Goal: Complete application form: Complete application form

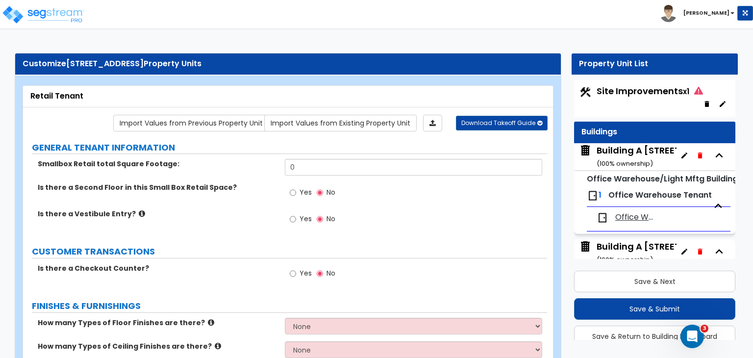
scroll to position [4, 0]
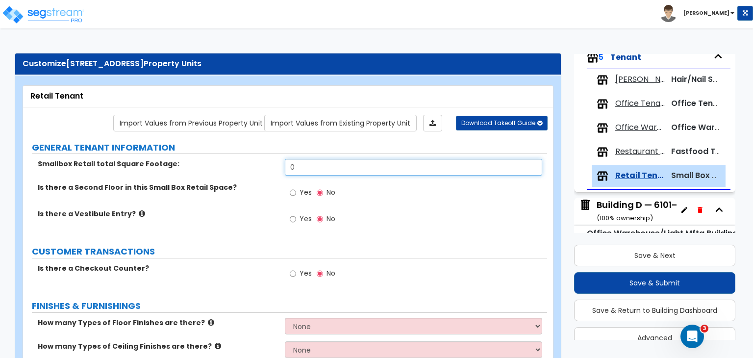
drag, startPoint x: 308, startPoint y: 172, endPoint x: 178, endPoint y: 169, distance: 129.9
click at [178, 169] on div "Smallbox Retail total Square Footage: 0" at bounding box center [285, 171] width 524 height 24
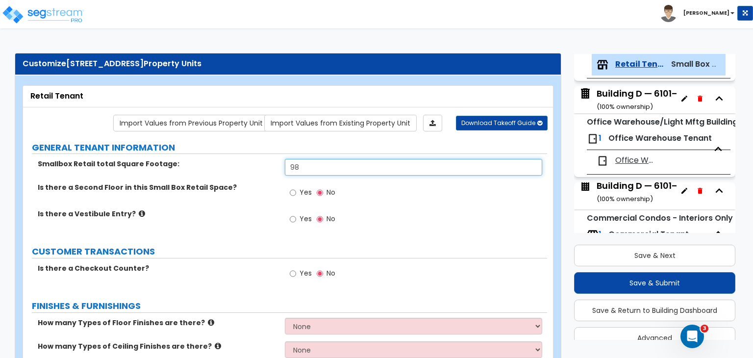
scroll to position [512, 0]
type input "9,885"
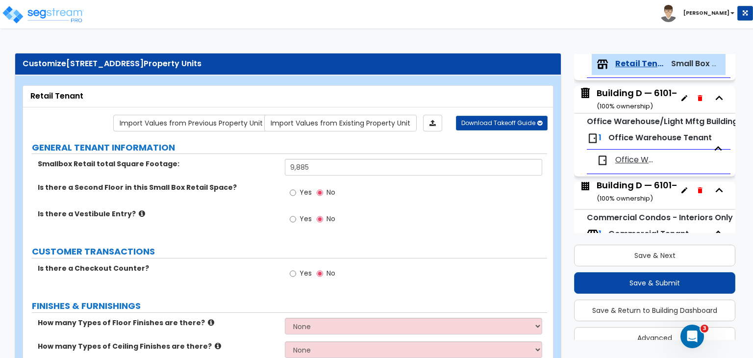
click at [206, 215] on label "Is there a Vestibule Entry?" at bounding box center [158, 214] width 240 height 10
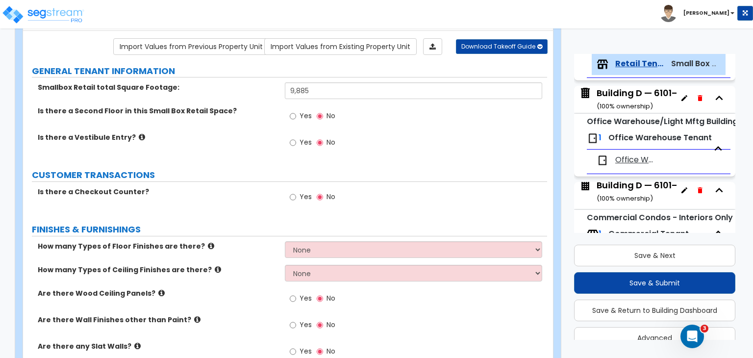
scroll to position [78, 0]
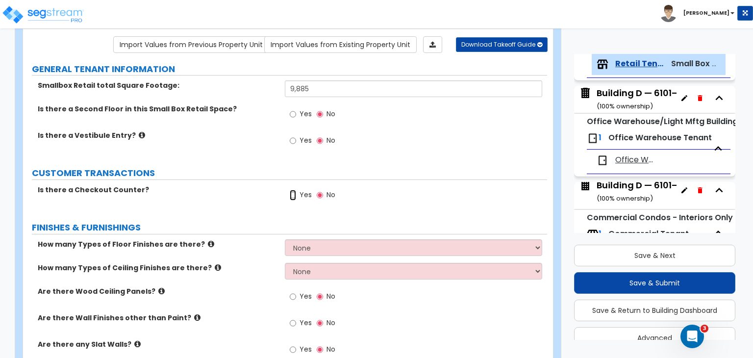
click at [290, 194] on input "Yes" at bounding box center [293, 195] width 6 height 11
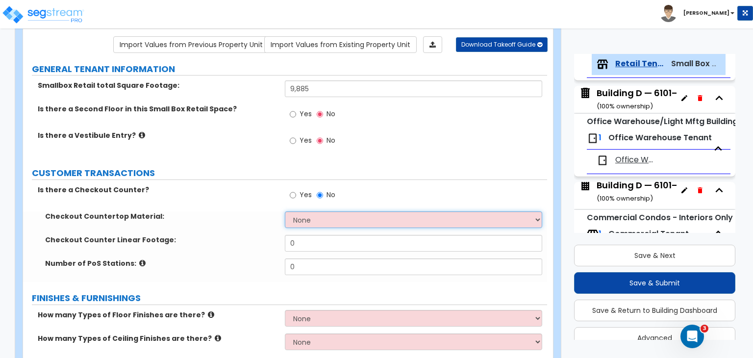
click at [307, 213] on select "None Plastic Laminate Solid Surface Stone Quartz Marble Tile Wood Stainless Ste…" at bounding box center [413, 219] width 257 height 17
select select "1"
click at [285, 211] on select "None Plastic Laminate Solid Surface Stone Quartz Marble Tile Wood Stainless Ste…" at bounding box center [413, 219] width 257 height 17
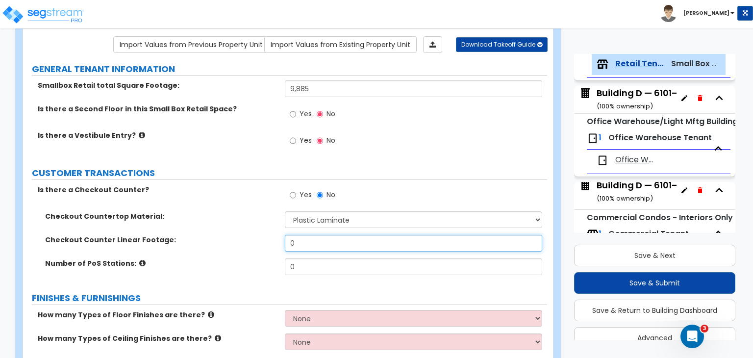
drag, startPoint x: 308, startPoint y: 240, endPoint x: 196, endPoint y: 243, distance: 111.8
click at [196, 243] on div "Checkout Counter Linear Footage: 0" at bounding box center [285, 247] width 524 height 24
type input "40"
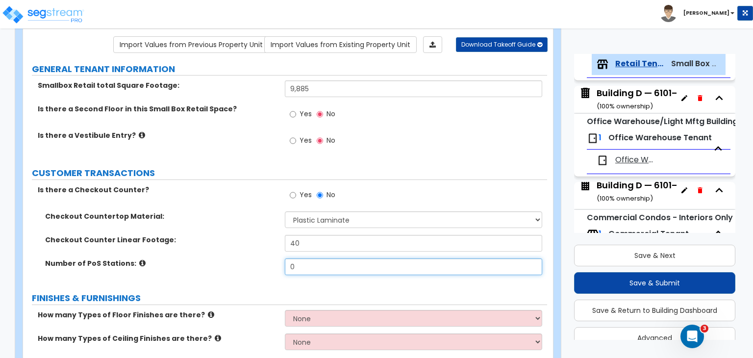
drag, startPoint x: 307, startPoint y: 266, endPoint x: 159, endPoint y: 273, distance: 148.2
click at [159, 273] on div "Number of PoS Stations: 0" at bounding box center [285, 270] width 524 height 24
type input "4"
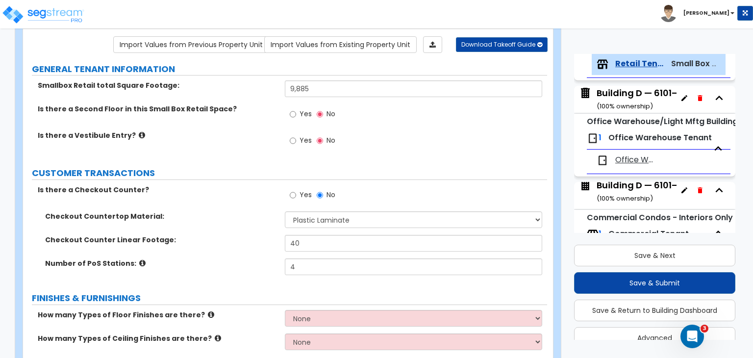
click at [229, 252] on div "Checkout Counter Linear Footage: 40" at bounding box center [285, 247] width 524 height 24
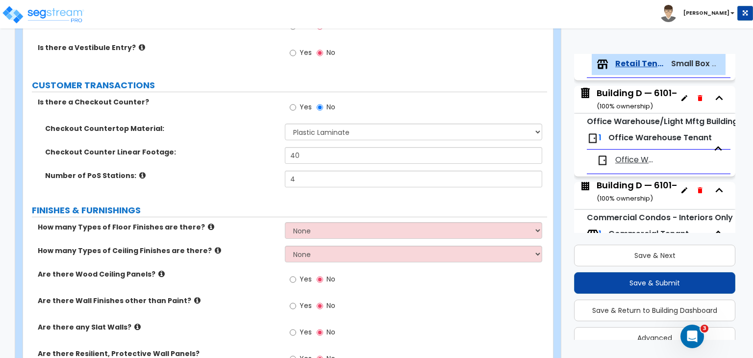
scroll to position [167, 0]
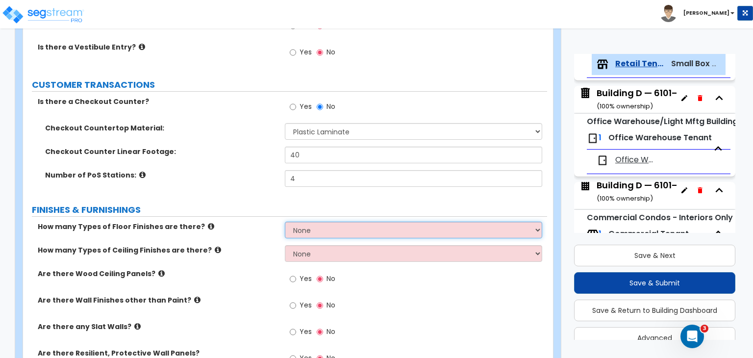
click at [326, 228] on select "None 1 2 3 4" at bounding box center [413, 230] width 257 height 17
select select "2"
click at [285, 222] on select "None 1 2 3 4" at bounding box center [413, 230] width 257 height 17
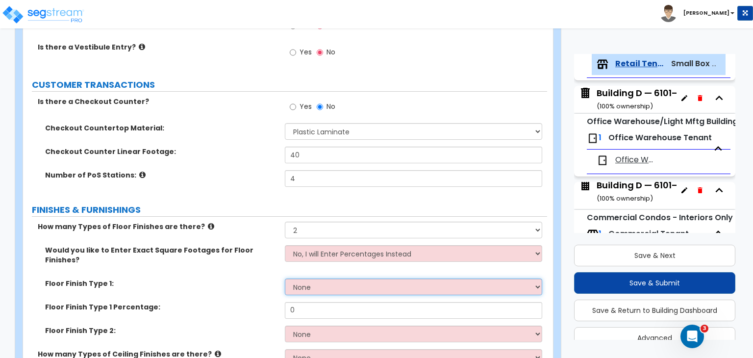
click at [314, 278] on select "None Tile Flooring Hardwood Flooring Resilient Laminate Flooring VCT Flooring S…" at bounding box center [413, 286] width 257 height 17
select select "3"
click at [285, 278] on select "None Tile Flooring Hardwood Flooring Resilient Laminate Flooring VCT Flooring S…" at bounding box center [413, 286] width 257 height 17
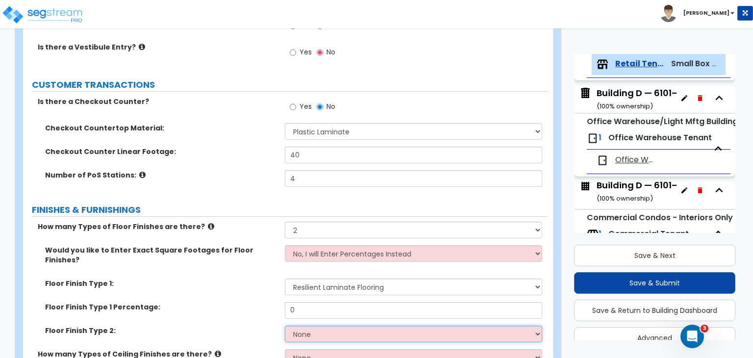
click at [330, 326] on select "None Tile Flooring Hardwood Flooring Resilient Laminate Flooring VCT Flooring S…" at bounding box center [413, 333] width 257 height 17
select select "4"
click at [285, 325] on select "None Tile Flooring Hardwood Flooring Resilient Laminate Flooring VCT Flooring S…" at bounding box center [413, 333] width 257 height 17
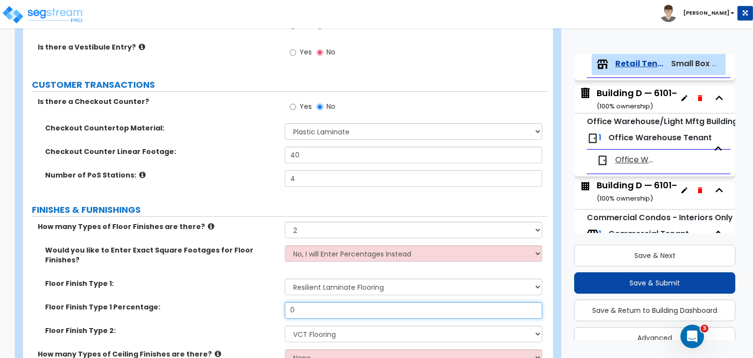
drag, startPoint x: 309, startPoint y: 296, endPoint x: 243, endPoint y: 309, distance: 67.0
click at [243, 309] on div "Floor Finish Type 1 Percentage: 0" at bounding box center [285, 314] width 524 height 24
type input "80"
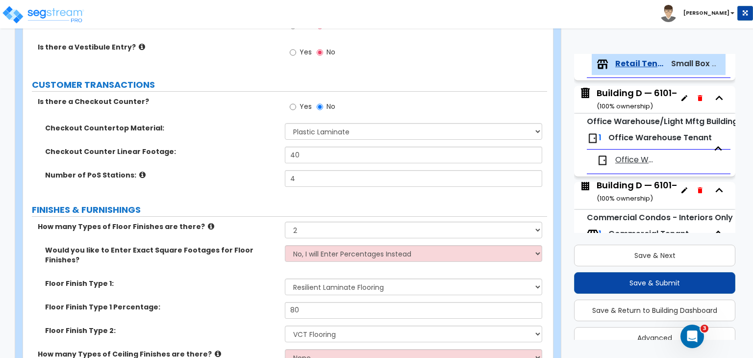
click at [243, 302] on label "Floor Finish Type 1 Percentage:" at bounding box center [161, 307] width 232 height 10
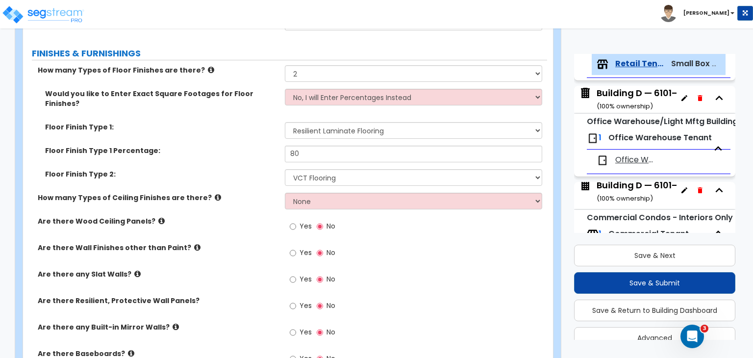
scroll to position [331, 0]
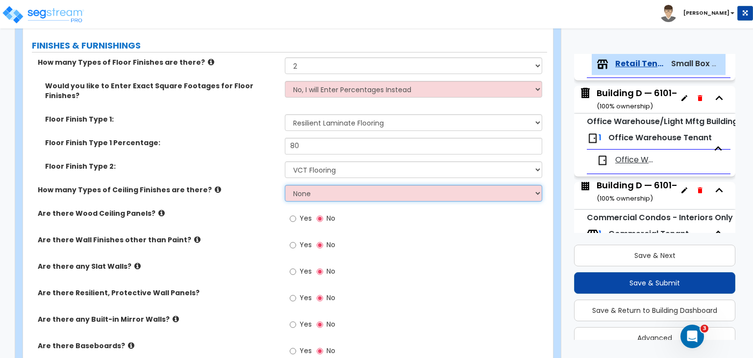
click at [300, 185] on select "None 1 2 3" at bounding box center [413, 193] width 257 height 17
select select "1"
click at [285, 185] on select "None 1 2 3" at bounding box center [413, 193] width 257 height 17
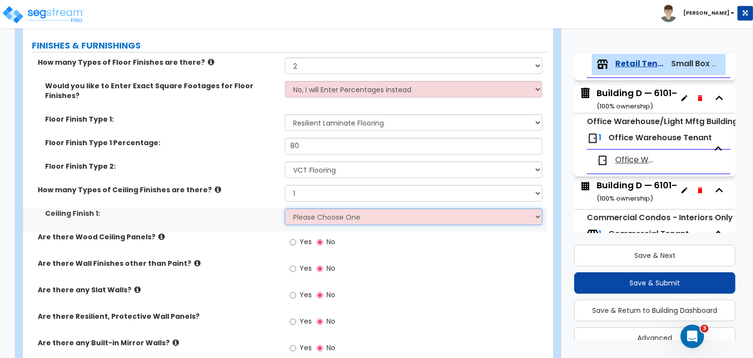
click at [312, 208] on select "Please Choose One Drop Ceiling Open Ceiling Drywall Ceiling" at bounding box center [413, 216] width 257 height 17
select select "1"
click at [285, 208] on select "Please Choose One Drop Ceiling Open Ceiling Drywall Ceiling" at bounding box center [413, 216] width 257 height 17
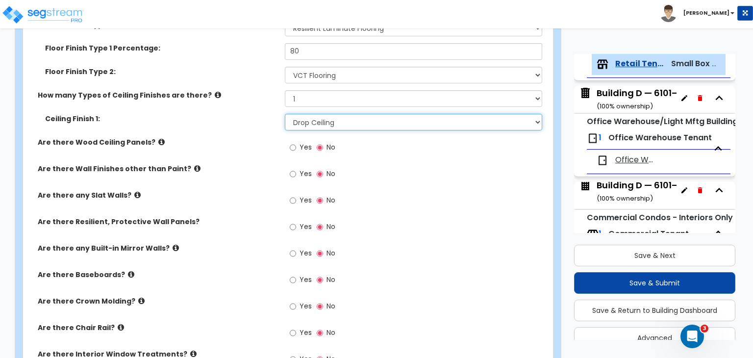
scroll to position [431, 0]
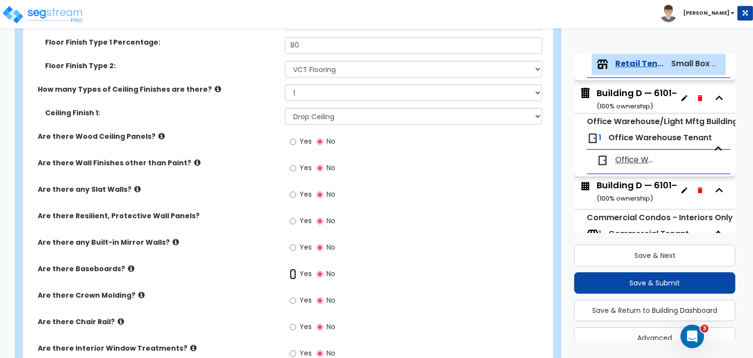
click at [292, 269] on input "Yes" at bounding box center [293, 274] width 6 height 11
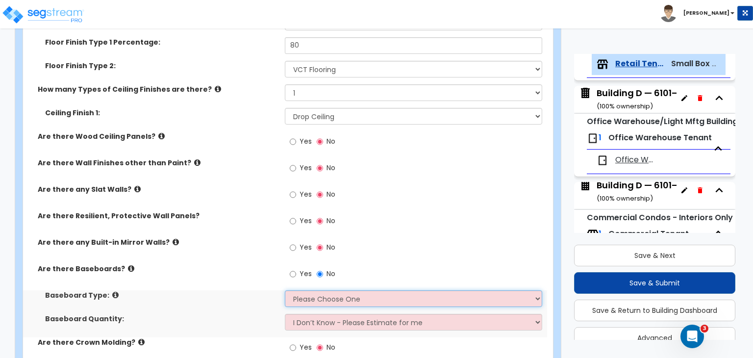
click at [305, 290] on select "Please Choose One Wood Vinyl Carpet Tile" at bounding box center [413, 298] width 257 height 17
select select "2"
click at [285, 290] on select "Please Choose One Wood Vinyl Carpet Tile" at bounding box center [413, 298] width 257 height 17
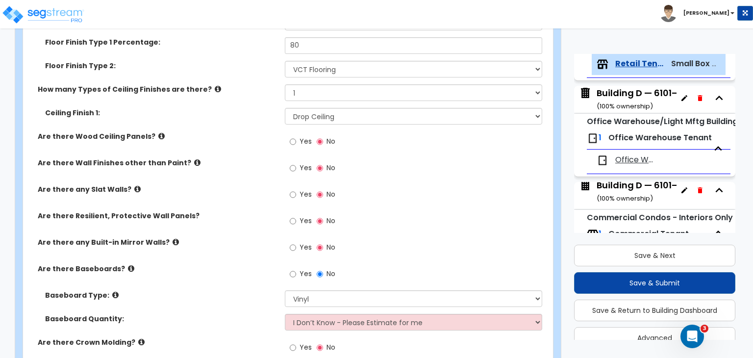
click at [253, 264] on div "Are there Baseboards? Yes No" at bounding box center [285, 277] width 524 height 26
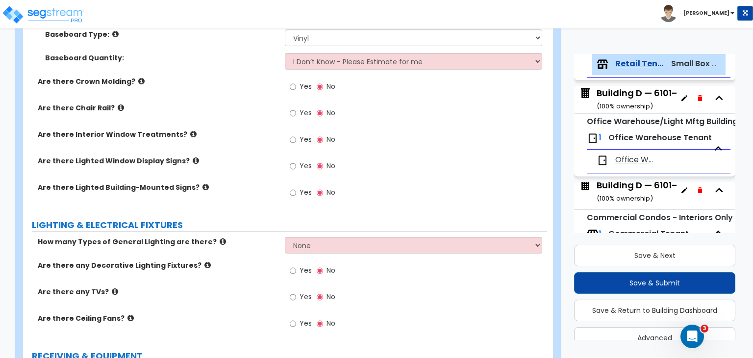
scroll to position [720, 0]
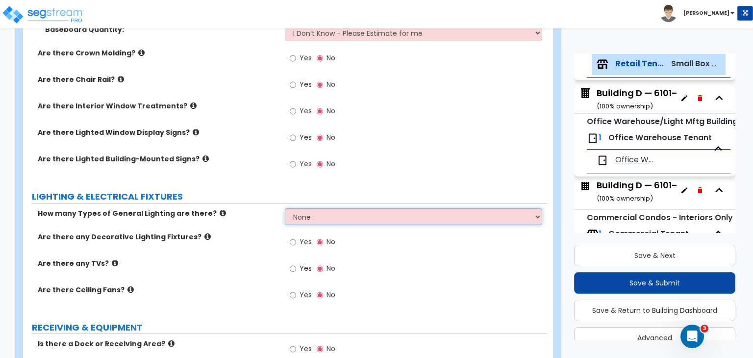
click at [310, 208] on select "None 1 2 3" at bounding box center [413, 216] width 257 height 17
select select "1"
click at [285, 208] on select "None 1 2 3" at bounding box center [413, 216] width 257 height 17
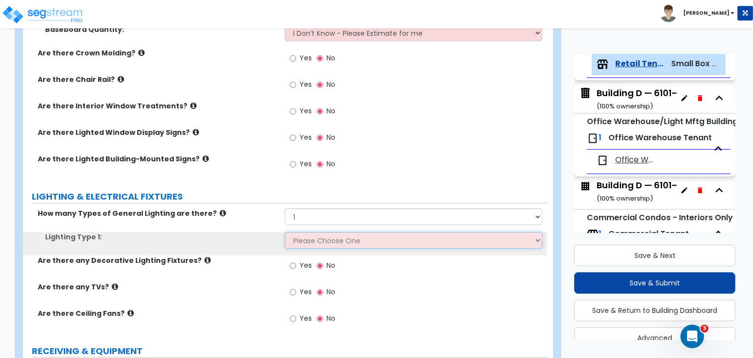
click at [316, 234] on select "Please Choose One LED Surface-Mounted LED Recessed Fluorescent Surface-Mounted …" at bounding box center [413, 240] width 257 height 17
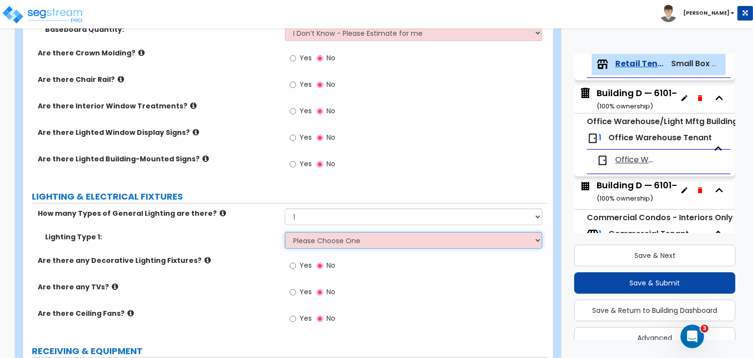
select select "4"
click at [285, 232] on select "Please Choose One LED Surface-Mounted LED Recessed Fluorescent Surface-Mounted …" at bounding box center [413, 240] width 257 height 17
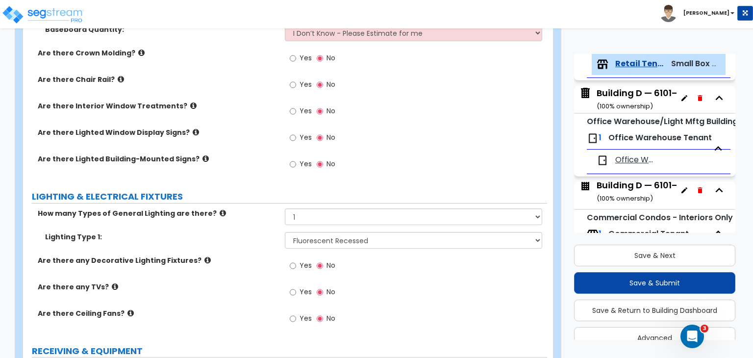
click at [238, 255] on div "Are there any Decorative Lighting Fixtures? Yes No" at bounding box center [285, 268] width 524 height 26
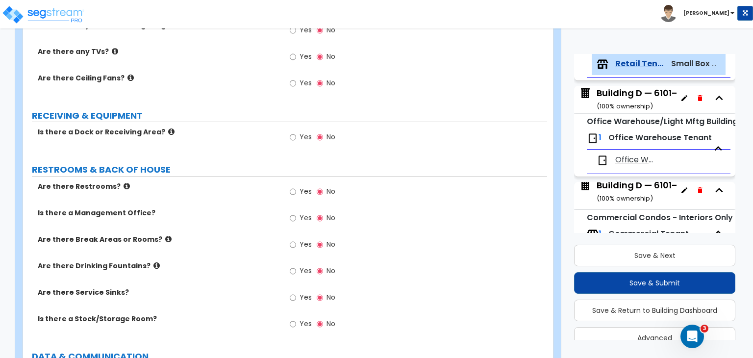
scroll to position [962, 0]
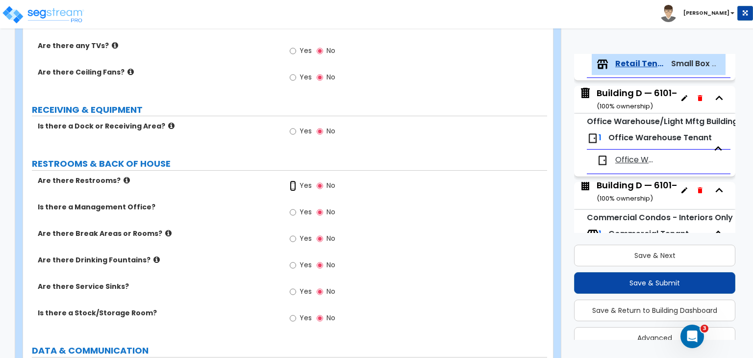
click at [294, 180] on input "Yes" at bounding box center [293, 185] width 6 height 11
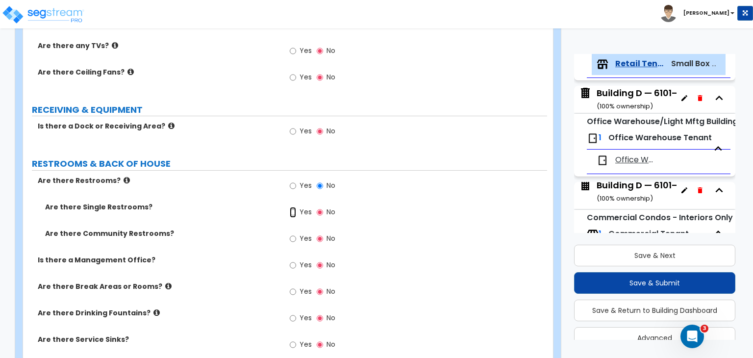
click at [293, 207] on input "Yes" at bounding box center [293, 212] width 6 height 11
radio input "true"
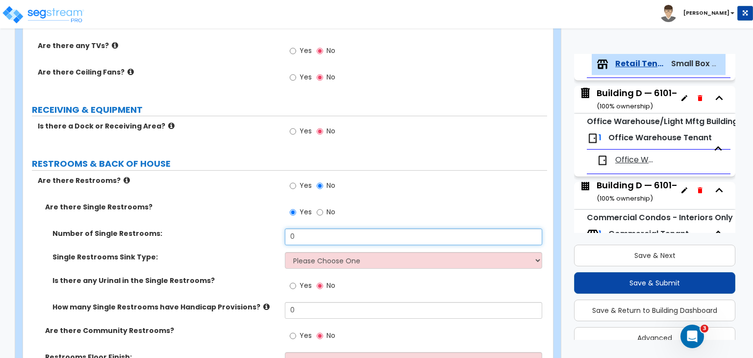
drag, startPoint x: 306, startPoint y: 219, endPoint x: 254, endPoint y: 227, distance: 52.1
click at [254, 228] on div "Number of Single Restrooms: 0" at bounding box center [285, 240] width 524 height 24
type input "4"
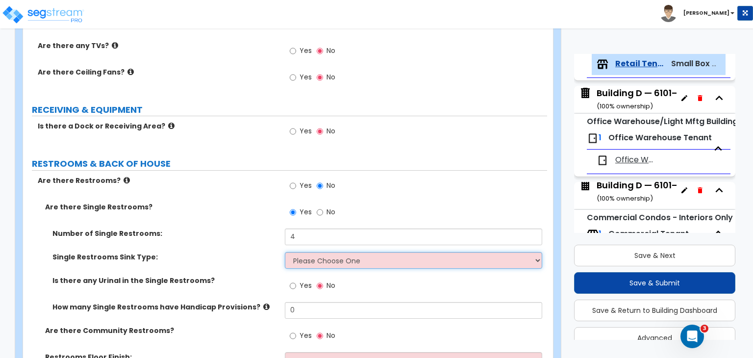
click at [310, 252] on select "Please Choose One Wall-mounted Vanity-mounted" at bounding box center [413, 260] width 257 height 17
select select "1"
click at [285, 252] on select "Please Choose One Wall-mounted Vanity-mounted" at bounding box center [413, 260] width 257 height 17
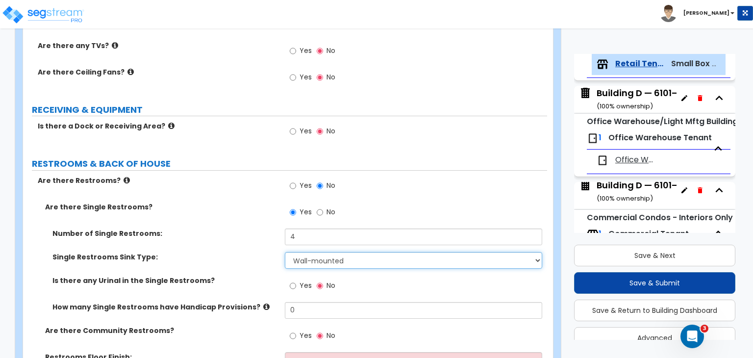
scroll to position [1016, 0]
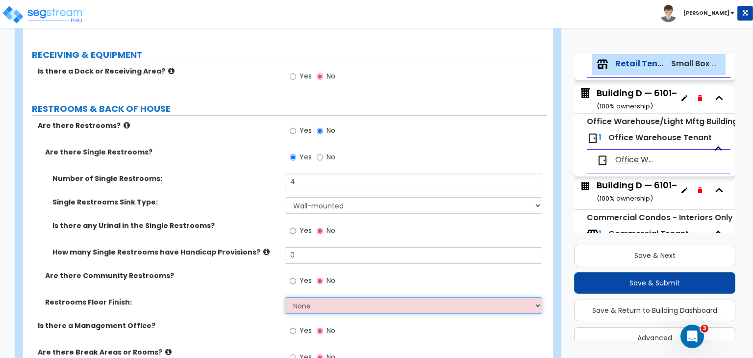
click at [300, 297] on select "None Tile Flooring Resilient Laminate Flooring VCT Flooring Sheet Vinyl Flooring" at bounding box center [413, 305] width 257 height 17
select select "1"
click at [285, 297] on select "None Tile Flooring Resilient Laminate Flooring VCT Flooring Sheet Vinyl Flooring" at bounding box center [413, 305] width 257 height 17
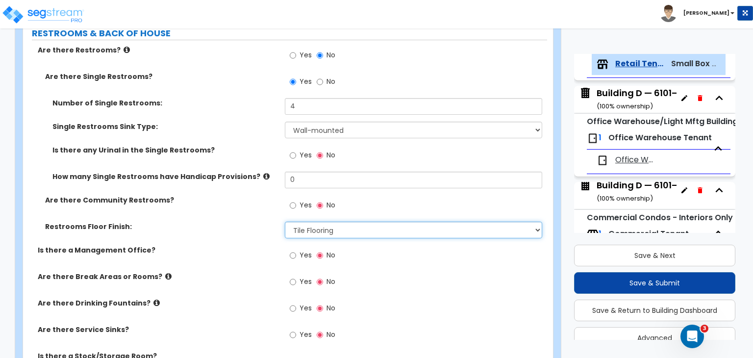
scroll to position [1093, 0]
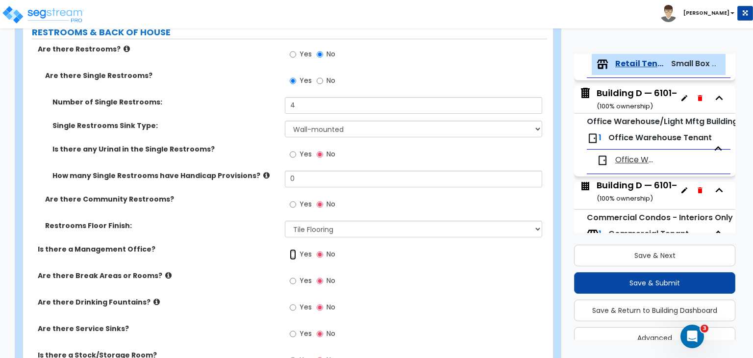
click at [294, 249] on input "Yes" at bounding box center [293, 254] width 6 height 11
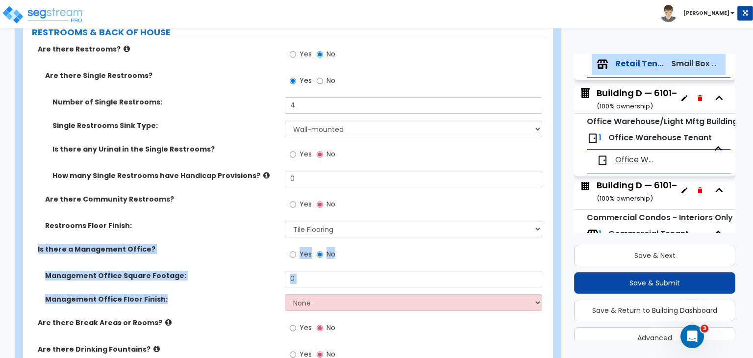
drag, startPoint x: 30, startPoint y: 234, endPoint x: 335, endPoint y: 302, distance: 312.9
click at [335, 302] on div "Are there Restrooms? Yes No Are there Single Restrooms? Yes No Number of Single…" at bounding box center [284, 233] width 509 height 379
copy div "Is there a Management Office? Yes No Management Office Square Footage: Manageme…"
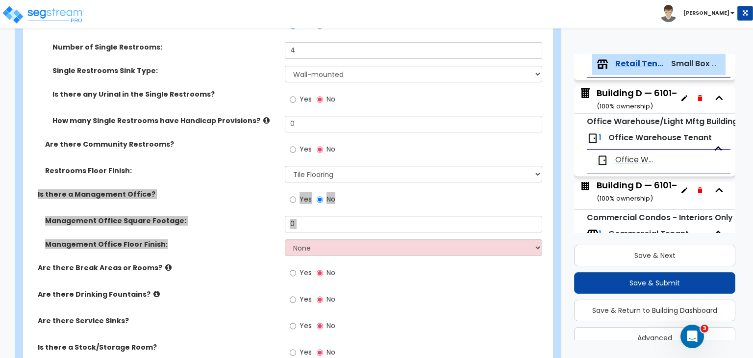
scroll to position [1152, 0]
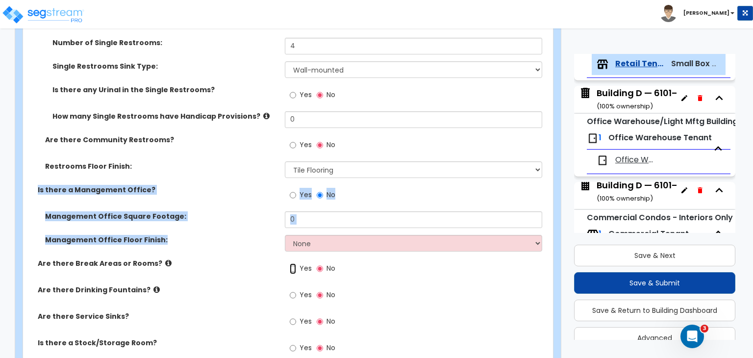
click at [292, 263] on input "Yes" at bounding box center [293, 268] width 6 height 11
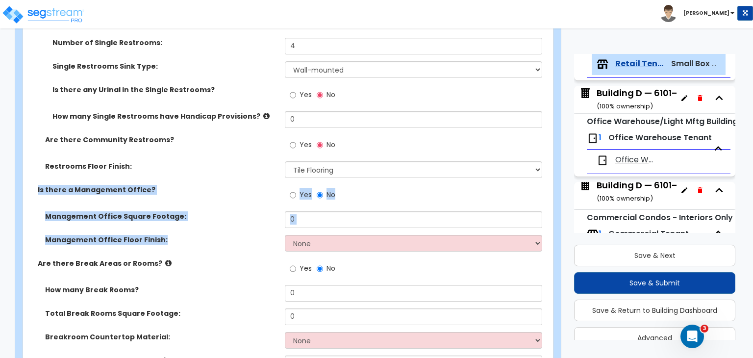
click at [238, 211] on label "Management Office Square Footage:" at bounding box center [161, 216] width 232 height 10
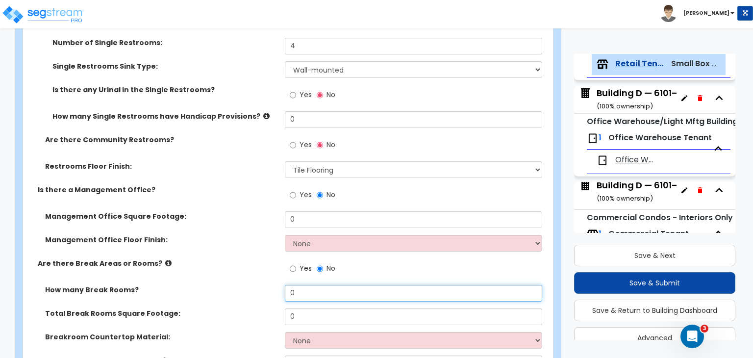
click at [308, 285] on input "0" at bounding box center [413, 293] width 257 height 17
drag, startPoint x: 308, startPoint y: 281, endPoint x: 246, endPoint y: 280, distance: 62.2
click at [246, 285] on div "How many Break Rooms? 0" at bounding box center [285, 297] width 524 height 24
type input "4"
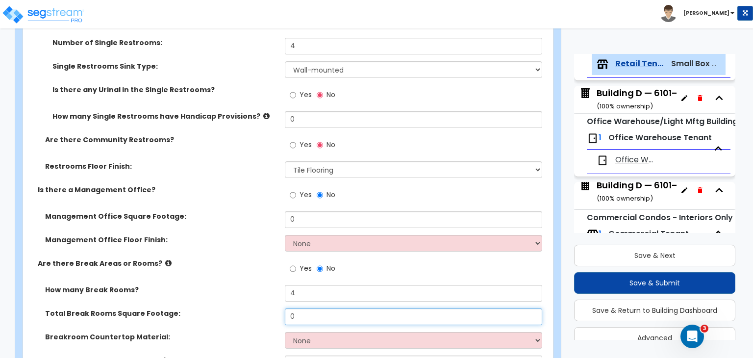
drag, startPoint x: 316, startPoint y: 302, endPoint x: 196, endPoint y: 298, distance: 120.1
click at [196, 308] on div "Total Break Rooms Square Footage: 0" at bounding box center [285, 320] width 524 height 24
type input "400"
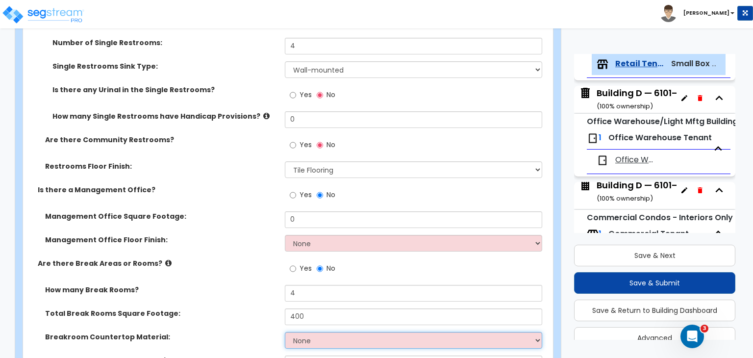
click at [295, 332] on select "None Plastic Laminate Solid Surface Stone Quartz Marble Tile Wood Stainless Ste…" at bounding box center [413, 340] width 257 height 17
select select "1"
click at [285, 332] on select "None Plastic Laminate Solid Surface Stone Quartz Marble Tile Wood Stainless Ste…" at bounding box center [413, 340] width 257 height 17
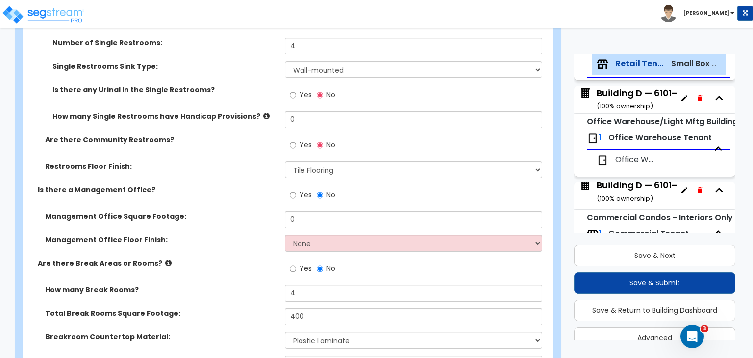
click at [243, 263] on div "Are there Break Areas or Rooms? Yes No" at bounding box center [285, 271] width 524 height 26
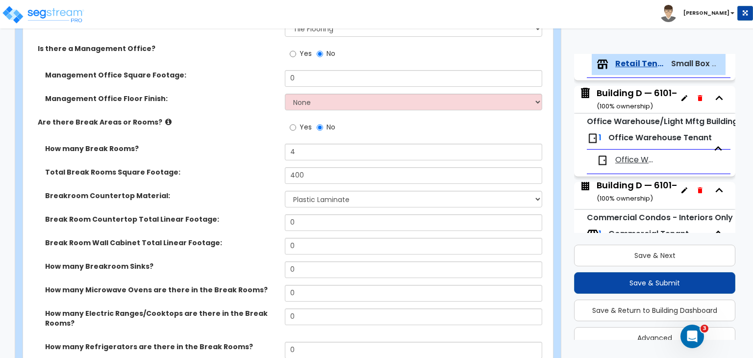
scroll to position [1302, 0]
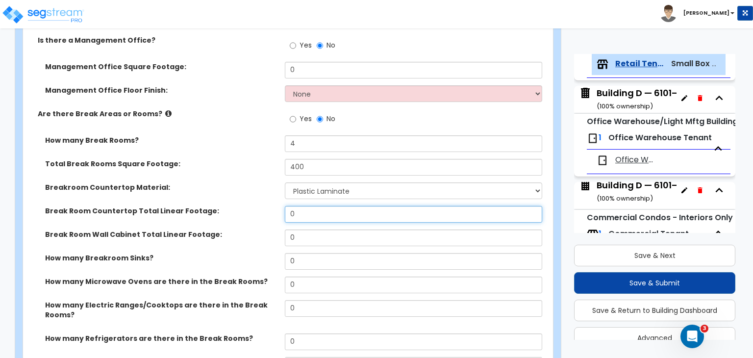
drag, startPoint x: 307, startPoint y: 204, endPoint x: 210, endPoint y: 212, distance: 96.9
click at [210, 212] on div "Break Room Countertop Total Linear Footage: 0" at bounding box center [285, 218] width 524 height 24
type input "24"
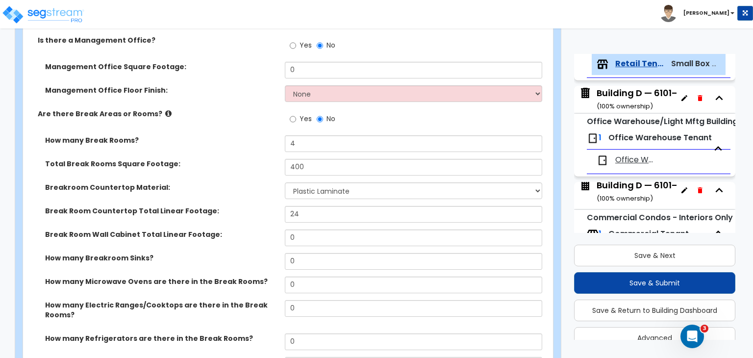
click at [244, 229] on label "Break Room Wall Cabinet Total Linear Footage:" at bounding box center [161, 234] width 232 height 10
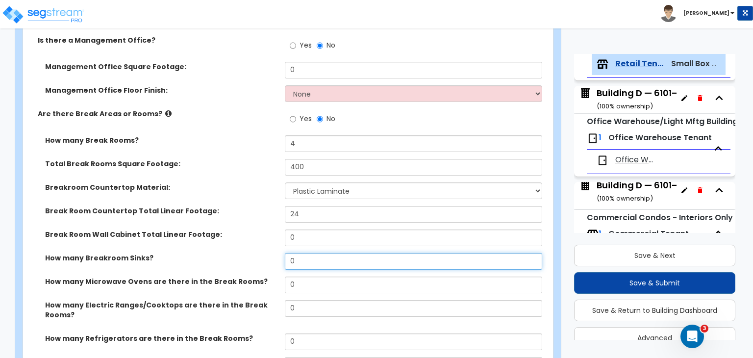
drag, startPoint x: 303, startPoint y: 247, endPoint x: 222, endPoint y: 263, distance: 82.3
click at [222, 263] on div "How many Breakroom Sinks? 0" at bounding box center [285, 265] width 524 height 24
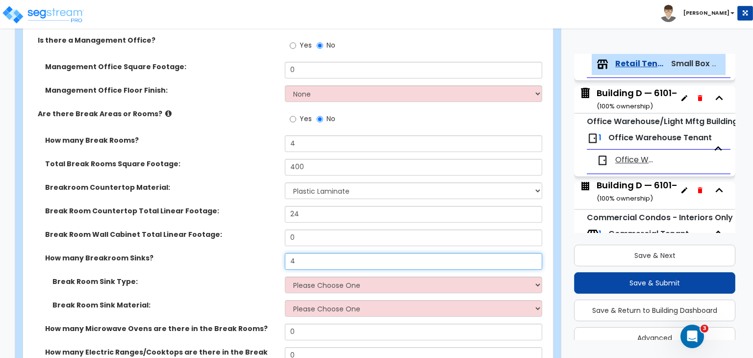
type input "4"
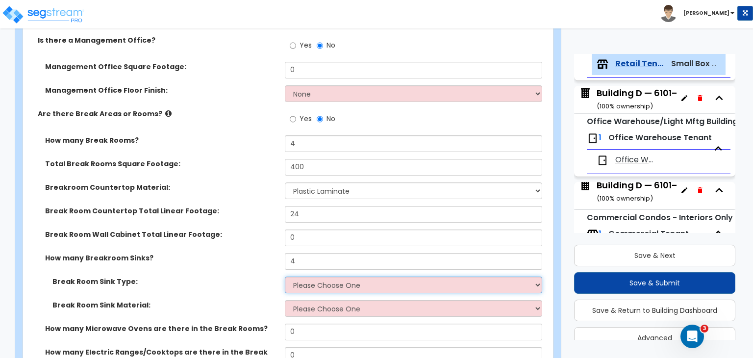
click at [309, 276] on select "Please Choose One Single Sink Double Sink" at bounding box center [413, 284] width 257 height 17
select select "1"
click at [285, 276] on select "Please Choose One Single Sink Double Sink" at bounding box center [413, 284] width 257 height 17
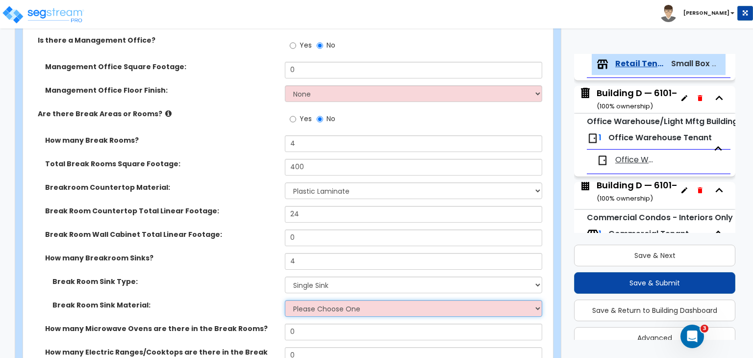
click at [325, 300] on select "Please Choose One Stainless Steel Porcelain Enamel Cast Iron" at bounding box center [413, 308] width 257 height 17
select select "1"
click at [285, 300] on select "Please Choose One Stainless Steel Porcelain Enamel Cast Iron" at bounding box center [413, 308] width 257 height 17
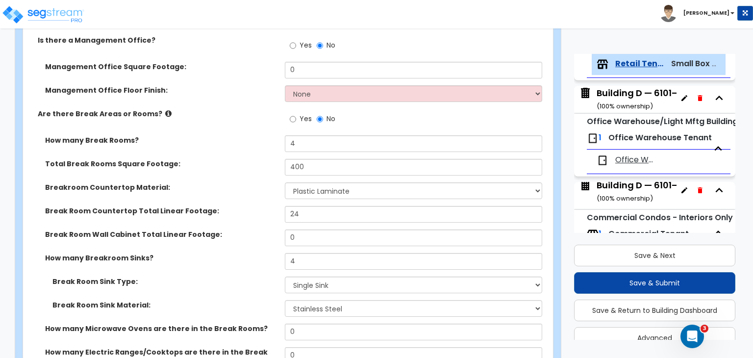
click at [231, 258] on div "How many Breakroom Sinks? 4" at bounding box center [285, 265] width 524 height 24
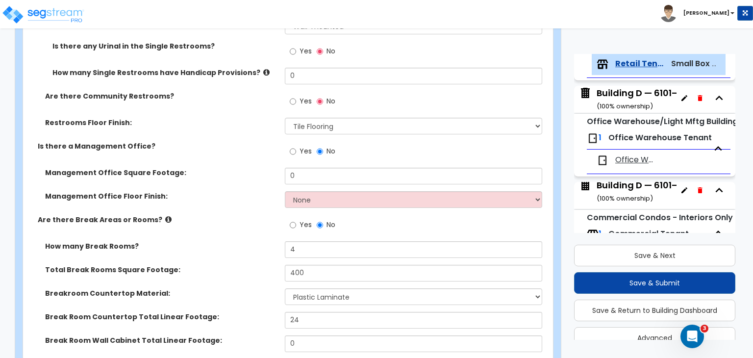
scroll to position [1186, 0]
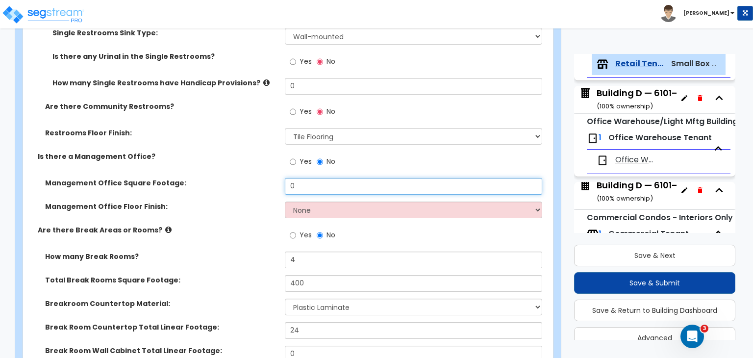
drag, startPoint x: 316, startPoint y: 174, endPoint x: 200, endPoint y: 176, distance: 115.7
click at [200, 178] on div "Management Office Square Footage: 0" at bounding box center [285, 190] width 524 height 24
type input "320"
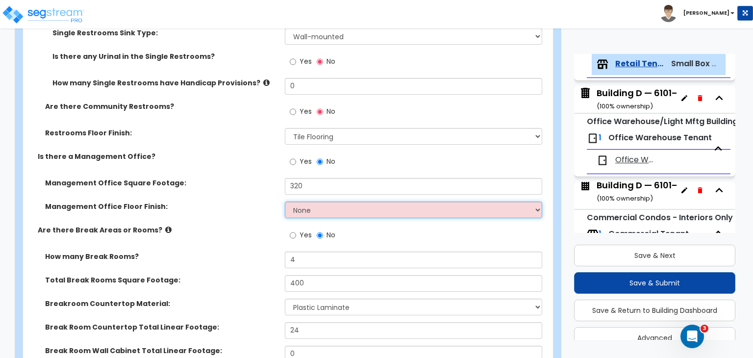
click at [302, 201] on select "None Tile Flooring Hardwood Flooring Resilient Laminate Flooring VCT Flooring S…" at bounding box center [413, 209] width 257 height 17
select select "3"
click at [285, 201] on select "None Tile Flooring Hardwood Flooring Resilient Laminate Flooring VCT Flooring S…" at bounding box center [413, 209] width 257 height 17
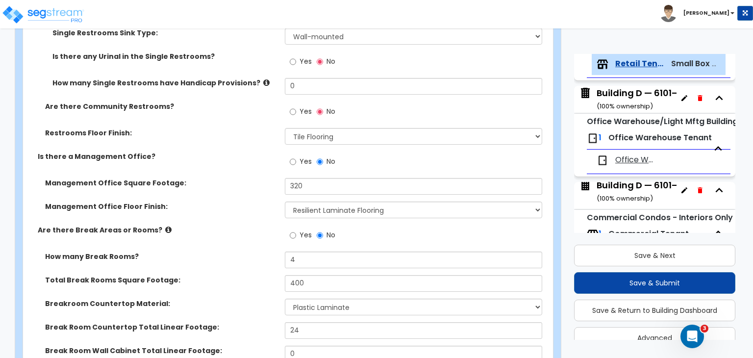
click at [235, 251] on label "How many Break Rooms?" at bounding box center [161, 256] width 232 height 10
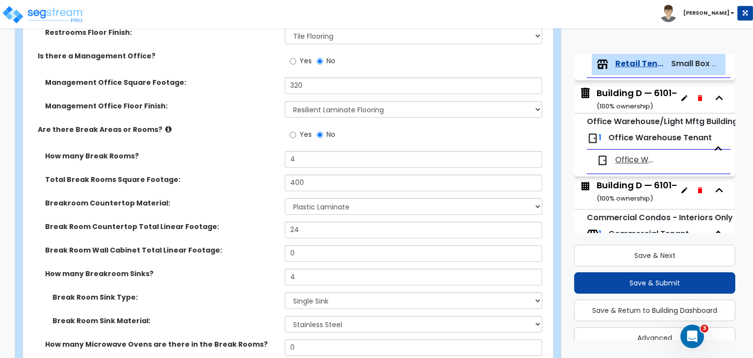
scroll to position [1287, 0]
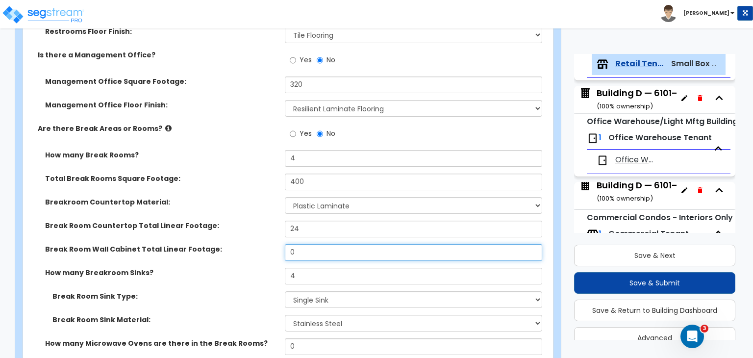
drag, startPoint x: 309, startPoint y: 236, endPoint x: 237, endPoint y: 240, distance: 72.2
click at [237, 244] on div "Break Room Wall Cabinet Total Linear Footage: 0" at bounding box center [285, 256] width 524 height 24
type input "16"
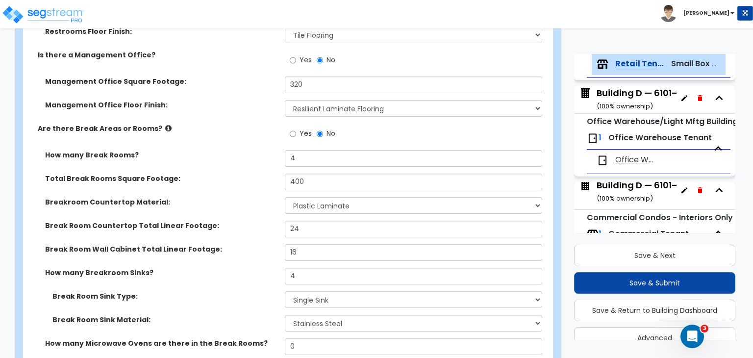
click at [237, 244] on label "Break Room Wall Cabinet Total Linear Footage:" at bounding box center [161, 249] width 232 height 10
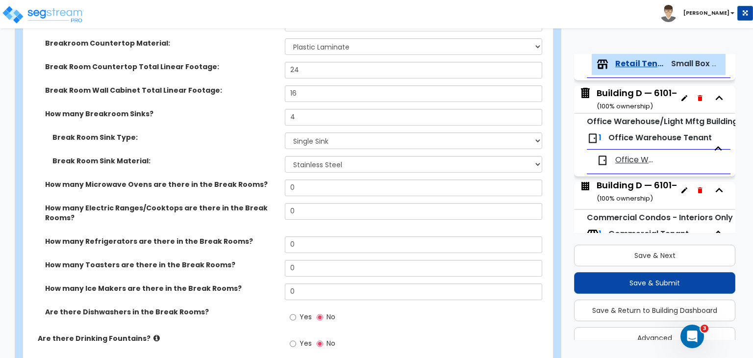
scroll to position [1446, 0]
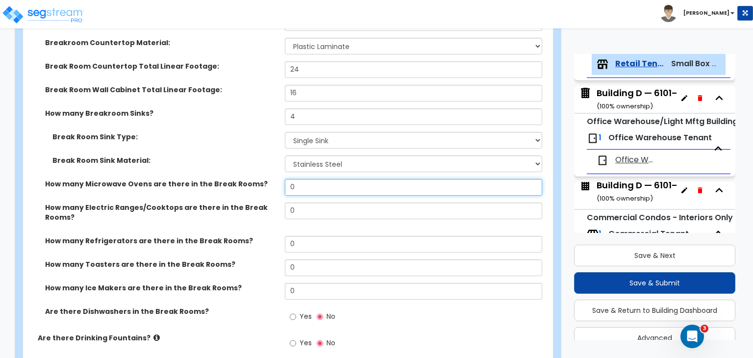
drag, startPoint x: 302, startPoint y: 177, endPoint x: 242, endPoint y: 167, distance: 60.7
click at [242, 167] on div "How many Break Rooms? 4 Total Break Rooms Square Footage: 400 Breakroom Counter…" at bounding box center [284, 162] width 509 height 342
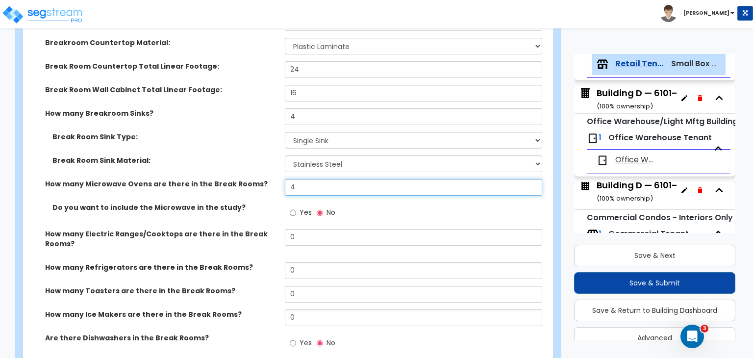
type input "4"
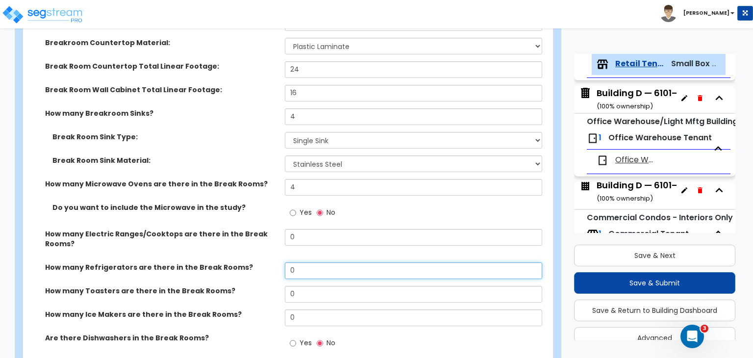
drag, startPoint x: 304, startPoint y: 259, endPoint x: 252, endPoint y: 271, distance: 52.7
click at [252, 271] on div "How many Refrigerators are there in the Break Rooms? 0" at bounding box center [285, 274] width 524 height 24
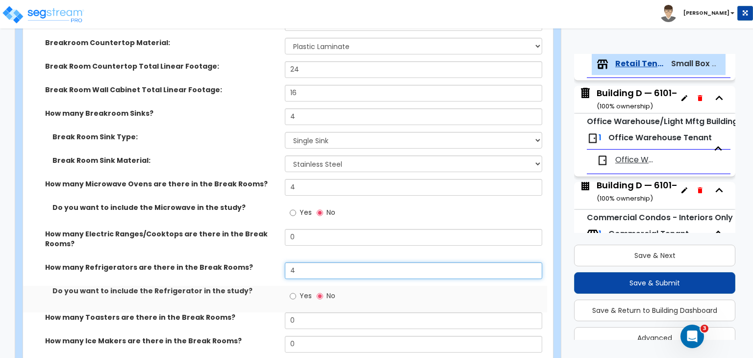
type input "4"
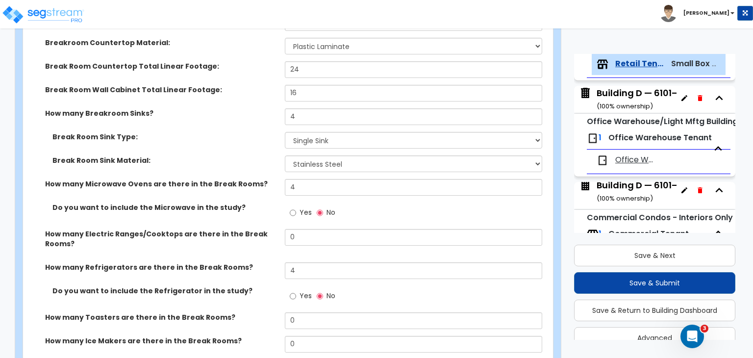
click at [262, 247] on div "How many Electric Ranges/Cooktops are there in the Break Rooms? 0" at bounding box center [285, 245] width 524 height 33
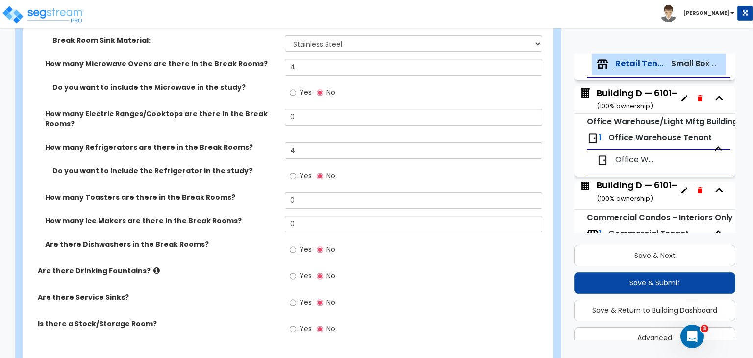
scroll to position [1571, 0]
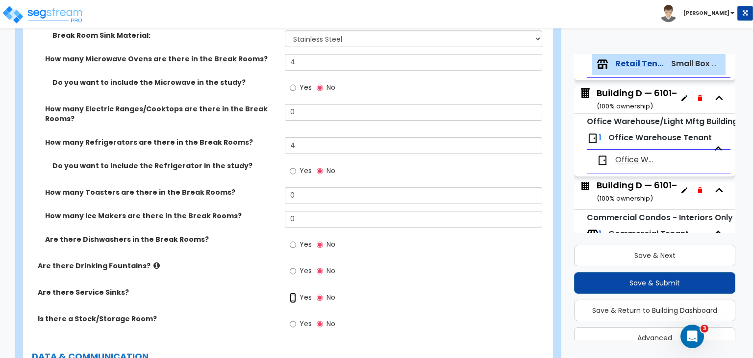
click at [292, 292] on input "Yes" at bounding box center [293, 297] width 6 height 11
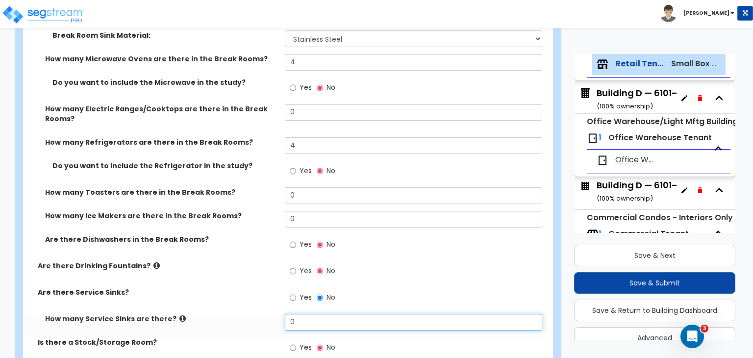
drag, startPoint x: 302, startPoint y: 308, endPoint x: 253, endPoint y: 319, distance: 50.2
click at [253, 319] on div "How many Service Sinks are there? 0" at bounding box center [285, 326] width 524 height 24
type input "4"
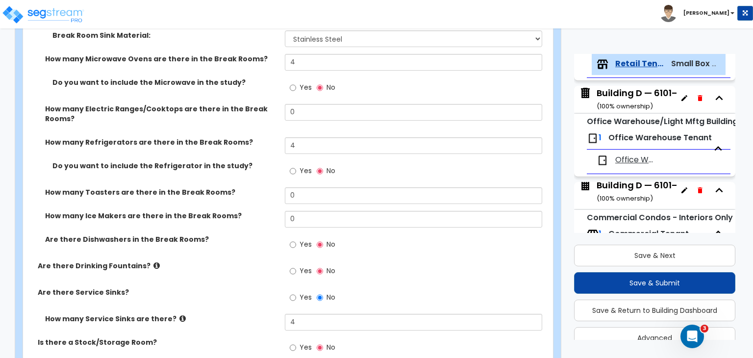
click at [255, 287] on label "Are there Service Sinks?" at bounding box center [158, 292] width 240 height 10
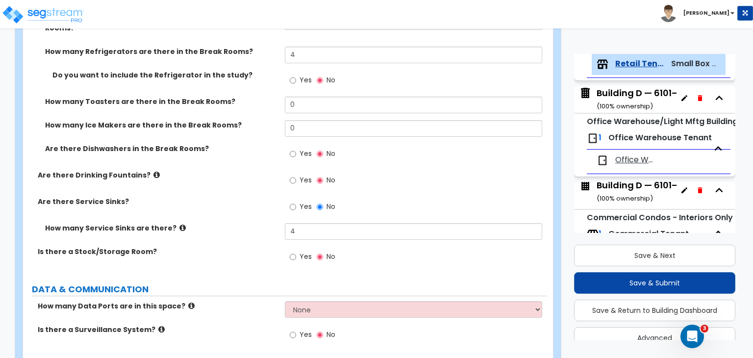
scroll to position [1672, 0]
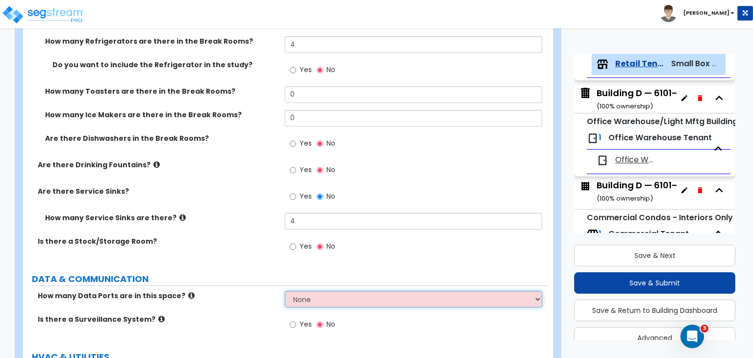
click at [322, 291] on select "None Please Estimate for Me I will specify the Quantity Exactly" at bounding box center [413, 299] width 257 height 17
select select "1"
click at [285, 291] on select "None Please Estimate for Me I will specify the Quantity Exactly" at bounding box center [413, 299] width 257 height 17
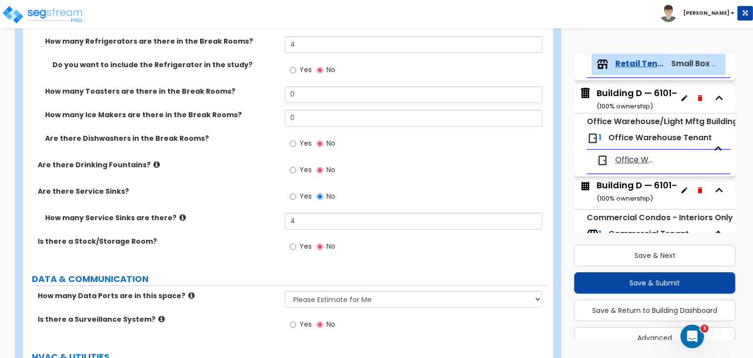
click at [247, 299] on div "How many Data Ports are in this space? None Please Estimate for Me I will speci…" at bounding box center [285, 303] width 524 height 24
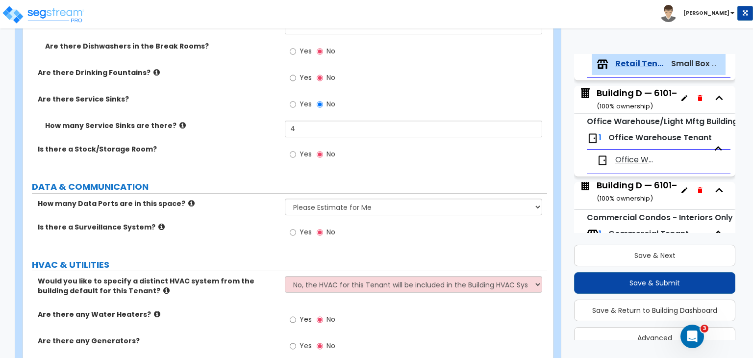
scroll to position [1768, 0]
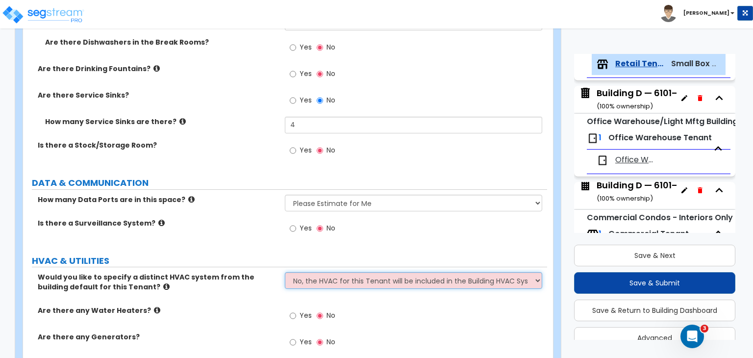
click at [319, 272] on select "No, the HVAC for this Tenant will be included in the Building HVAC System Yes, …" at bounding box center [413, 280] width 257 height 17
select select "1"
click at [285, 272] on select "No, the HVAC for this Tenant will be included in the Building HVAC System Yes, …" at bounding box center [413, 280] width 257 height 17
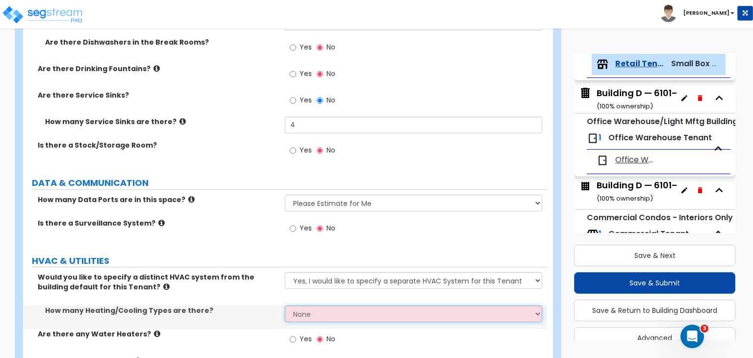
click at [328, 307] on select "None 1 2 3" at bounding box center [413, 313] width 257 height 17
select select "1"
click at [285, 305] on select "None 1 2 3" at bounding box center [413, 313] width 257 height 17
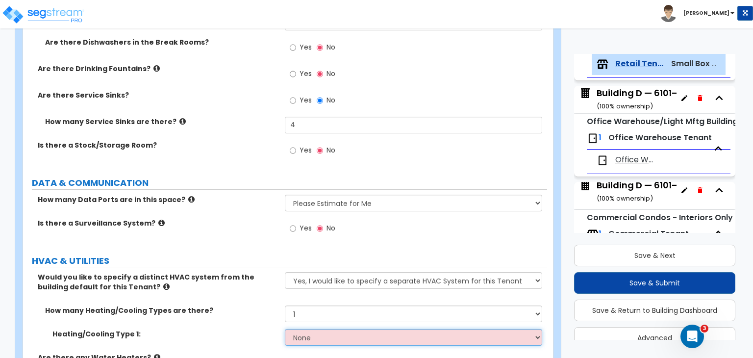
click at [322, 329] on select "None Heat Only Centralized Heating & Cooling Thru Wall Air Conditioners Mini Sp…" at bounding box center [413, 337] width 257 height 17
select select "2"
click at [285, 329] on select "None Heat Only Centralized Heating & Cooling Thru Wall Air Conditioners Mini Sp…" at bounding box center [413, 337] width 257 height 17
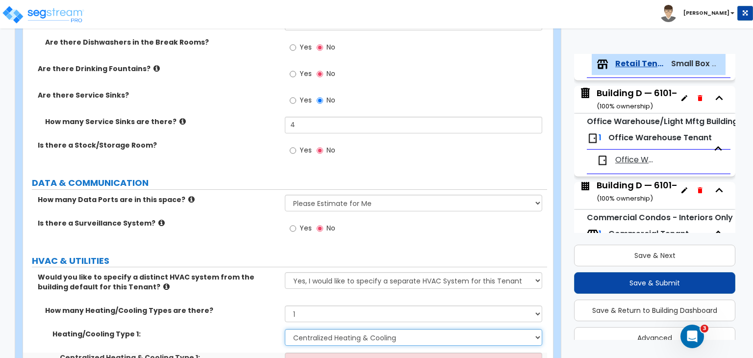
scroll to position [1838, 0]
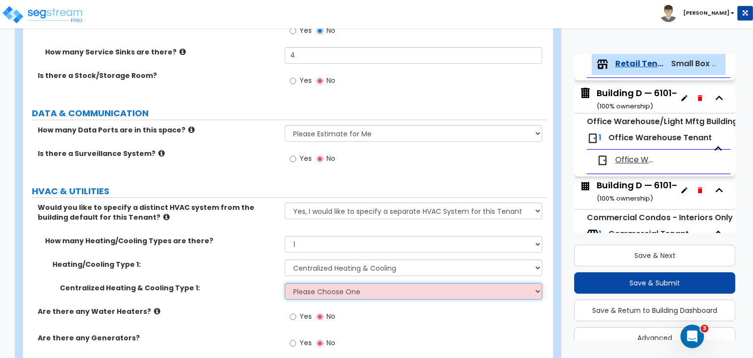
click at [309, 283] on select "Please Choose One Rooftop Unit Furnace-Condenser Forced Air Split Heating/Cooli…" at bounding box center [413, 291] width 257 height 17
select select "1"
click at [285, 283] on select "Please Choose One Rooftop Unit Furnace-Condenser Forced Air Split Heating/Cooli…" at bounding box center [413, 291] width 257 height 17
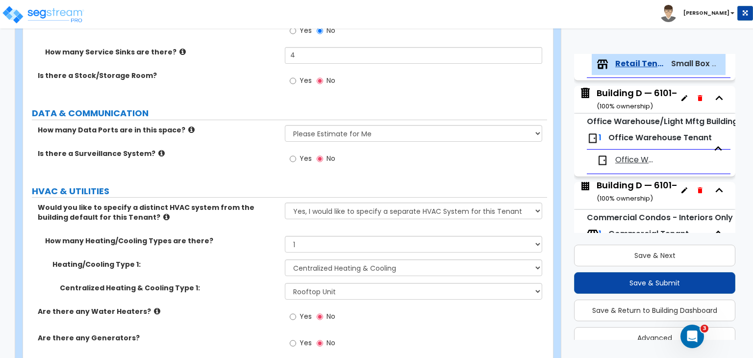
click at [227, 286] on div "Centralized Heating & Cooling Type 1: Please Choose One Rooftop Unit Furnace-Co…" at bounding box center [285, 295] width 524 height 24
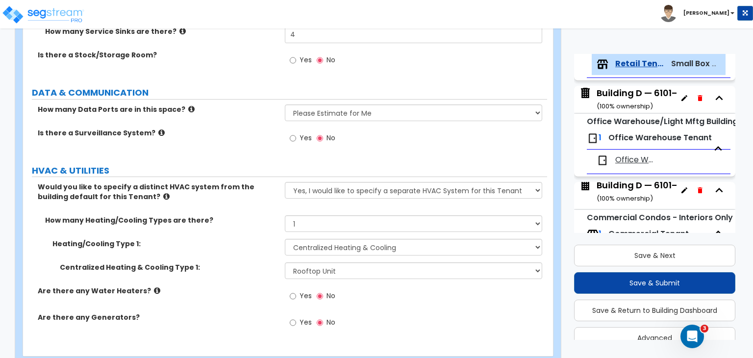
scroll to position [1859, 0]
click at [291, 290] on input "Yes" at bounding box center [293, 295] width 6 height 11
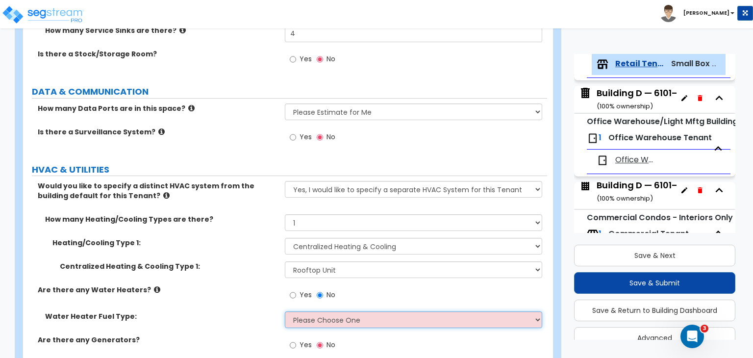
click at [301, 311] on select "Please Choose One Gas Electric" at bounding box center [413, 319] width 257 height 17
select select "2"
click at [285, 311] on select "Please Choose One Gas Electric" at bounding box center [413, 319] width 257 height 17
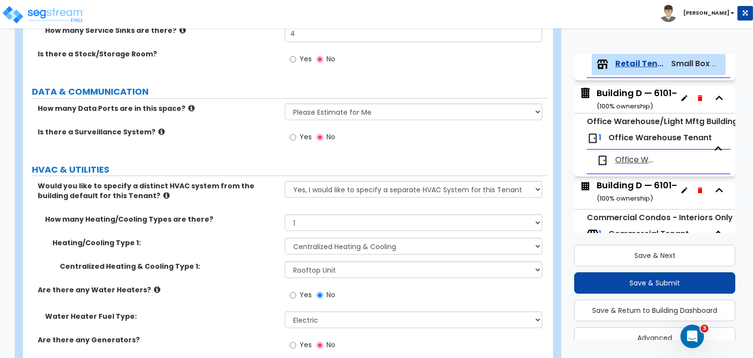
click at [225, 285] on label "Are there any Water Heaters?" at bounding box center [158, 290] width 240 height 10
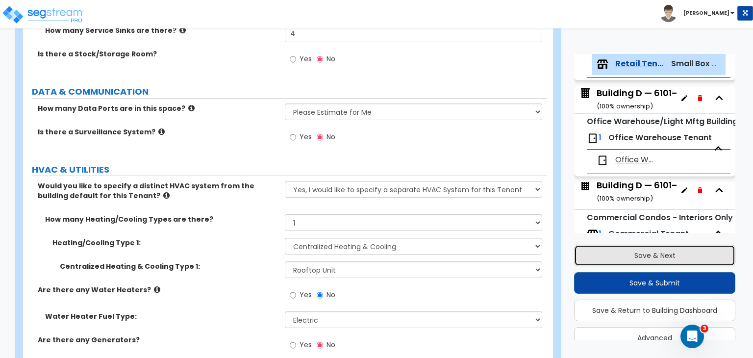
click at [647, 255] on button "Save & Next" at bounding box center [654, 256] width 161 height 22
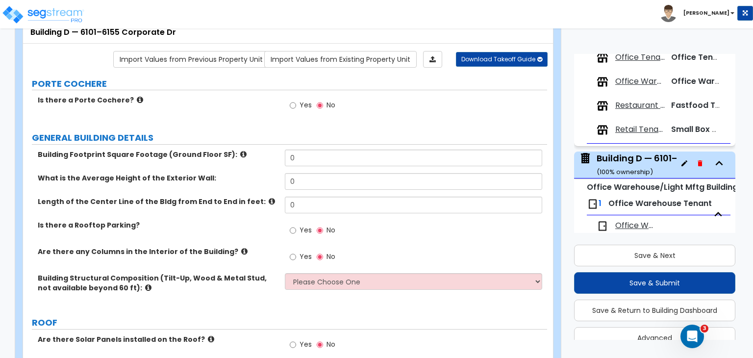
scroll to position [427, 0]
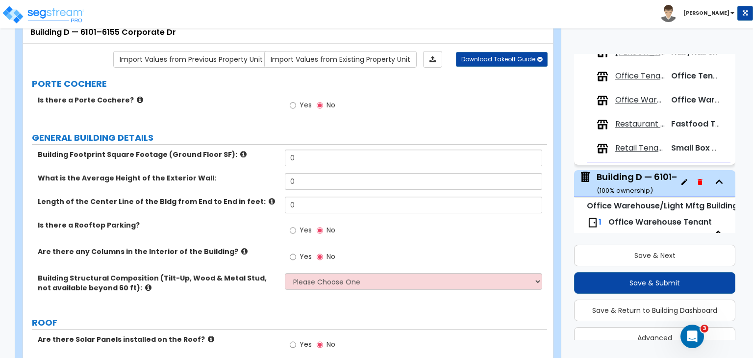
click at [645, 99] on span "Office Warehouse Tenant" at bounding box center [639, 100] width 49 height 11
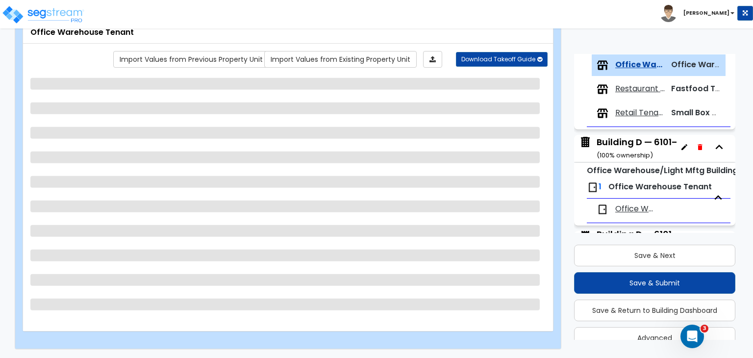
scroll to position [464, 0]
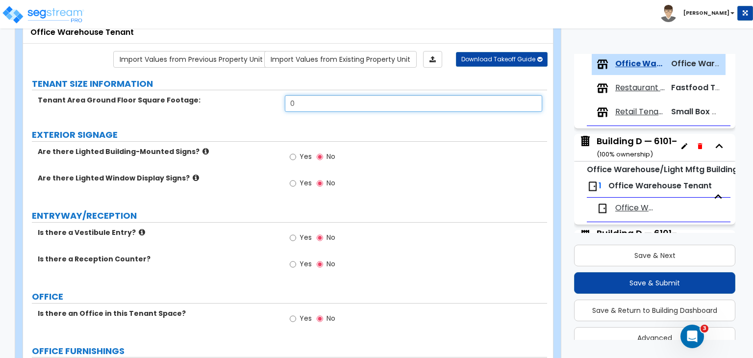
click at [306, 100] on input "0" at bounding box center [413, 103] width 257 height 17
drag, startPoint x: 306, startPoint y: 100, endPoint x: 173, endPoint y: 135, distance: 137.2
type input "8,818"
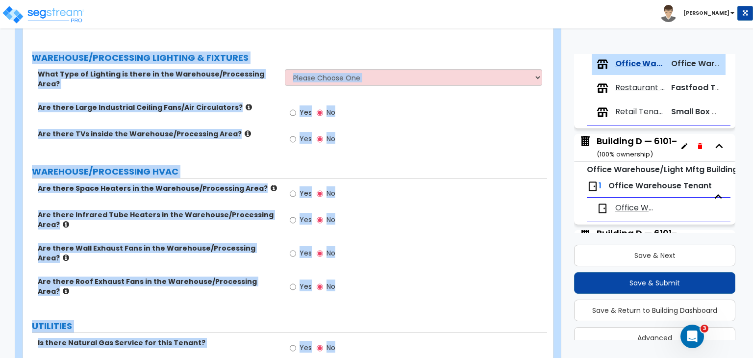
scroll to position [1698, 0]
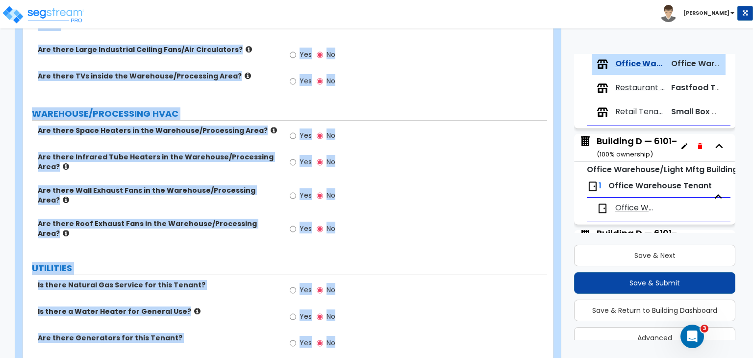
drag, startPoint x: 33, startPoint y: 95, endPoint x: 501, endPoint y: 380, distance: 548.1
copy div "Tenant Area Ground Floor Square Footage: EXTERIOR SIGNAGE Are there Lighted Bui…"
click at [382, 125] on div "Yes No" at bounding box center [416, 138] width 262 height 26
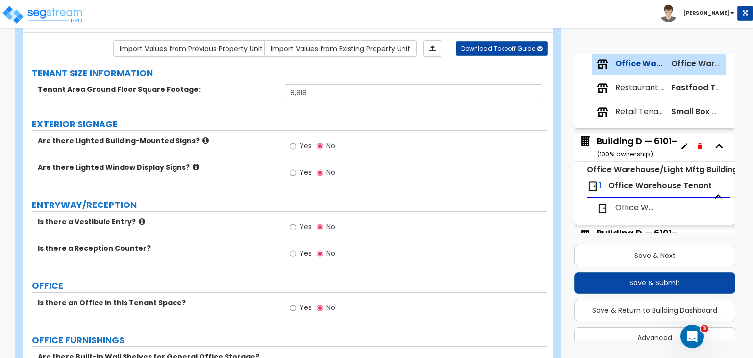
scroll to position [149, 0]
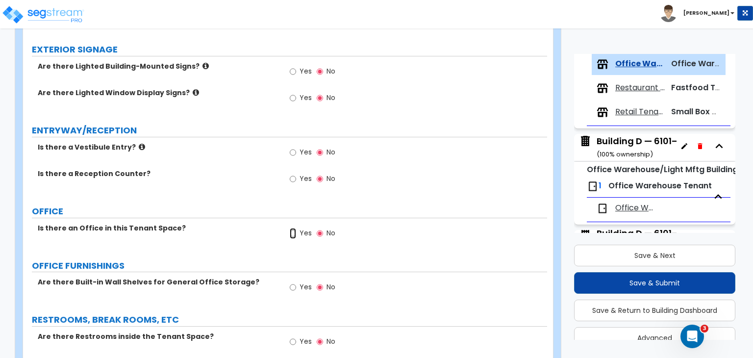
click at [292, 232] on input "Yes" at bounding box center [293, 233] width 6 height 11
radio input "true"
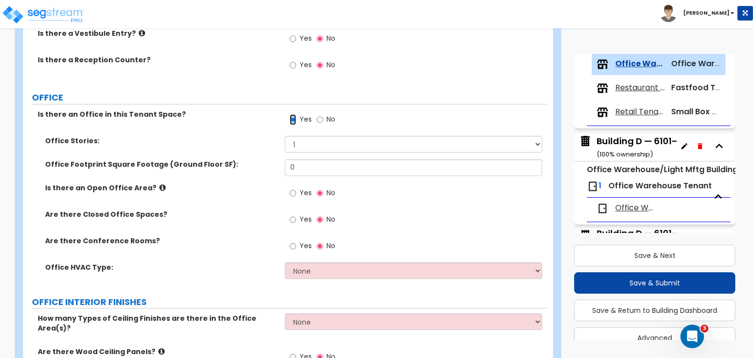
scroll to position [268, 0]
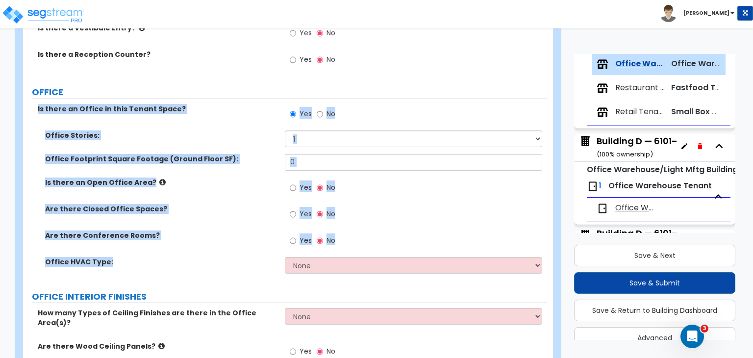
drag, startPoint x: 36, startPoint y: 119, endPoint x: 359, endPoint y: 277, distance: 359.7
click at [359, 277] on div "Is there an Office in this Tenant Space? Yes No Office Stories: 1 2 3 Office Fo…" at bounding box center [284, 192] width 509 height 176
copy div "Is there an Office in this Tenant Space? Yes No Office Stories: 1 2 3 Office Fo…"
click at [253, 154] on label "Office Footprint Square Footage (Ground Floor SF):" at bounding box center [161, 159] width 232 height 10
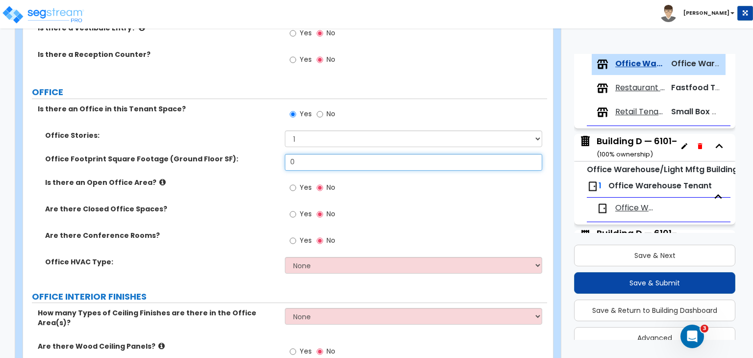
drag, startPoint x: 265, startPoint y: 161, endPoint x: 227, endPoint y: 159, distance: 37.3
click at [227, 159] on div "Office Footprint Square Footage (Ground Floor SF): 0" at bounding box center [285, 166] width 524 height 24
type input "880"
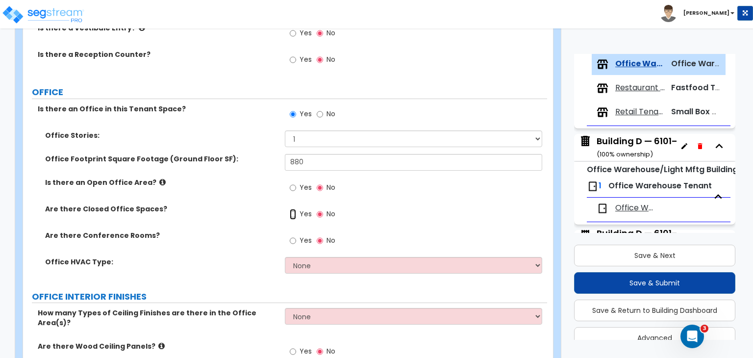
click at [292, 213] on input "Yes" at bounding box center [293, 214] width 6 height 11
radio input "true"
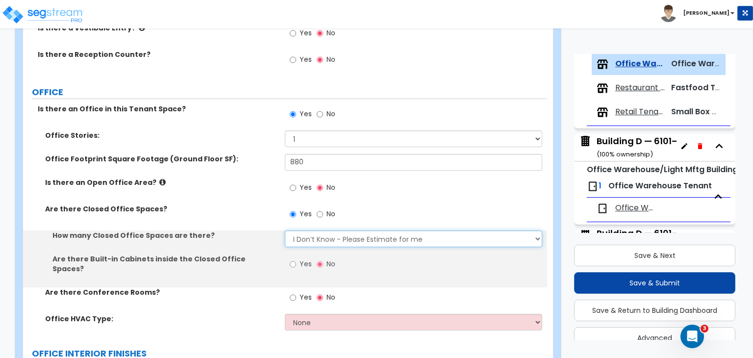
click at [313, 244] on select "I Don’t Know - Please Estimate for me I want to Enter the Number of Closed Offi…" at bounding box center [413, 238] width 257 height 17
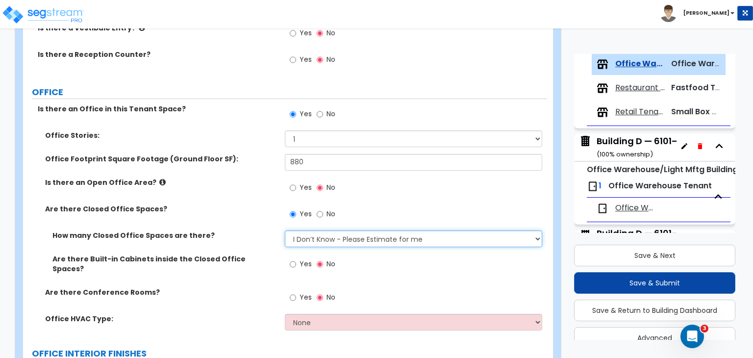
click at [285, 230] on select "I Don’t Know - Please Estimate for me I want to Enter the Number of Closed Offi…" at bounding box center [413, 238] width 257 height 17
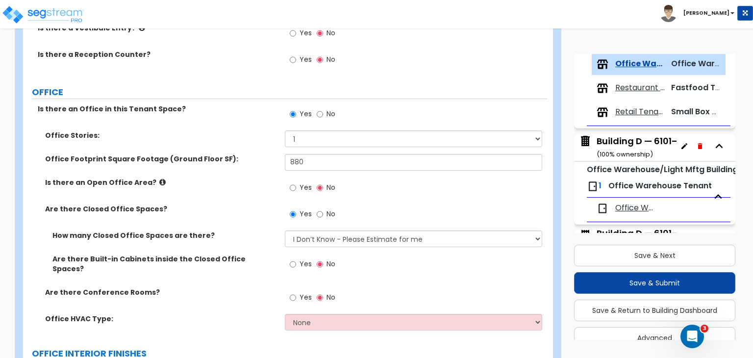
click at [248, 218] on div "Are there Closed Office Spaces? Yes No" at bounding box center [285, 217] width 524 height 26
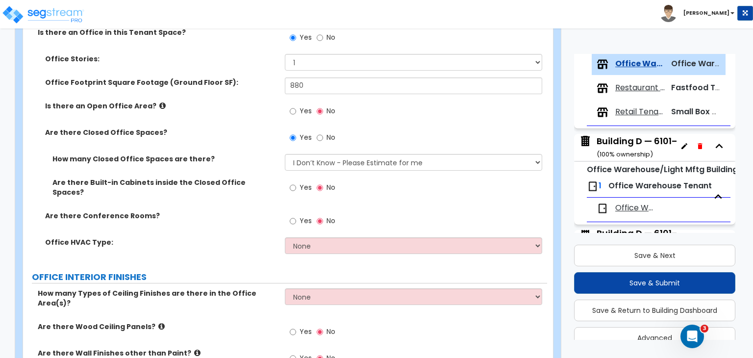
scroll to position [357, 0]
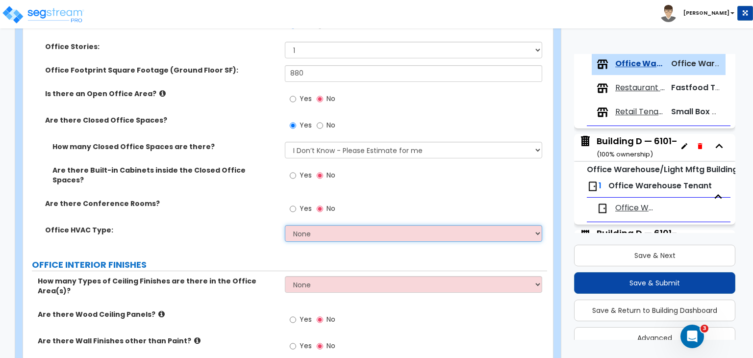
click at [312, 227] on select "None Rooftop Unit Furnace-Condenser Forced Air Split Heating/Cooling Systems He…" at bounding box center [413, 233] width 257 height 17
select select "1"
click at [285, 225] on select "None Rooftop Unit Furnace-Condenser Forced Air Split Heating/Cooling Systems He…" at bounding box center [413, 233] width 257 height 17
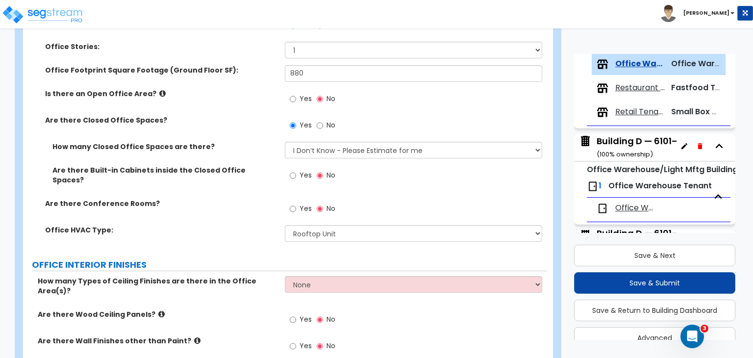
click at [245, 225] on label "Office HVAC Type:" at bounding box center [161, 230] width 232 height 10
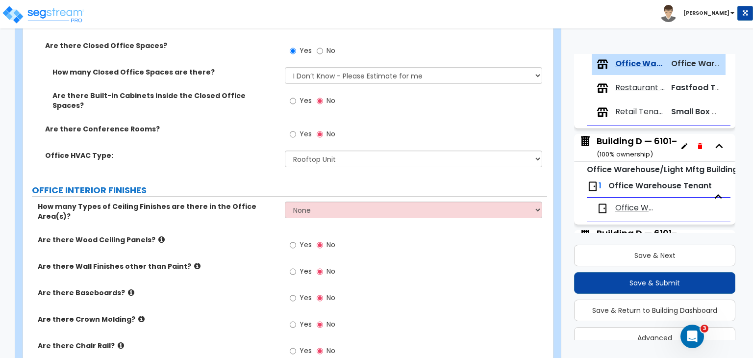
scroll to position [438, 0]
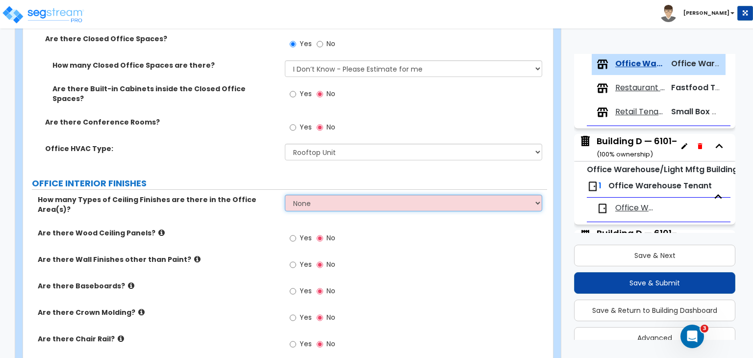
click at [302, 197] on select "None 1 2 3" at bounding box center [413, 203] width 257 height 17
select select "1"
click at [285, 195] on select "None 1 2 3" at bounding box center [413, 203] width 257 height 17
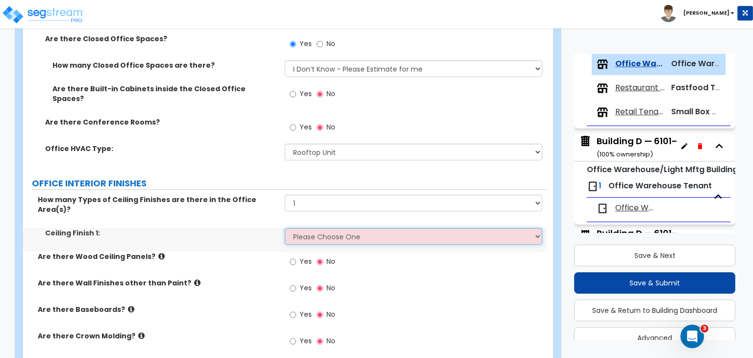
click at [313, 228] on select "Please Choose One Drop Ceiling Open Ceiling Drywall Ceiling" at bounding box center [413, 236] width 257 height 17
select select "1"
click at [285, 228] on select "Please Choose One Drop Ceiling Open Ceiling Drywall Ceiling" at bounding box center [413, 236] width 257 height 17
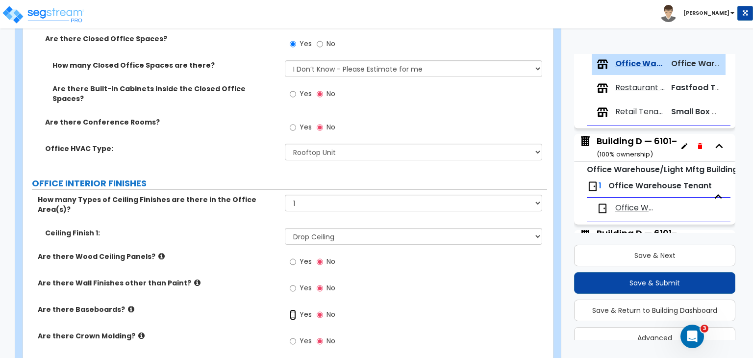
click at [290, 309] on input "Yes" at bounding box center [293, 314] width 6 height 11
radio input "true"
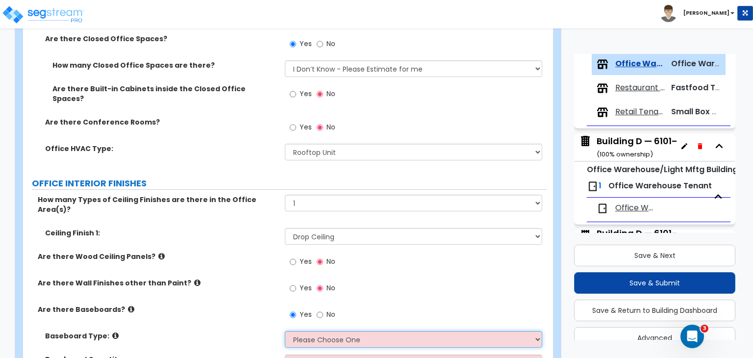
click at [311, 331] on select "Please Choose One Wood Vinyl Carpet Tile" at bounding box center [413, 339] width 257 height 17
select select "2"
click at [285, 331] on select "Please Choose One Wood Vinyl Carpet Tile" at bounding box center [413, 339] width 257 height 17
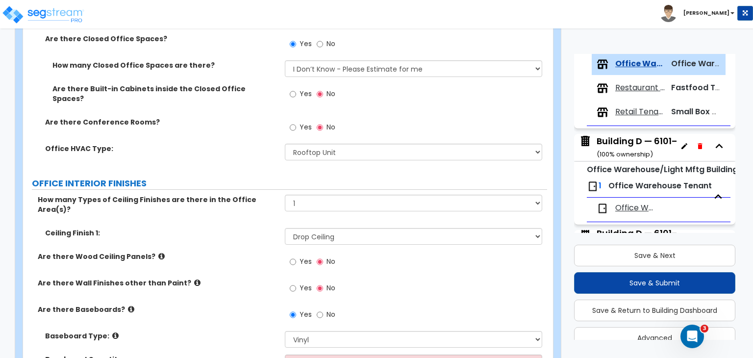
click at [226, 278] on div "Are there Wall Finishes other than Paint? Yes No" at bounding box center [285, 291] width 524 height 26
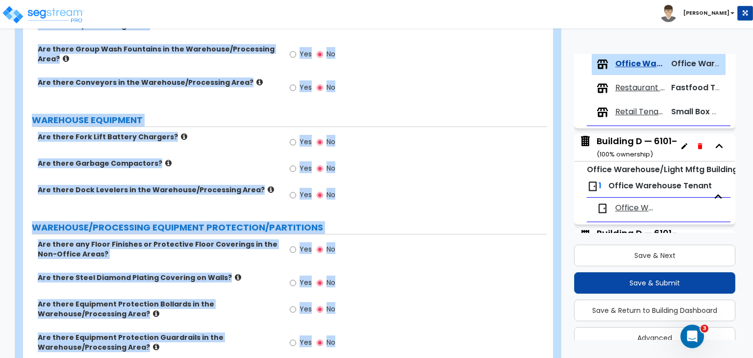
scroll to position [2476, 0]
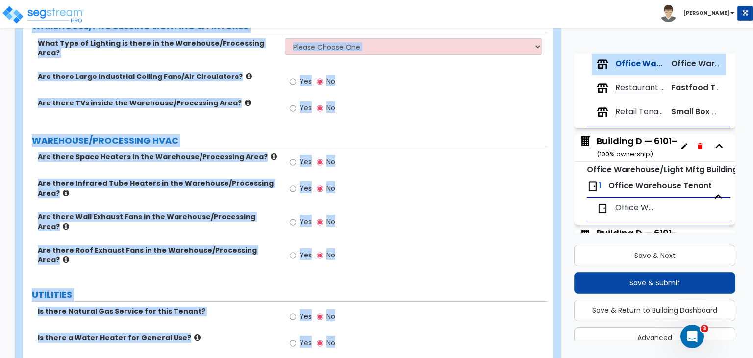
drag, startPoint x: 33, startPoint y: 159, endPoint x: 562, endPoint y: 380, distance: 573.3
copy div "Loremi Dolo Sitame Conse Adipis Elitsed: DOEIUSMO TEMPORI Utl etdol Magnaal Eni…"
click at [400, 212] on div "Yes No" at bounding box center [416, 225] width 262 height 26
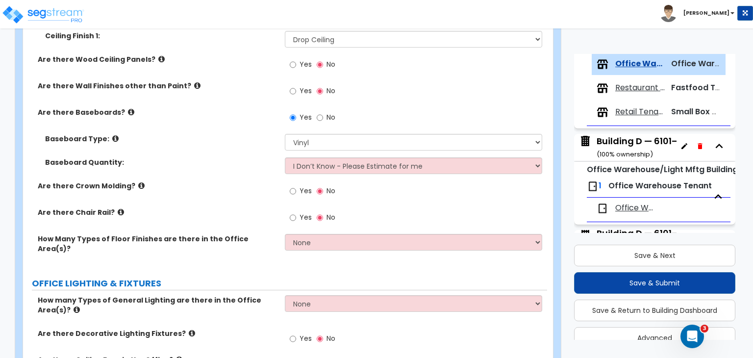
scroll to position [635, 0]
click at [298, 234] on select "None 1 2 3" at bounding box center [413, 242] width 257 height 17
select select "2"
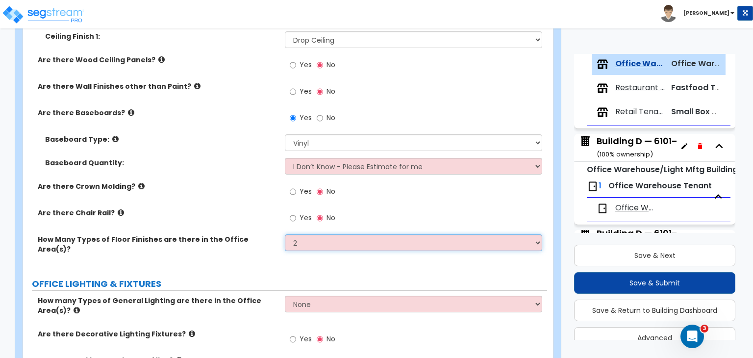
click at [285, 234] on select "None 1 2 3" at bounding box center [413, 242] width 257 height 17
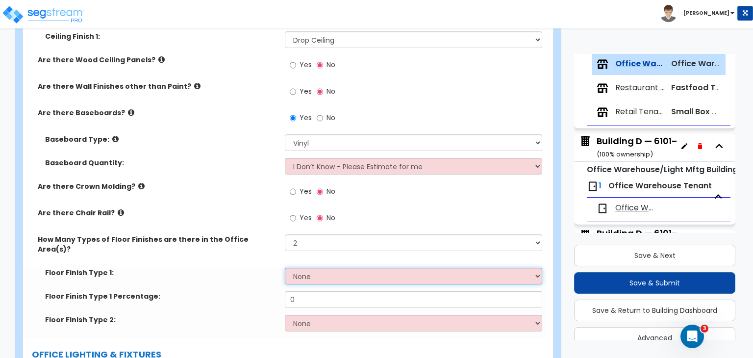
click at [310, 268] on select "None Tile Flooring Hardwood Flooring Resilient Laminate Flooring VCT Flooring S…" at bounding box center [413, 276] width 257 height 17
select select "5"
click at [285, 268] on select "None Tile Flooring Hardwood Flooring Resilient Laminate Flooring VCT Flooring S…" at bounding box center [413, 276] width 257 height 17
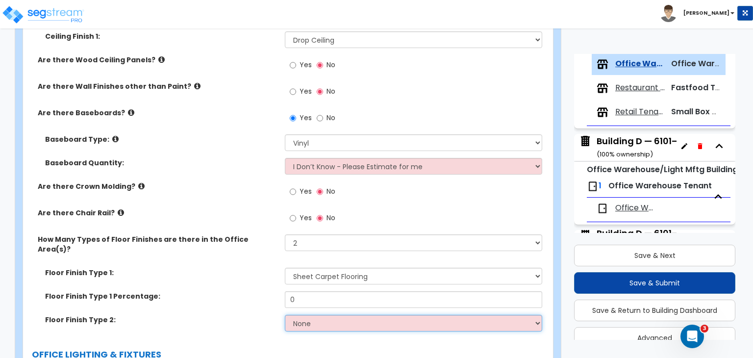
click at [312, 315] on select "None Tile Flooring Hardwood Flooring Resilient Laminate Flooring VCT Flooring S…" at bounding box center [413, 323] width 257 height 17
select select "4"
click at [285, 315] on select "None Tile Flooring Hardwood Flooring Resilient Laminate Flooring VCT Flooring S…" at bounding box center [413, 323] width 257 height 17
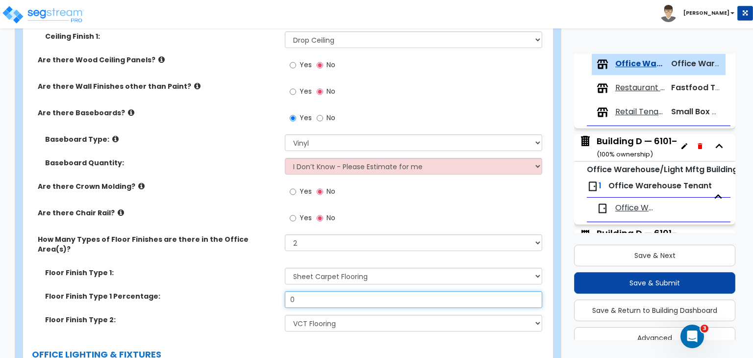
drag, startPoint x: 308, startPoint y: 272, endPoint x: 208, endPoint y: 284, distance: 101.2
click at [208, 291] on div "Floor Finish Type 1 Percentage: 0" at bounding box center [285, 303] width 524 height 24
type input "60"
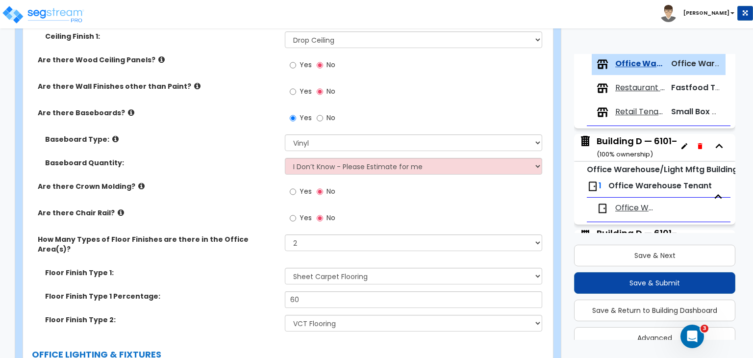
click at [240, 291] on label "Floor Finish Type 1 Percentage:" at bounding box center [161, 296] width 232 height 10
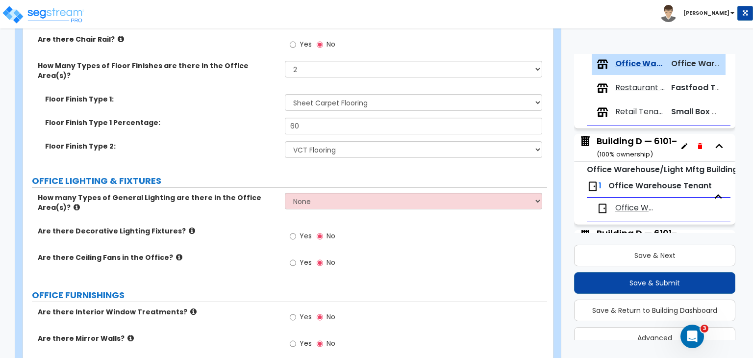
scroll to position [809, 0]
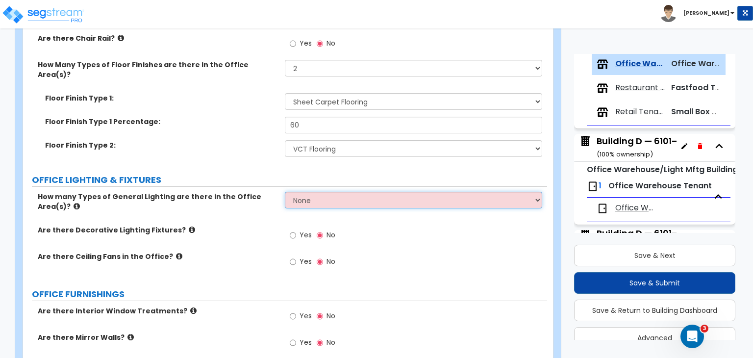
click at [317, 192] on select "None 1 2 3" at bounding box center [413, 200] width 257 height 17
select select "1"
click at [285, 192] on select "None 1 2 3" at bounding box center [413, 200] width 257 height 17
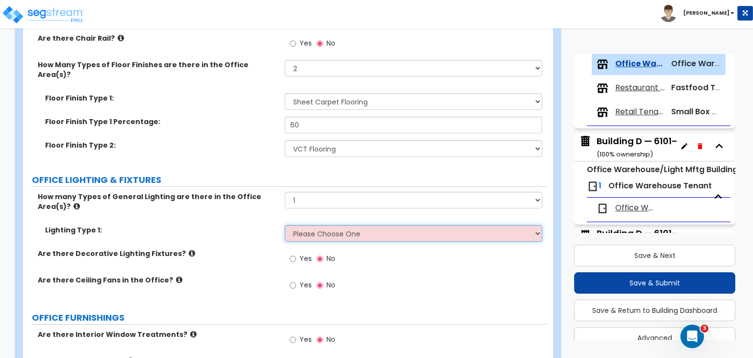
click at [318, 225] on select "Please Choose One LED Surface-Mounted LED Recessed Fluorescent Surface-Mounted …" at bounding box center [413, 233] width 257 height 17
select select "4"
click at [285, 225] on select "Please Choose One LED Surface-Mounted LED Recessed Fluorescent Surface-Mounted …" at bounding box center [413, 233] width 257 height 17
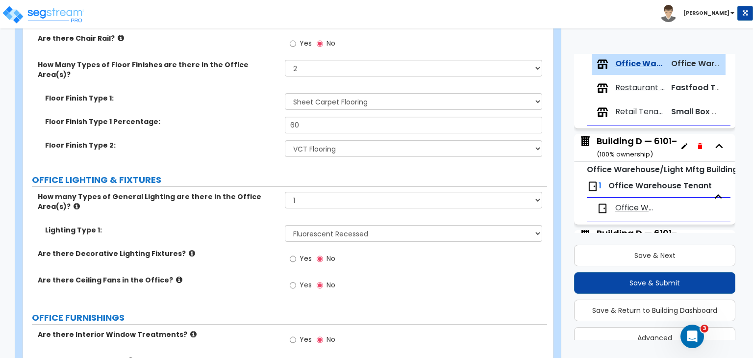
click at [246, 248] on label "Are there Decorative Lighting Fixtures?" at bounding box center [158, 253] width 240 height 10
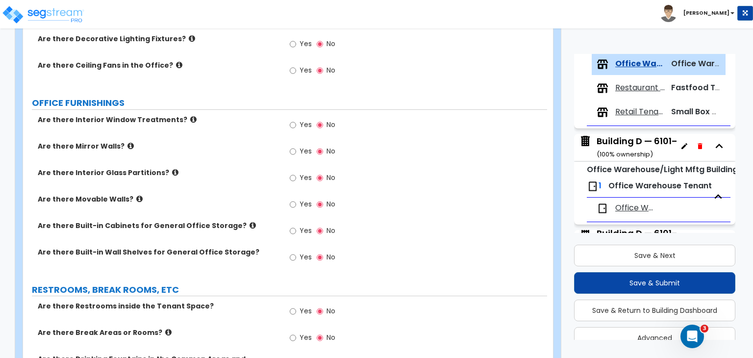
scroll to position [1190, 0]
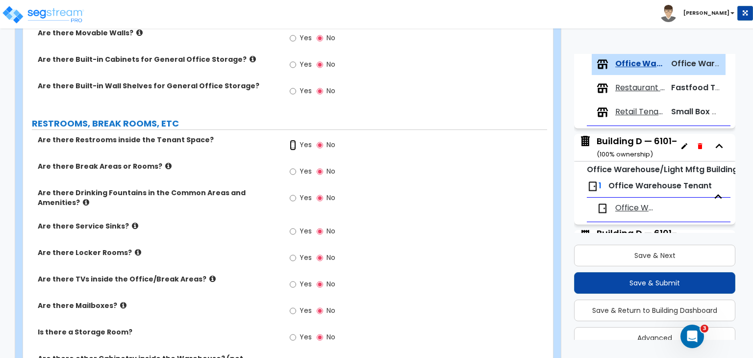
click at [290, 140] on input "Yes" at bounding box center [293, 145] width 6 height 11
radio input "true"
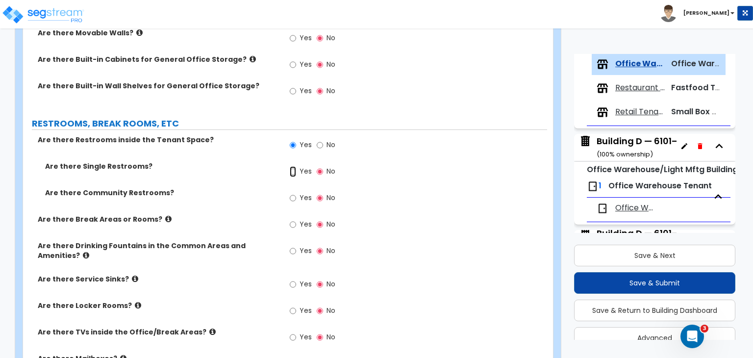
click at [292, 166] on input "Yes" at bounding box center [293, 171] width 6 height 11
radio input "true"
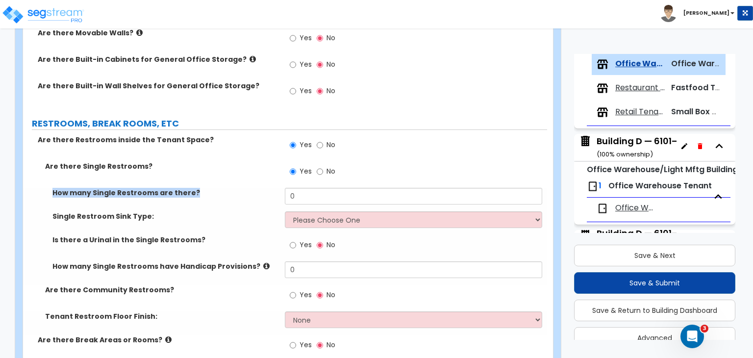
drag, startPoint x: 298, startPoint y: 156, endPoint x: 229, endPoint y: 163, distance: 69.5
click at [229, 163] on div "Are there Single Restrooms? Yes No How many Single Restrooms are there? 0 Singl…" at bounding box center [284, 247] width 509 height 173
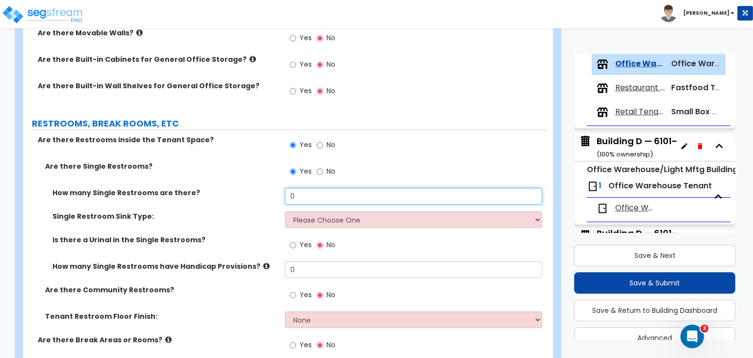
click at [308, 188] on input "0" at bounding box center [413, 196] width 257 height 17
drag, startPoint x: 308, startPoint y: 169, endPoint x: 245, endPoint y: 167, distance: 62.8
click at [245, 188] on div "How many Single Restrooms are there? 0" at bounding box center [285, 200] width 524 height 24
type input "3"
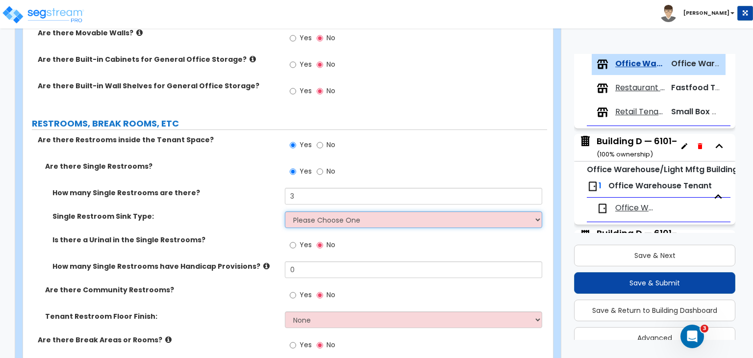
click at [323, 211] on select "Please Choose One Wall-mounted Vanity-mounted" at bounding box center [413, 219] width 257 height 17
select select "1"
click at [285, 211] on select "Please Choose One Wall-mounted Vanity-mounted" at bounding box center [413, 219] width 257 height 17
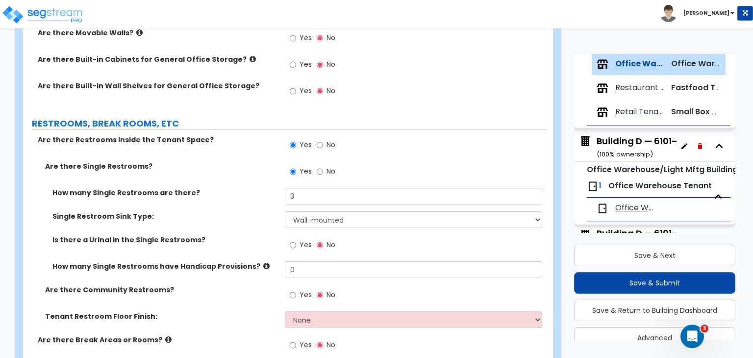
click at [257, 211] on label "Single Restroom Sink Type:" at bounding box center [164, 216] width 225 height 10
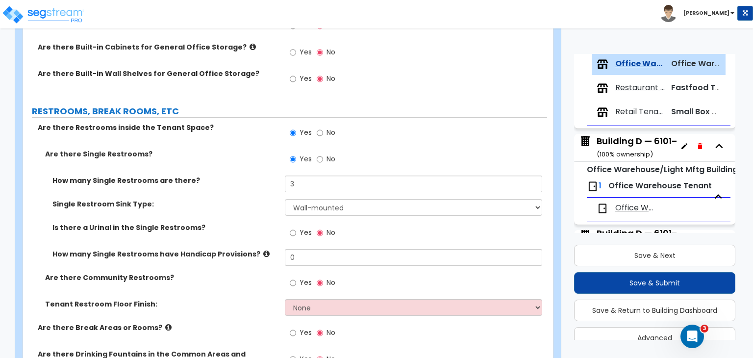
scroll to position [1204, 0]
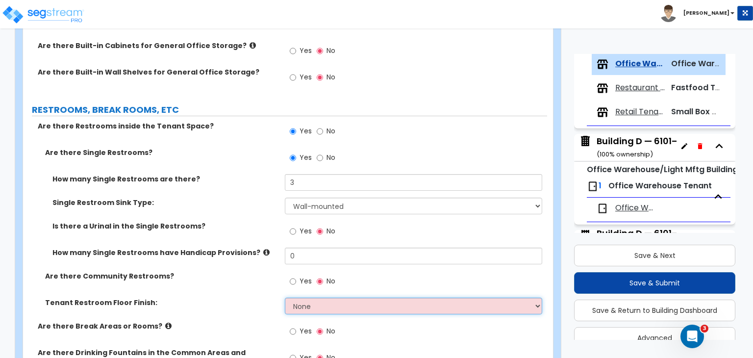
click at [302, 297] on select "None Tile Flooring Resilient Laminate Flooring VCT Flooring Sheet Vinyl Flooring" at bounding box center [413, 305] width 257 height 17
select select "1"
click at [285, 297] on select "None Tile Flooring Resilient Laminate Flooring VCT Flooring Sheet Vinyl Flooring" at bounding box center [413, 305] width 257 height 17
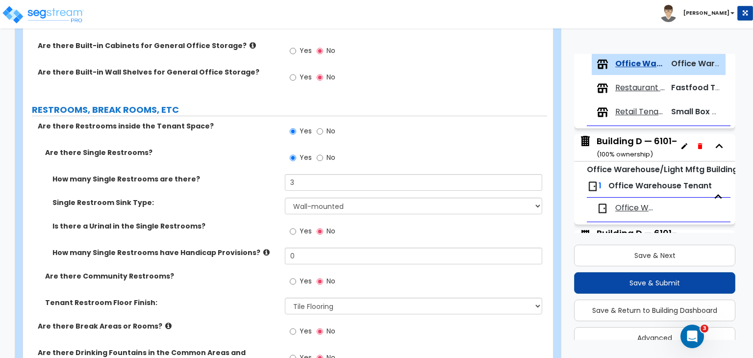
click at [266, 271] on div "Are there Community Restrooms? Yes No" at bounding box center [285, 284] width 524 height 26
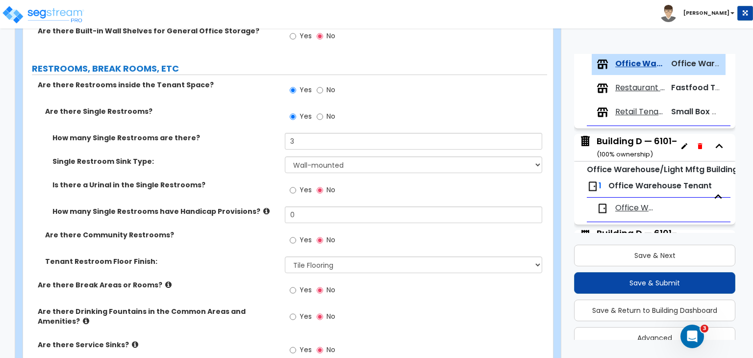
scroll to position [1245, 0]
click at [292, 284] on input "Yes" at bounding box center [293, 289] width 6 height 11
radio input "true"
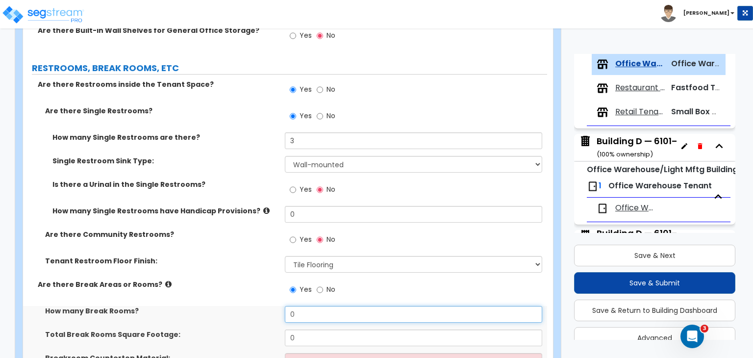
drag, startPoint x: 300, startPoint y: 285, endPoint x: 220, endPoint y: 298, distance: 81.5
click at [220, 306] on div "How many Break Rooms? 0" at bounding box center [285, 318] width 524 height 24
type input "3"
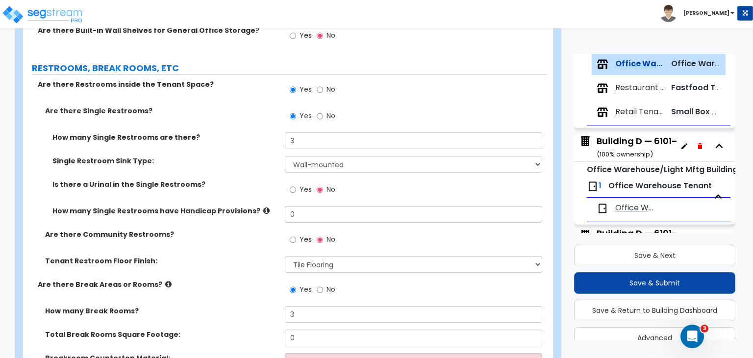
click at [237, 279] on div "Are there Break Areas or Rooms? Yes No" at bounding box center [285, 292] width 524 height 26
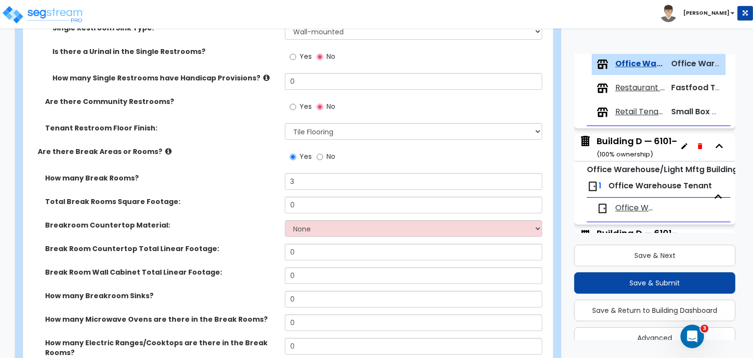
scroll to position [1382, 0]
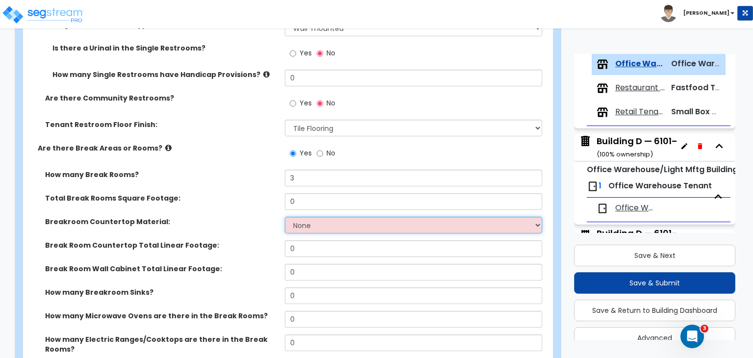
click at [300, 217] on select "None Plastic Laminate Solid Surface Stone Quartz Marble Tile Wood Stainless Ste…" at bounding box center [413, 225] width 257 height 17
select select "1"
click at [285, 217] on select "None Plastic Laminate Solid Surface Stone Quartz Marble Tile Wood Stainless Ste…" at bounding box center [413, 225] width 257 height 17
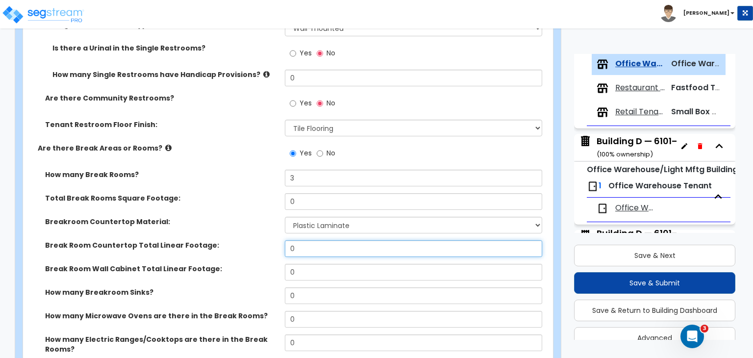
drag, startPoint x: 307, startPoint y: 223, endPoint x: 262, endPoint y: 220, distance: 45.2
click at [262, 240] on div "Break Room Countertop Total Linear Footage: 0" at bounding box center [285, 252] width 524 height 24
type input "18"
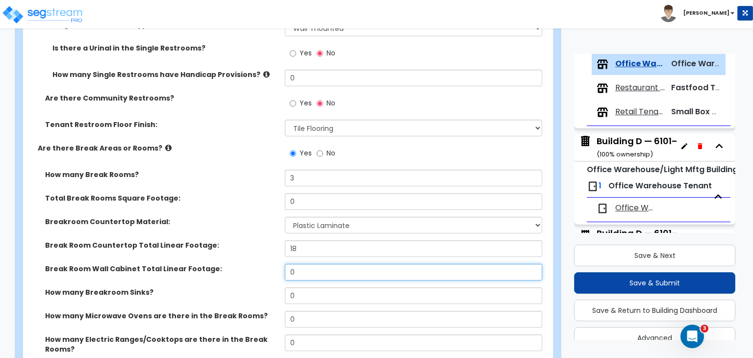
drag, startPoint x: 310, startPoint y: 244, endPoint x: 228, endPoint y: 240, distance: 81.5
click at [228, 264] on div "Break Room Wall Cabinet Total Linear Footage: 0" at bounding box center [285, 276] width 524 height 24
type input "6"
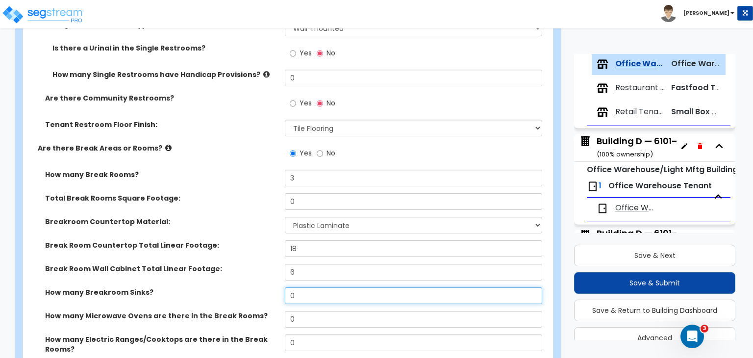
drag, startPoint x: 308, startPoint y: 271, endPoint x: 210, endPoint y: 270, distance: 97.5
click at [210, 287] on div "How many Breakroom Sinks? 0" at bounding box center [285, 299] width 524 height 24
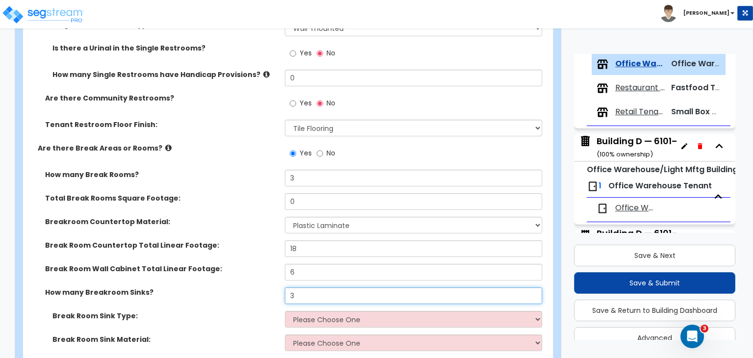
type input "3"
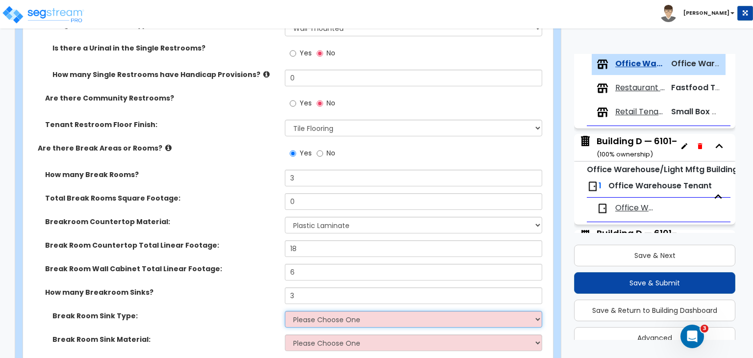
click at [328, 311] on select "Please Choose One Single Sink Double Sink" at bounding box center [413, 319] width 257 height 17
select select "1"
click at [285, 311] on select "Please Choose One Single Sink Double Sink" at bounding box center [413, 319] width 257 height 17
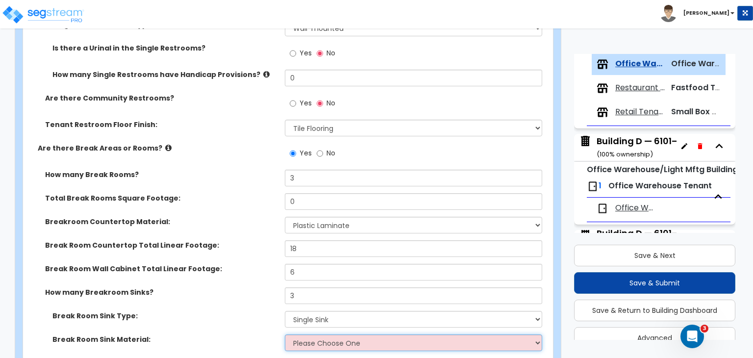
click at [304, 334] on select "Please Choose One Stainless Steel Porcelain Enamel Cast Iron" at bounding box center [413, 342] width 257 height 17
select select "1"
click at [285, 334] on select "Please Choose One Stainless Steel Porcelain Enamel Cast Iron" at bounding box center [413, 342] width 257 height 17
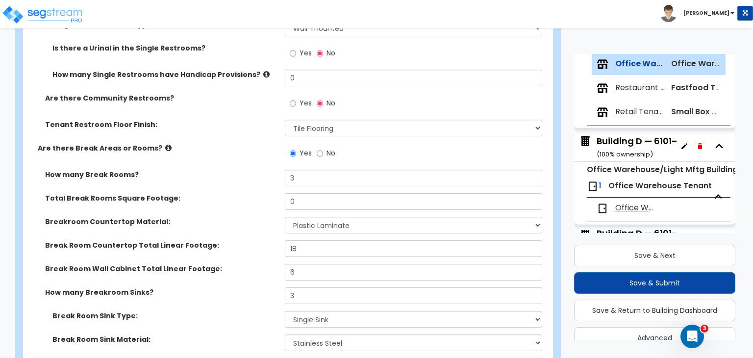
click at [252, 287] on div "How many Breakroom Sinks? 3" at bounding box center [285, 299] width 524 height 24
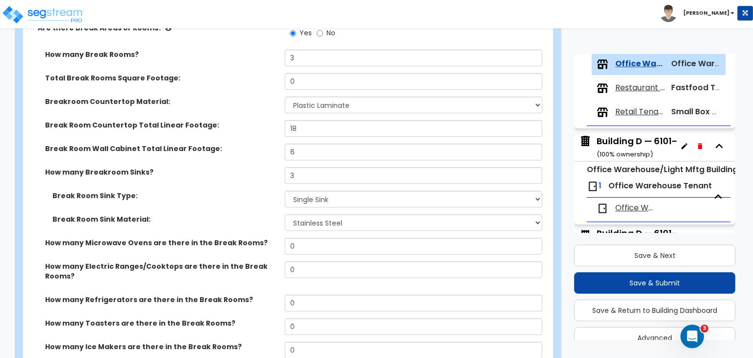
scroll to position [1509, 0]
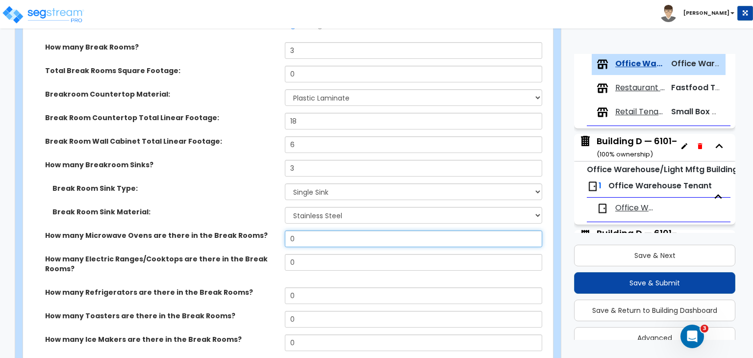
drag, startPoint x: 179, startPoint y: 217, endPoint x: 127, endPoint y: 220, distance: 52.1
click at [127, 230] on div "How many Microwave Ovens are there in the Break Rooms? 0" at bounding box center [285, 242] width 524 height 24
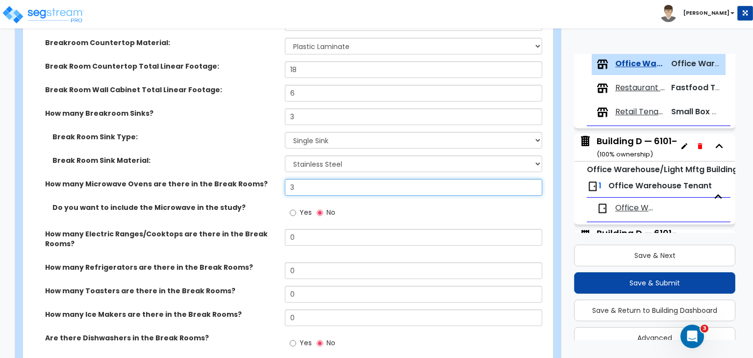
scroll to position [1568, 0]
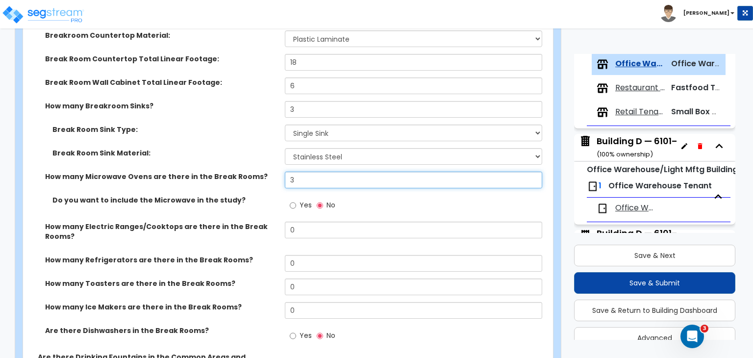
type input "3"
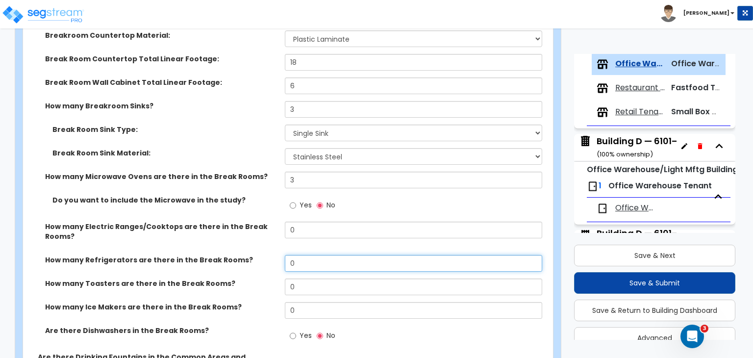
drag, startPoint x: 302, startPoint y: 237, endPoint x: 243, endPoint y: 231, distance: 59.1
click at [243, 255] on div "How many Refrigerators are there in the Break Rooms? 0" at bounding box center [285, 267] width 524 height 24
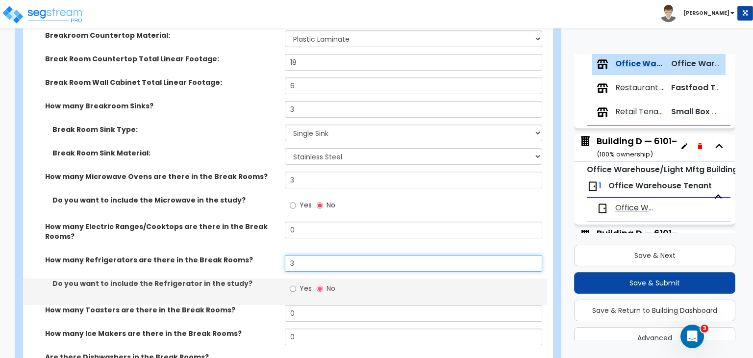
type input "3"
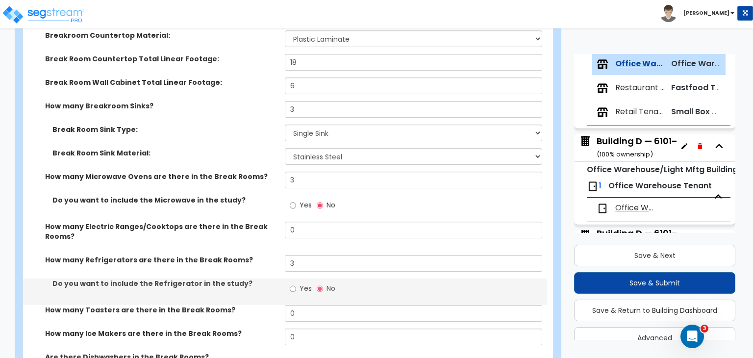
click at [277, 222] on div "How many Electric Ranges/Cooktops are there in the Break Rooms? 0" at bounding box center [285, 238] width 524 height 33
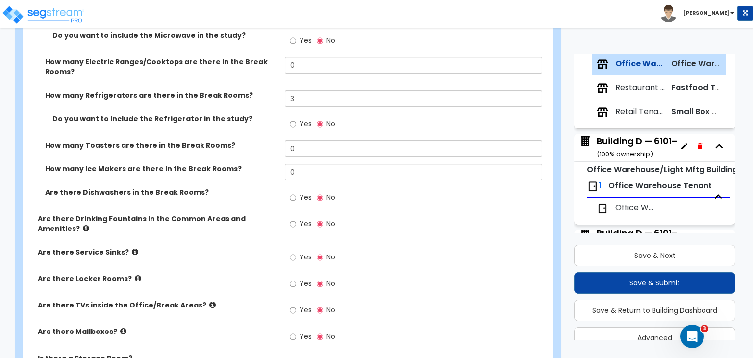
scroll to position [1736, 0]
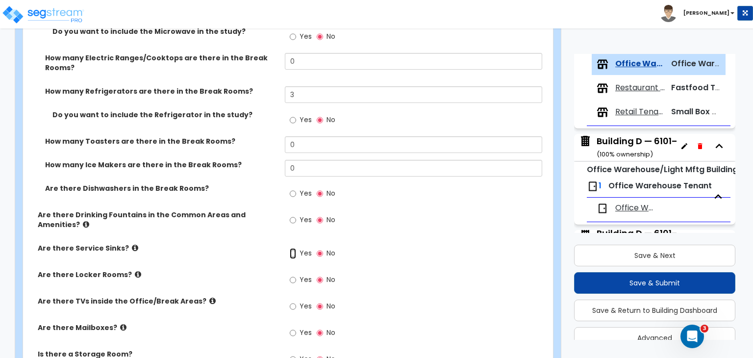
click at [290, 248] on input "Yes" at bounding box center [293, 253] width 6 height 11
radio input "true"
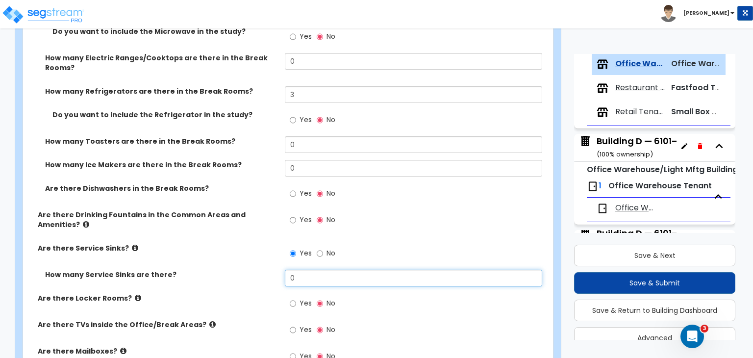
drag, startPoint x: 306, startPoint y: 247, endPoint x: 253, endPoint y: 254, distance: 53.8
click at [253, 270] on div "How many Service Sinks are there? 0" at bounding box center [285, 282] width 524 height 24
type input "3"
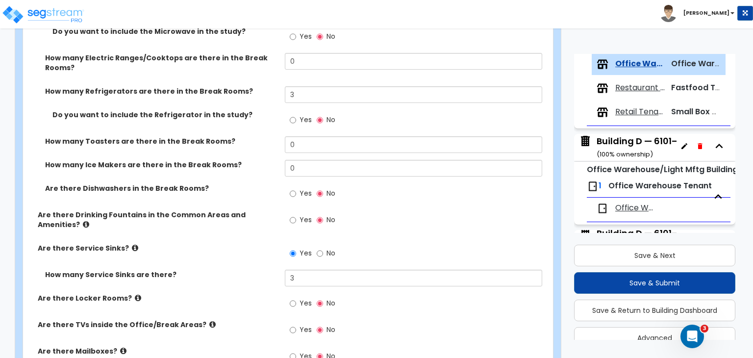
click at [268, 293] on label "Are there Locker Rooms?" at bounding box center [158, 298] width 240 height 10
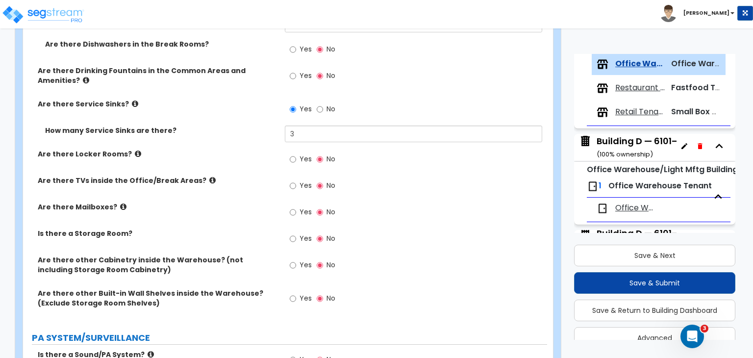
scroll to position [1882, 0]
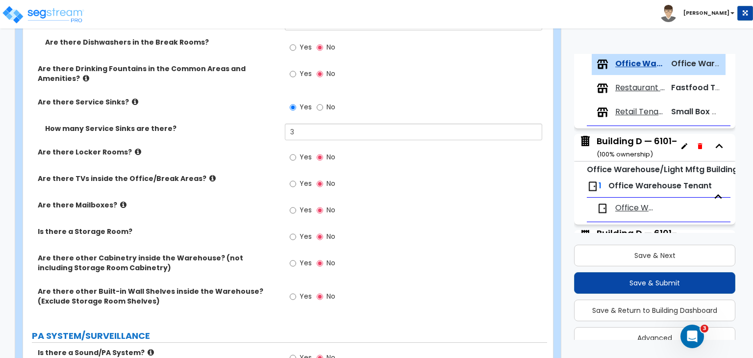
click at [521, 173] on div "Yes No" at bounding box center [416, 186] width 262 height 26
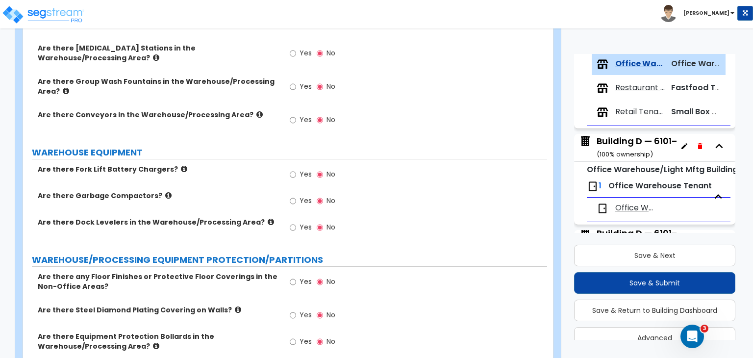
scroll to position [2709, 0]
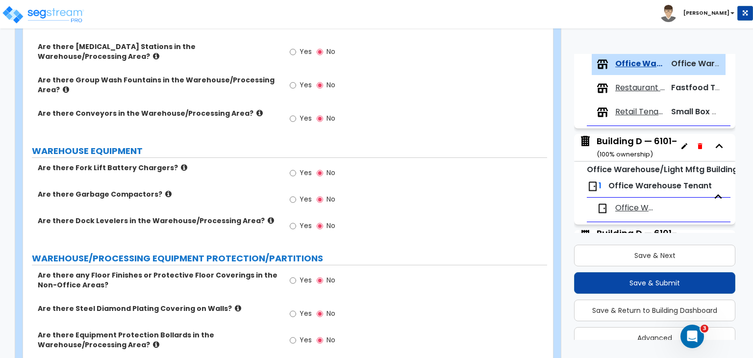
click at [270, 303] on div "Are there Steel Diamond Plating Covering on Walls? Yes No" at bounding box center [285, 316] width 524 height 26
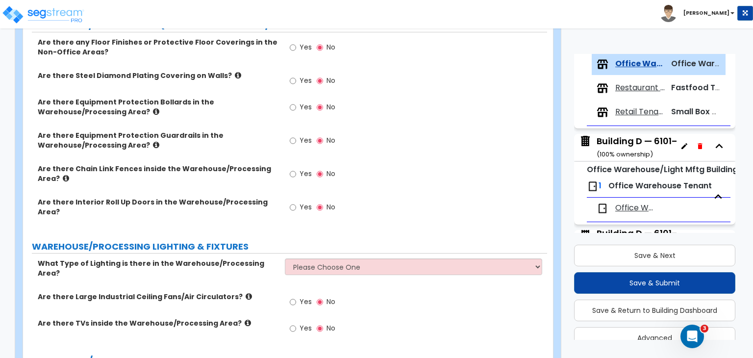
scroll to position [2915, 0]
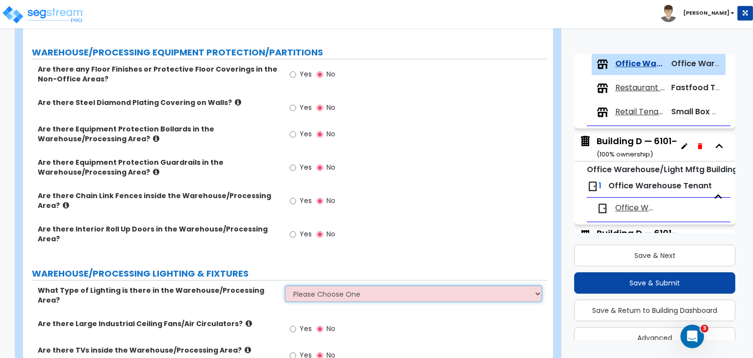
click at [325, 285] on select "Please Choose One High Bay Round Fixtures High Bay Fluorescent Tube Lighting Hi…" at bounding box center [413, 293] width 257 height 17
select select "1"
click at [285, 285] on select "Please Choose One High Bay Round Fixtures High Bay Fluorescent Tube Lighting Hi…" at bounding box center [413, 293] width 257 height 17
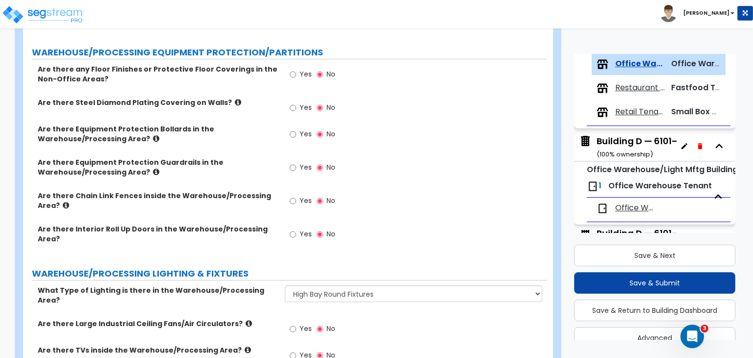
click at [263, 285] on div "What Type of Lighting is there in the Warehouse/Processing Area? Please Choose …" at bounding box center [285, 301] width 524 height 33
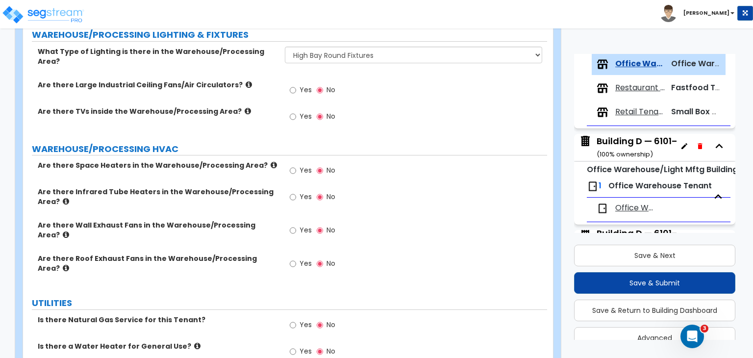
scroll to position [3162, 0]
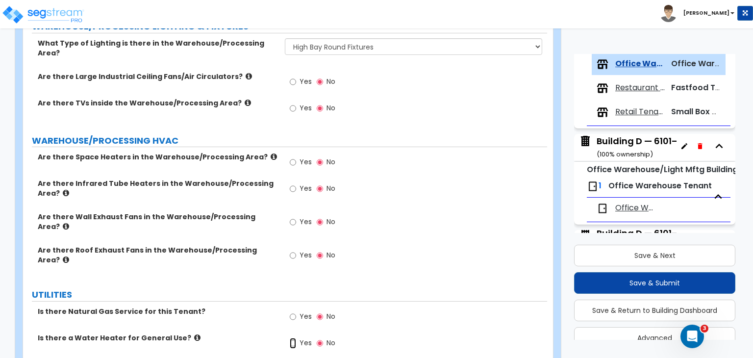
click at [293, 338] on input "Yes" at bounding box center [293, 343] width 6 height 11
radio input "true"
select select "2"
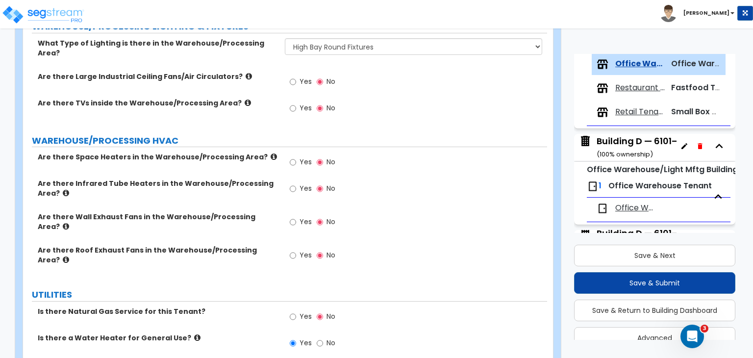
click at [231, 333] on label "Is there a Water Heater for General Use?" at bounding box center [158, 338] width 240 height 10
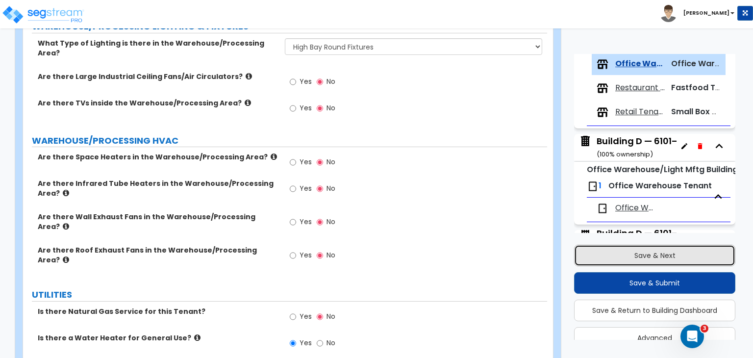
click at [602, 259] on button "Save & Next" at bounding box center [654, 256] width 161 height 22
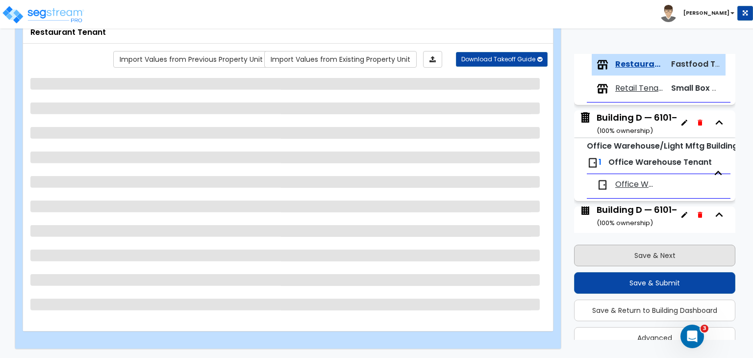
scroll to position [488, 0]
select select "1"
select select "4"
select select "1"
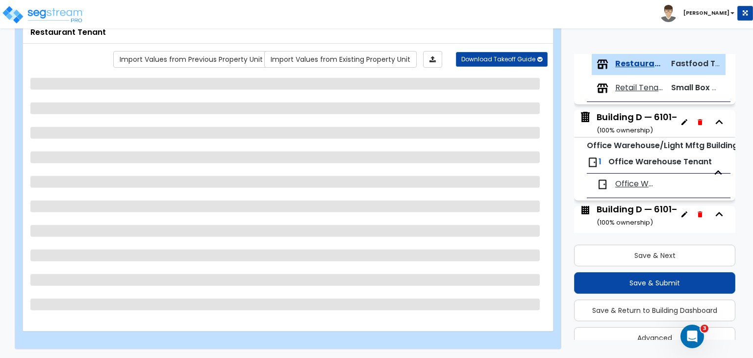
select select "1"
select select "2"
select select "1"
select select "3"
select select "2"
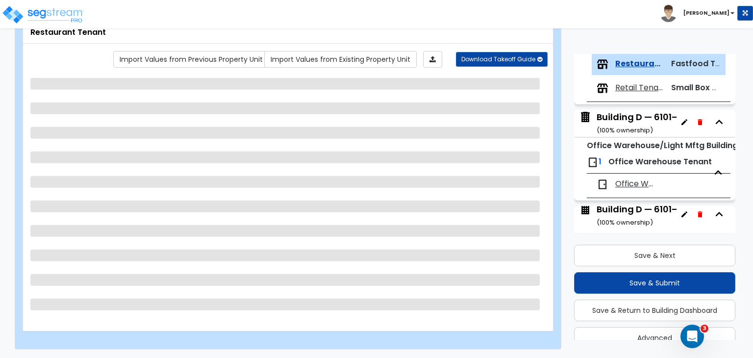
select select "1"
select select "4"
select select "1"
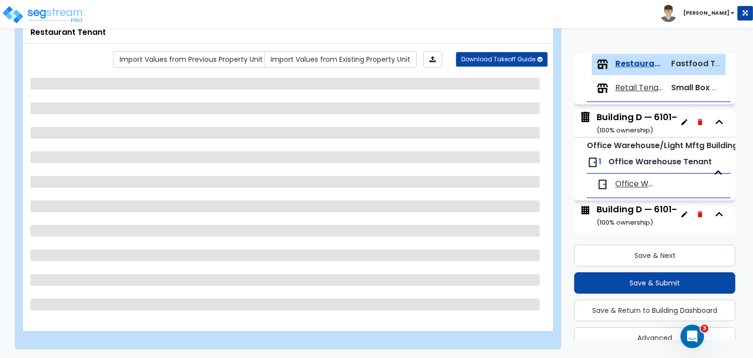
select select "1"
select select "2"
select select "1"
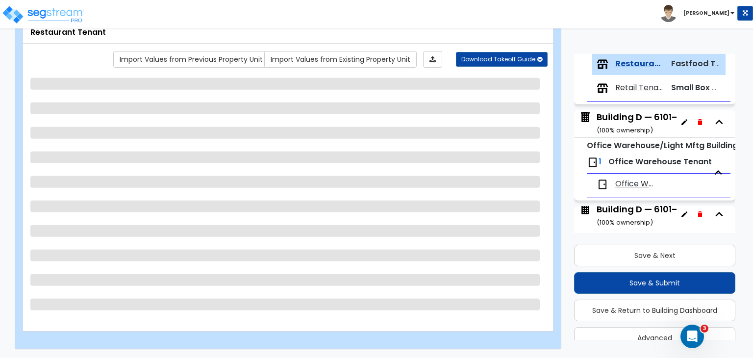
select select "1"
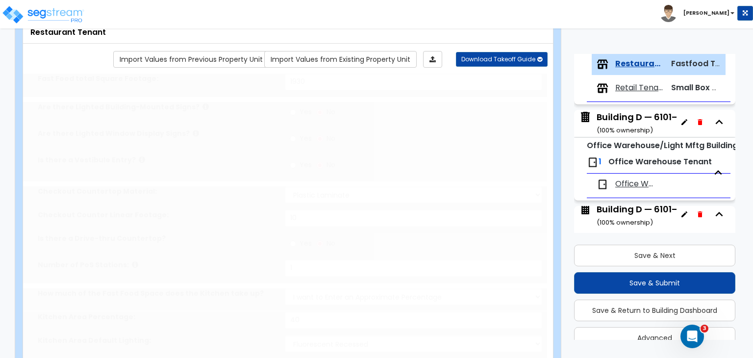
select select "3"
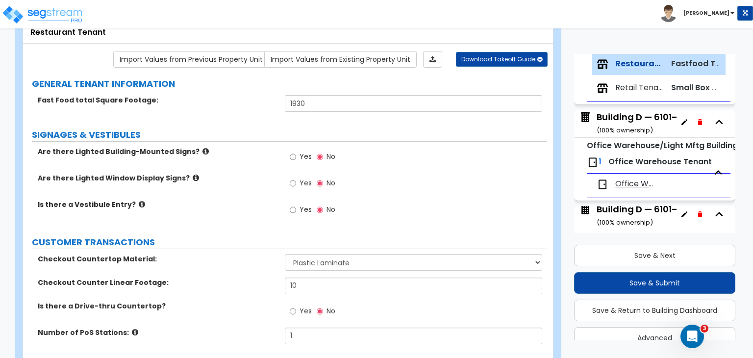
click at [627, 119] on div "Building D — 6101–6155 Corporate Dr ( 100 % ownership)" at bounding box center [677, 123] width 162 height 25
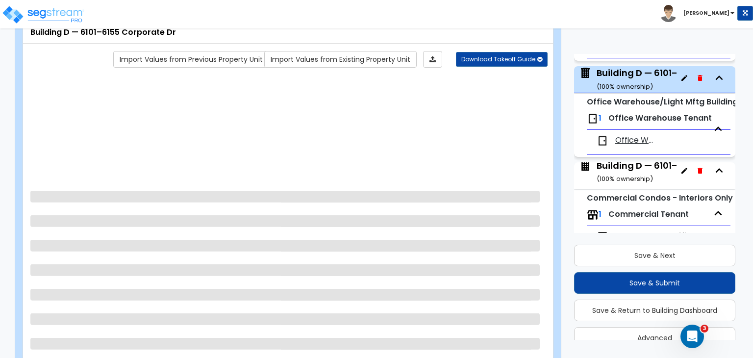
scroll to position [544, 0]
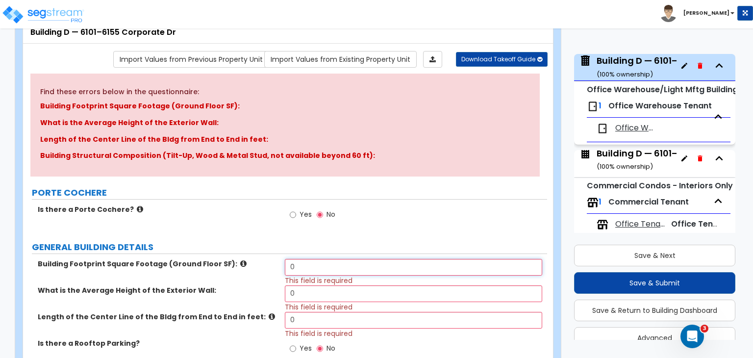
drag, startPoint x: 309, startPoint y: 265, endPoint x: 223, endPoint y: 261, distance: 85.9
click at [223, 261] on div "Building Footprint Square Footage (Ground Floor SF): 0 This field is required" at bounding box center [285, 272] width 524 height 26
type input "35,984"
drag, startPoint x: 301, startPoint y: 297, endPoint x: 261, endPoint y: 290, distance: 40.8
click at [261, 290] on div "What is the Average Height of the Exterior Wall: 0 This field is required" at bounding box center [285, 298] width 524 height 26
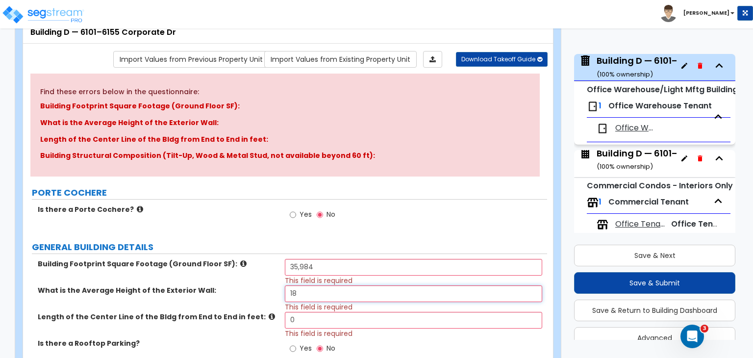
type input "18"
click at [268, 285] on label "What is the Average Height of the Exterior Wall:" at bounding box center [158, 290] width 240 height 10
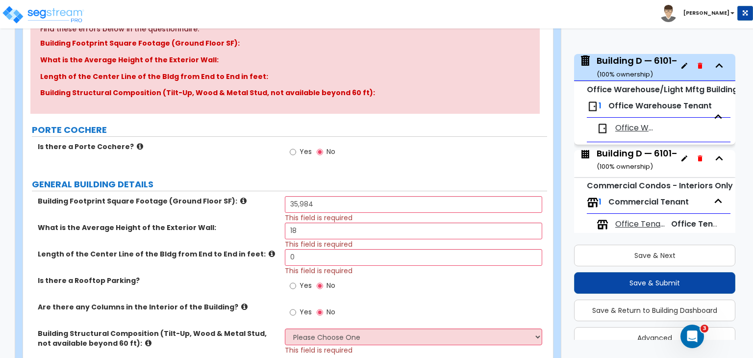
scroll to position [127, 0]
drag, startPoint x: 308, startPoint y: 253, endPoint x: 234, endPoint y: 257, distance: 73.6
click at [234, 257] on div "Length of the Center Line of the Bldg from End to End in feet: 0 This field is …" at bounding box center [285, 261] width 524 height 26
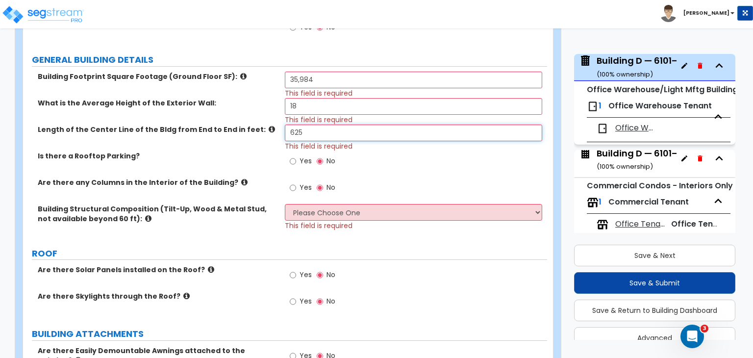
scroll to position [252, 0]
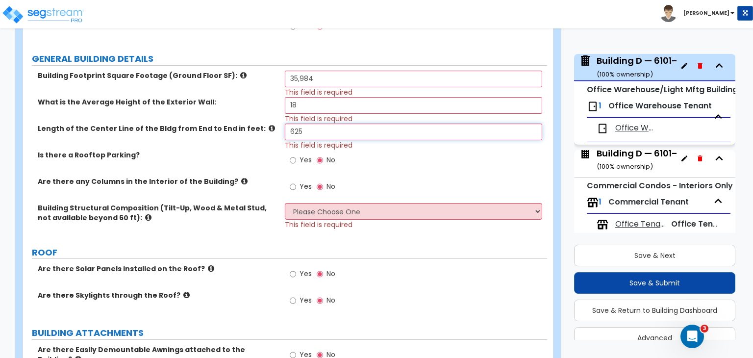
type input "625"
click at [309, 213] on select "Please Choose One Pre-Engineered Metal Building Tilt-up Wall Construction Reinf…" at bounding box center [413, 211] width 257 height 17
select select "2"
click at [285, 203] on select "Please Choose One Pre-Engineered Metal Building Tilt-up Wall Construction Reinf…" at bounding box center [413, 211] width 257 height 17
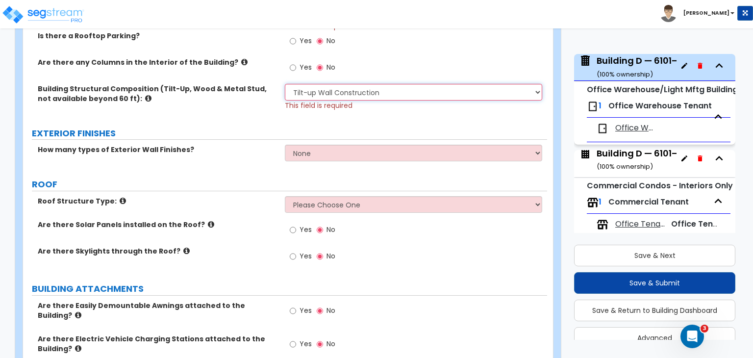
scroll to position [372, 0]
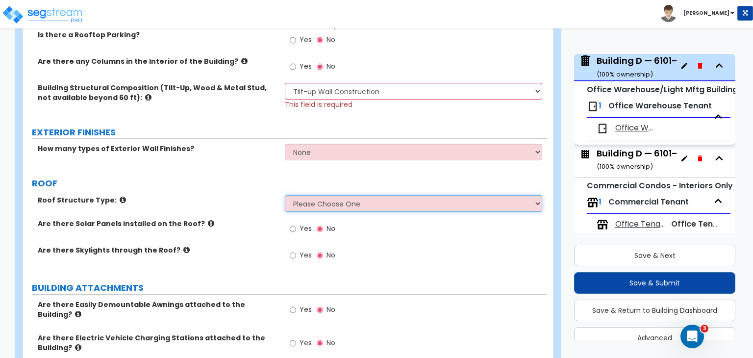
click at [315, 200] on select "Please Choose One [PERSON_NAME] Roof Flat Roof Hybrid [PERSON_NAME] & Flat Roof" at bounding box center [413, 203] width 257 height 17
select select "2"
click at [285, 195] on select "Please Choose One [PERSON_NAME] Roof Flat Roof Hybrid [PERSON_NAME] & Flat Roof" at bounding box center [413, 203] width 257 height 17
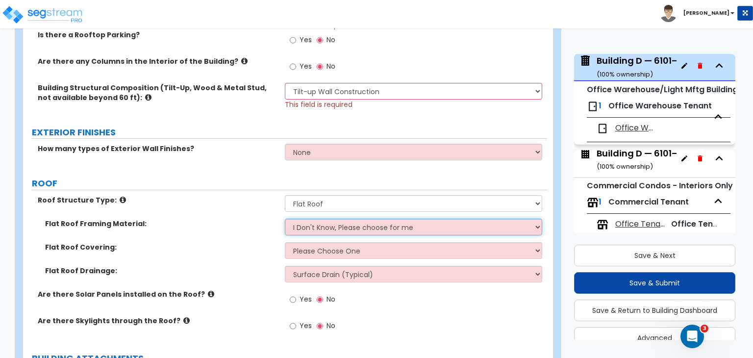
click at [322, 227] on select "I Don't Know, Please choose for me Metal Wood" at bounding box center [413, 227] width 257 height 17
select select "1"
click at [285, 219] on select "I Don't Know, Please choose for me Metal Wood" at bounding box center [413, 227] width 257 height 17
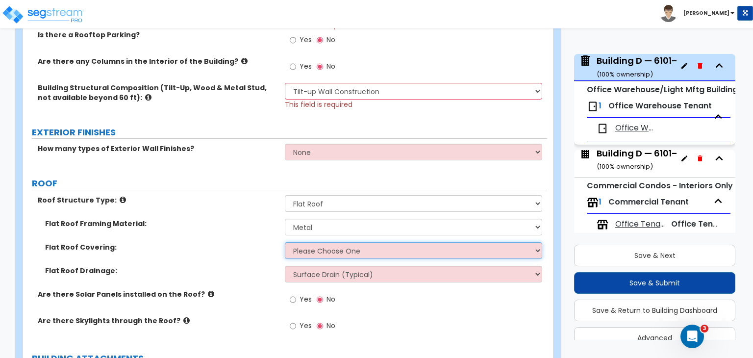
click at [321, 248] on select "Please Choose One Rolled Asphalt PVC Membrane Plastic (EPDM) Membrane Asphalt F…" at bounding box center [413, 250] width 257 height 17
select select "1"
click at [285, 242] on select "Please Choose One Rolled Asphalt PVC Membrane Plastic (EPDM) Membrane Asphalt F…" at bounding box center [413, 250] width 257 height 17
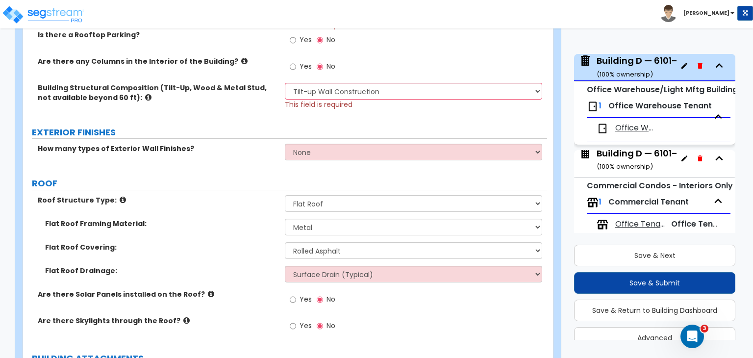
click at [260, 248] on label "Flat Roof Covering:" at bounding box center [161, 247] width 232 height 10
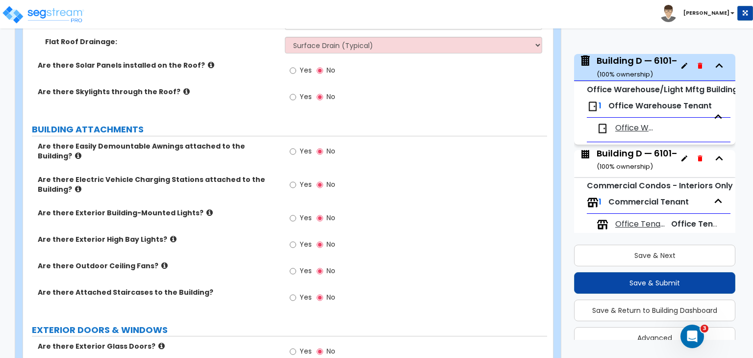
scroll to position [600, 0]
click at [293, 213] on input "Yes" at bounding box center [293, 218] width 6 height 11
radio input "true"
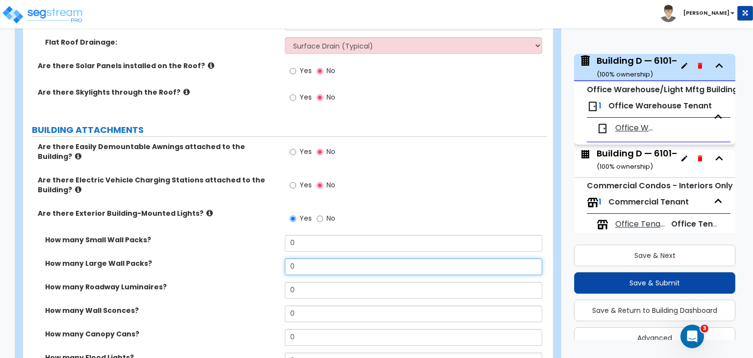
drag, startPoint x: 304, startPoint y: 264, endPoint x: 254, endPoint y: 264, distance: 49.5
click at [254, 264] on div "How many Large Wall Packs? 0" at bounding box center [285, 270] width 524 height 24
type input "6"
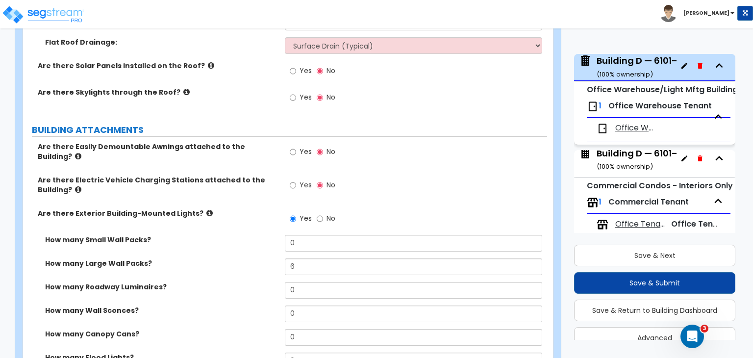
click at [255, 258] on label "How many Large Wall Packs?" at bounding box center [161, 263] width 232 height 10
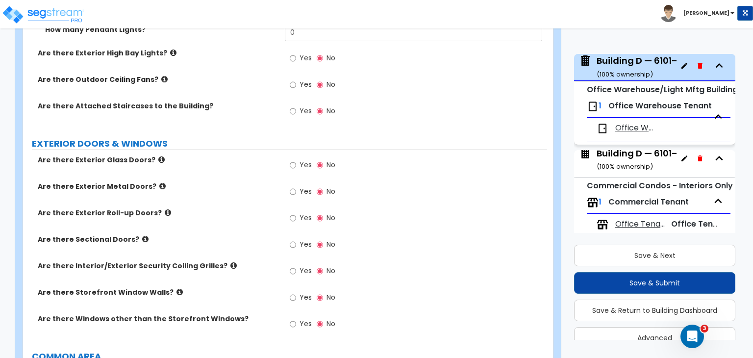
scroll to position [999, 0]
click at [294, 292] on input "Yes" at bounding box center [293, 297] width 6 height 11
radio input "true"
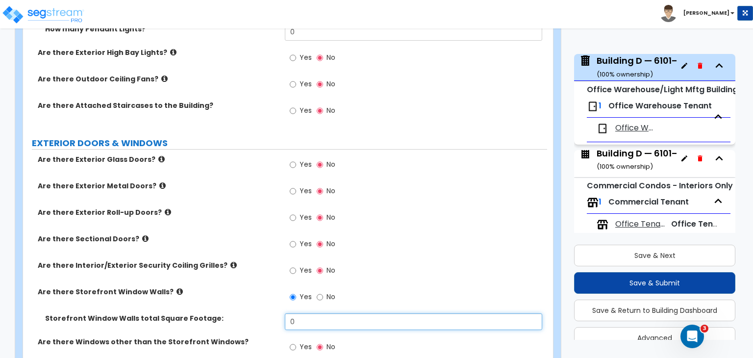
drag, startPoint x: 301, startPoint y: 309, endPoint x: 274, endPoint y: 310, distance: 26.5
click at [274, 313] on div "Storefront Window Walls total Square Footage: 0" at bounding box center [285, 325] width 524 height 24
type input "4,000"
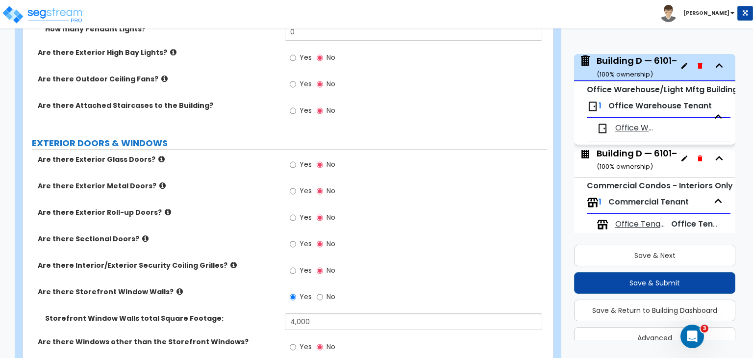
click at [269, 260] on label "Are there Interior/Exterior Security Coiling Grilles?" at bounding box center [158, 265] width 240 height 10
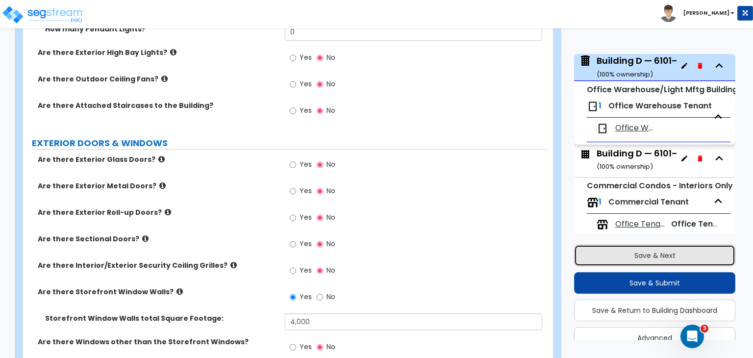
click at [636, 253] on button "Save & Next" at bounding box center [654, 256] width 161 height 22
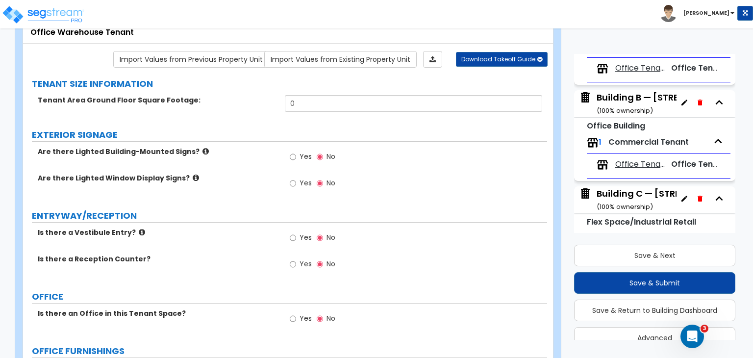
scroll to position [218, 0]
click at [627, 100] on div "Building B — [STREET_ADDRESS] ( 100 % ownership)" at bounding box center [668, 104] width 144 height 25
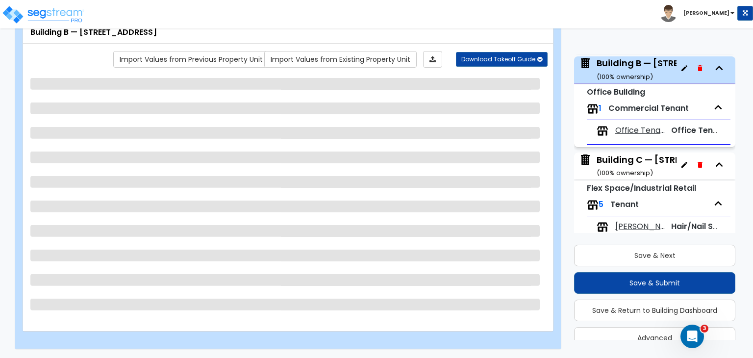
scroll to position [255, 0]
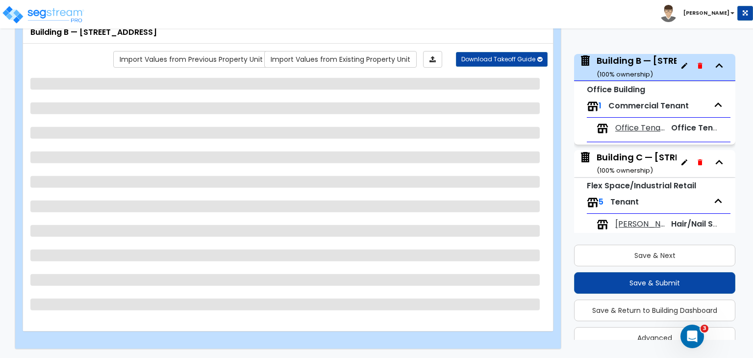
select select "2"
select select "1"
select select "2"
select select "1"
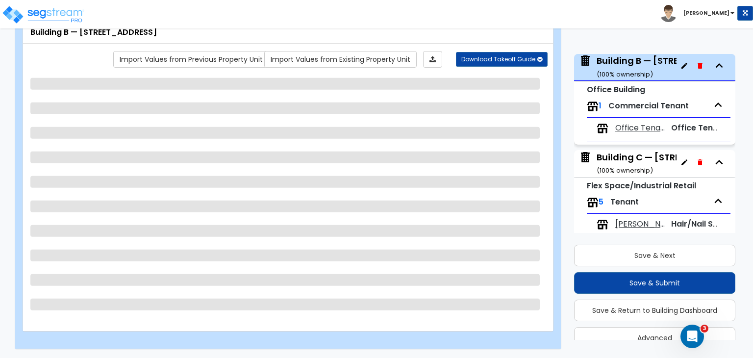
select select "1"
select select "2"
select select "1"
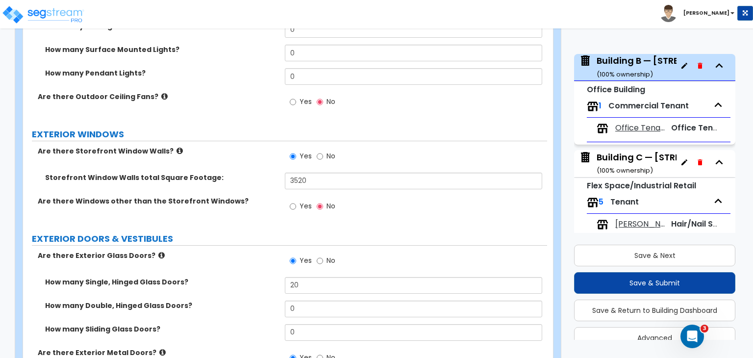
scroll to position [4, 0]
click at [643, 156] on div "Building C — [STREET_ADDRESS] ( 100 % ownership)" at bounding box center [669, 159] width 146 height 25
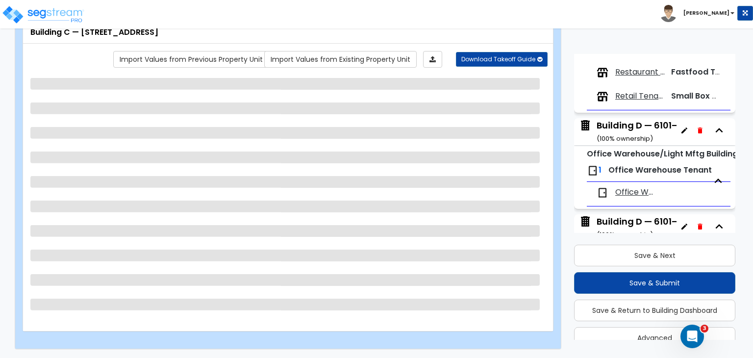
scroll to position [480, 0]
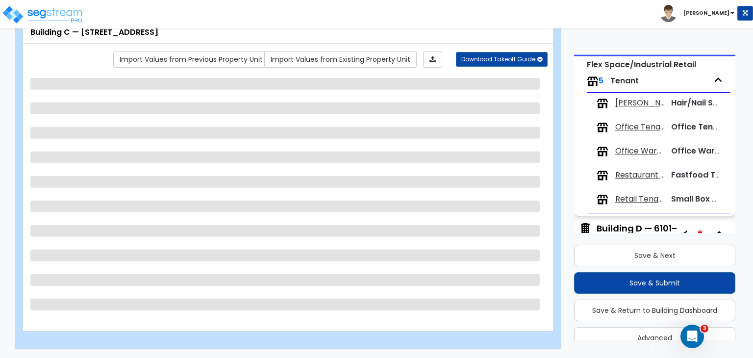
select select "2"
select select "1"
select select "2"
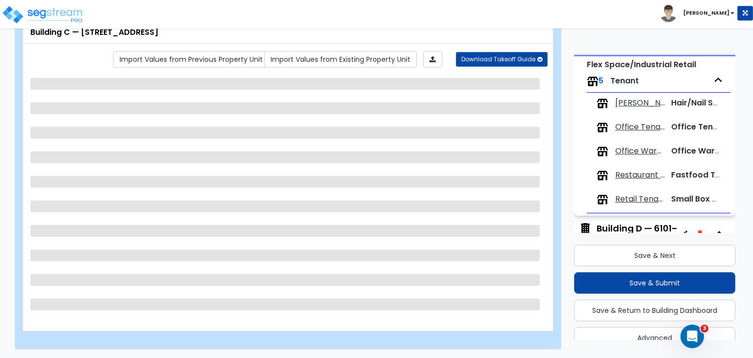
select select "1"
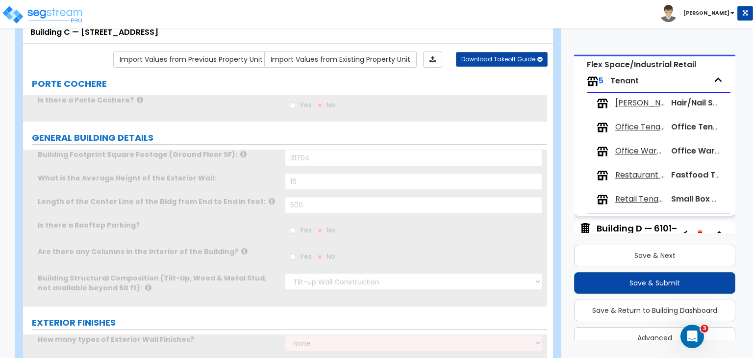
click at [623, 132] on div "[PERSON_NAME] Tenant Hair/Nail Salon Tenant Office Tenants Office Tenant Office…" at bounding box center [659, 153] width 144 height 121
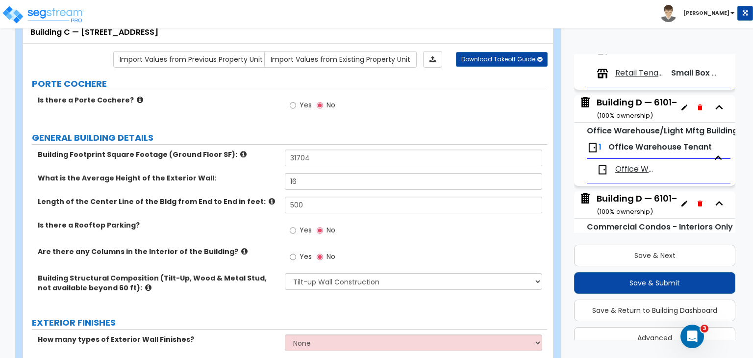
scroll to position [504, 0]
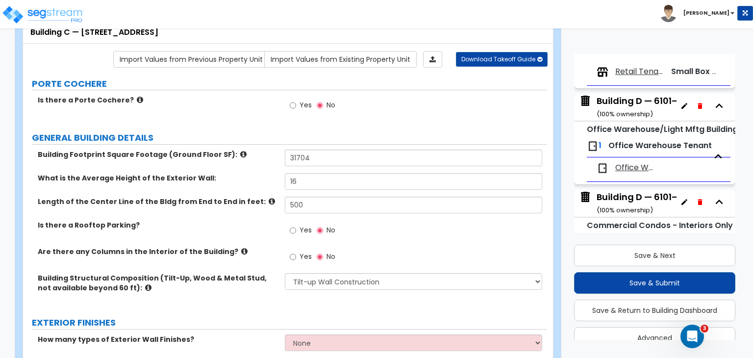
click at [626, 102] on div "Building D — 6101–6155 Corporate Dr ( 100 % ownership)" at bounding box center [677, 107] width 162 height 25
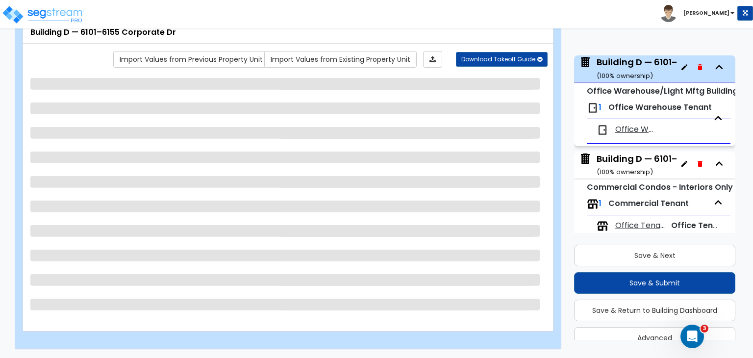
scroll to position [544, 0]
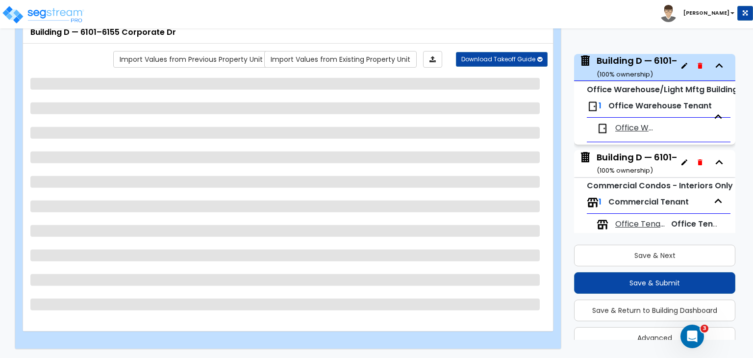
select select "2"
select select "1"
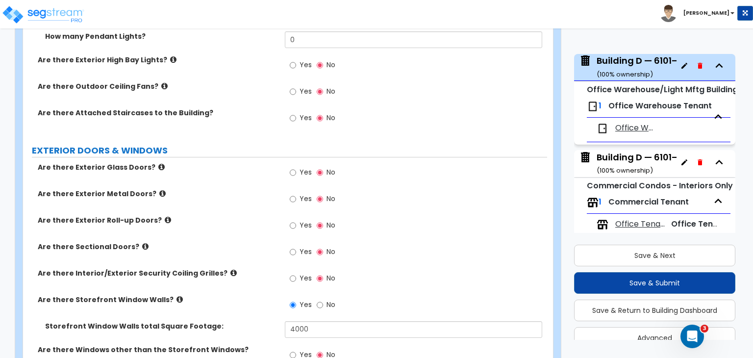
scroll to position [875, 0]
click at [290, 166] on input "Yes" at bounding box center [293, 171] width 6 height 11
radio input "true"
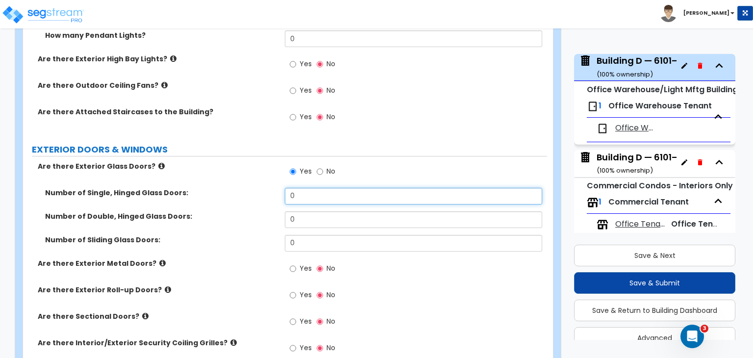
drag, startPoint x: 302, startPoint y: 189, endPoint x: 208, endPoint y: 193, distance: 94.7
click at [208, 193] on div "Number of Single, Hinged Glass Doors: 0" at bounding box center [285, 200] width 524 height 24
type input "13"
click at [293, 263] on input "Yes" at bounding box center [293, 268] width 6 height 11
radio input "true"
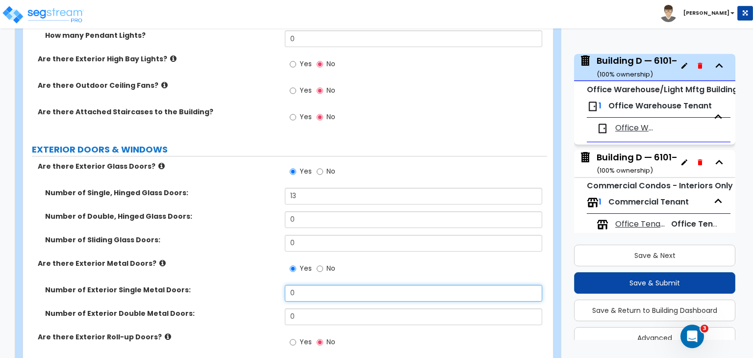
drag, startPoint x: 304, startPoint y: 284, endPoint x: 220, endPoint y: 295, distance: 85.5
click at [220, 295] on div "Number of Exterior Single Metal Doors: 0" at bounding box center [285, 297] width 524 height 24
type input "13"
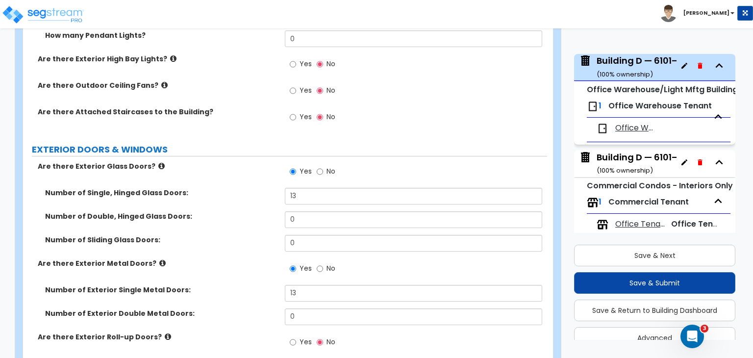
click at [236, 292] on div "Number of Exterior Single Metal Doors: 13" at bounding box center [285, 297] width 524 height 24
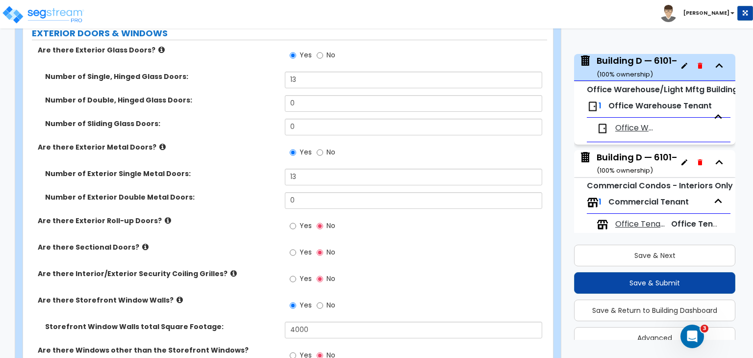
scroll to position [991, 0]
click at [292, 220] on input "Yes" at bounding box center [293, 225] width 6 height 11
radio input "true"
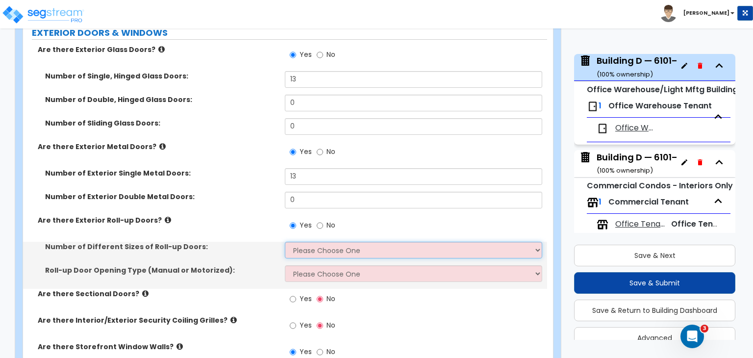
click at [308, 247] on select "Please Choose One 1 2 3" at bounding box center [413, 250] width 257 height 17
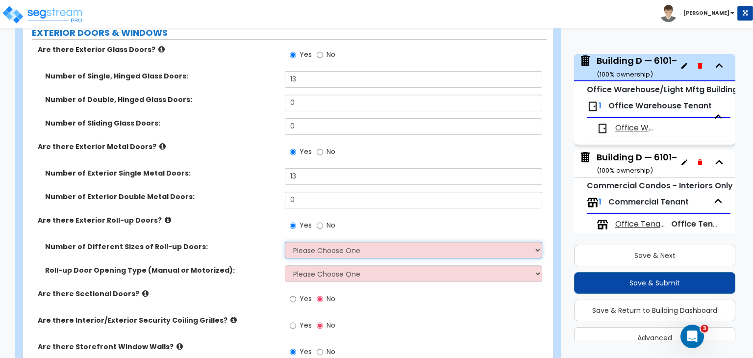
select select "1"
click at [285, 242] on select "Please Choose One 1 2 3" at bounding box center [413, 250] width 257 height 17
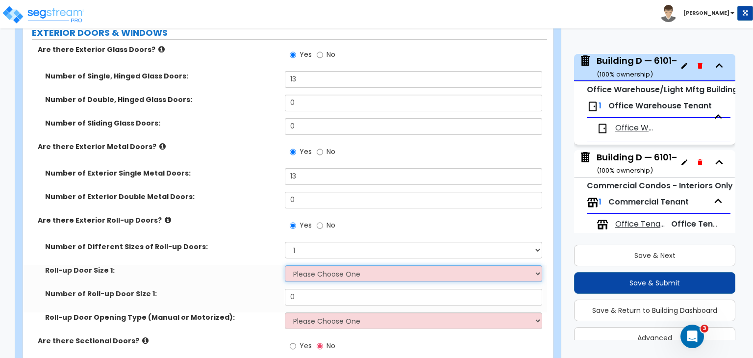
click at [310, 265] on select "Please Choose One 8' x 8' 10' x 10' 12' x 12' 14' x 14' 20' x 12' 20' x 16'" at bounding box center [413, 273] width 257 height 17
select select "2"
click at [285, 265] on select "Please Choose One 8' x 8' 10' x 10' 12' x 12' 14' x 14' 20' x 12' 20' x 16'" at bounding box center [413, 273] width 257 height 17
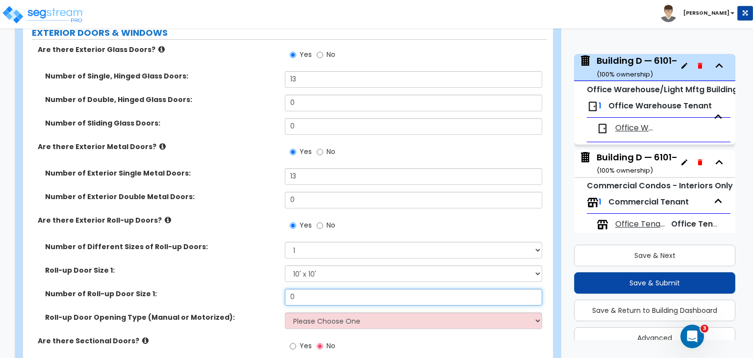
drag, startPoint x: 304, startPoint y: 289, endPoint x: 239, endPoint y: 297, distance: 65.7
click at [239, 297] on div "Number of Roll-up Door Size 1: 0" at bounding box center [285, 301] width 524 height 24
type input "8"
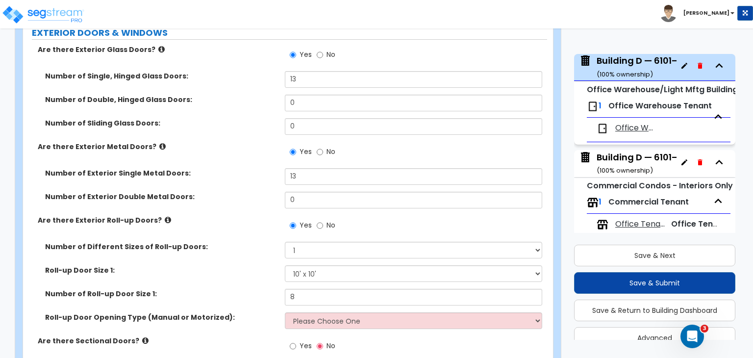
click at [237, 276] on div "Roll-up Door Size 1: Please Choose One 8' x 8' 10' x 10' 12' x 12' 14' x 14' 20…" at bounding box center [285, 277] width 524 height 24
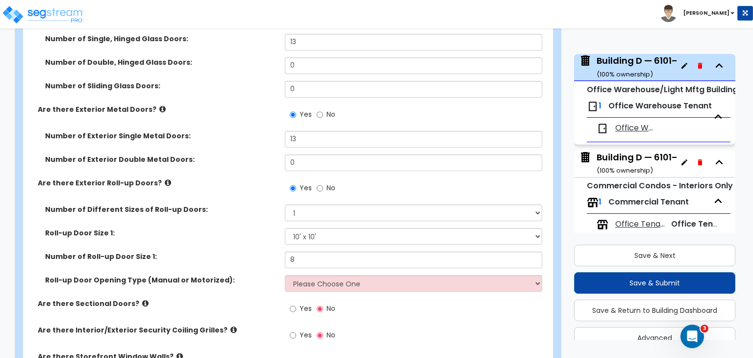
scroll to position [1030, 0]
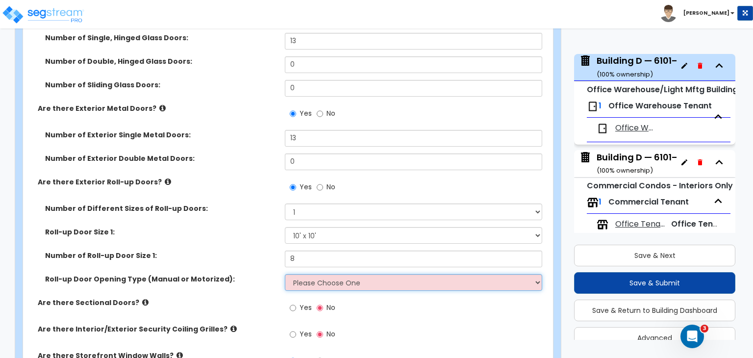
click at [298, 274] on select "Please Choose One All Manual All Motorized Some are Motorized" at bounding box center [413, 282] width 257 height 17
select select "1"
click at [285, 274] on select "Please Choose One All Manual All Motorized Some are Motorized" at bounding box center [413, 282] width 257 height 17
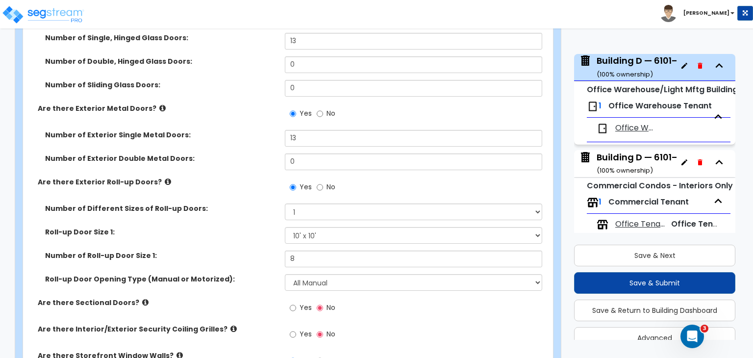
click at [250, 256] on div "Number of Roll-up Door Size 1: 8" at bounding box center [285, 262] width 524 height 24
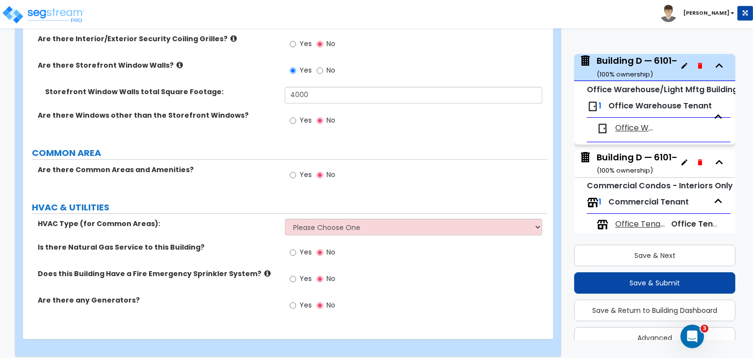
scroll to position [1320, 0]
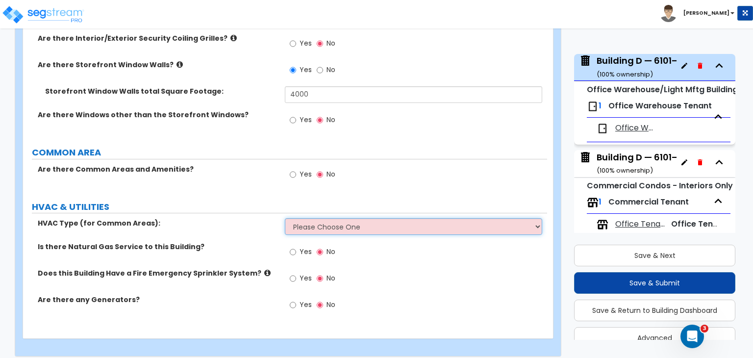
click at [300, 218] on select "Please Choose One Rooftop Unit Furnace-Condenser Forced Air Split Heating/Cooli…" at bounding box center [413, 226] width 257 height 17
select select "1"
click at [285, 218] on select "Please Choose One Rooftop Unit Furnace-Condenser Forced Air Split Heating/Cooli…" at bounding box center [413, 226] width 257 height 17
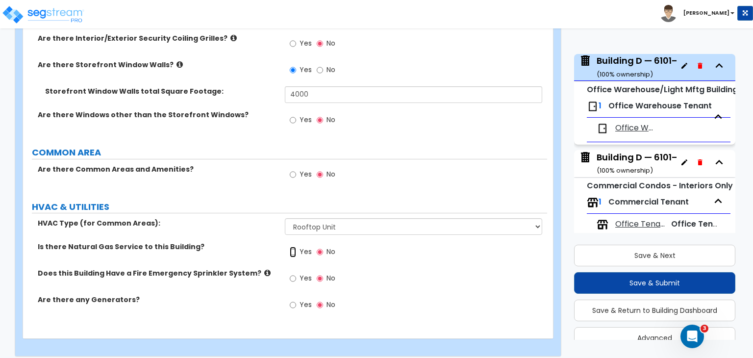
click at [292, 247] on input "Yes" at bounding box center [293, 252] width 6 height 11
radio input "true"
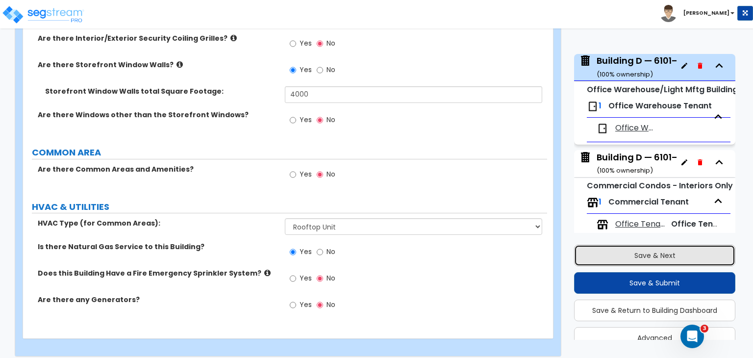
click at [616, 252] on button "Save & Next" at bounding box center [654, 256] width 161 height 22
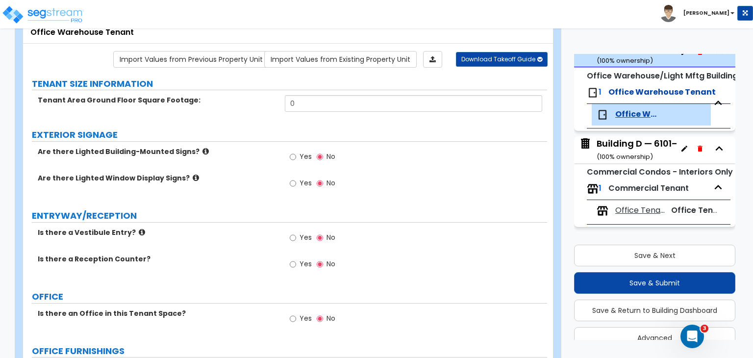
scroll to position [557, 0]
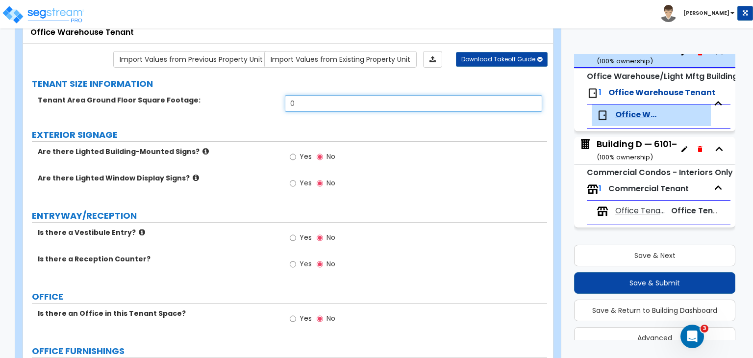
drag, startPoint x: 307, startPoint y: 104, endPoint x: 225, endPoint y: 98, distance: 82.1
click at [225, 98] on div "Tenant Area Ground Floor Square Footage: 0" at bounding box center [285, 107] width 524 height 24
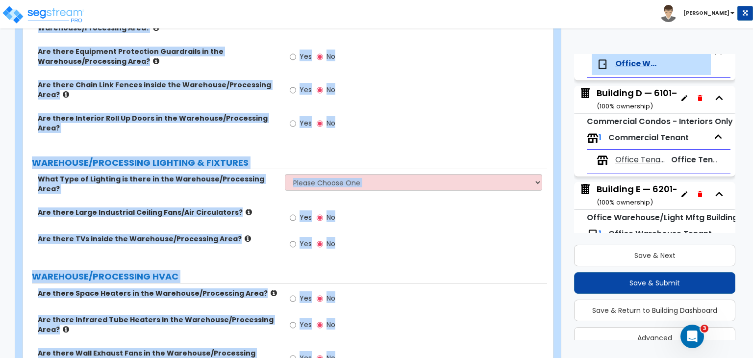
scroll to position [1698, 0]
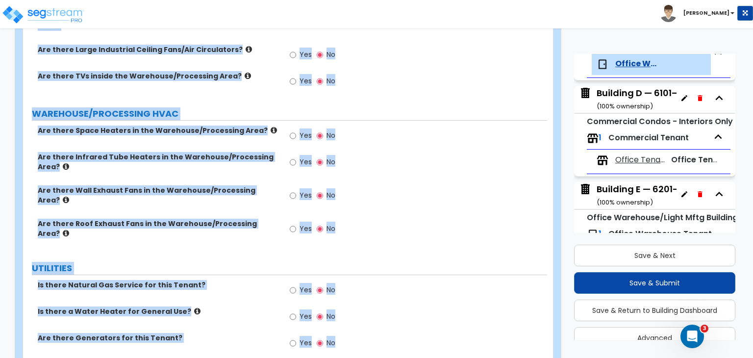
drag, startPoint x: 34, startPoint y: 121, endPoint x: 689, endPoint y: 380, distance: 704.4
copy div "Tenant Area Ground Floor Square Footage: EXTERIOR SIGNAGE Are there Lighted Bui…"
click at [363, 152] on div "Yes No" at bounding box center [416, 165] width 262 height 26
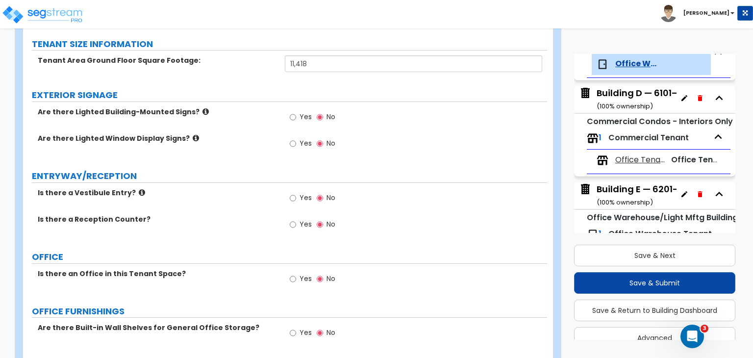
scroll to position [0, 0]
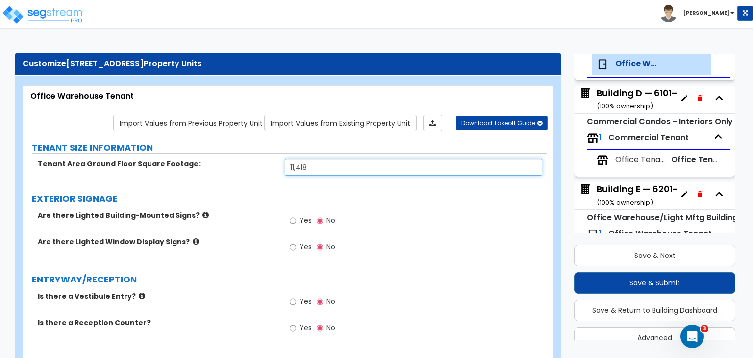
drag, startPoint x: 319, startPoint y: 172, endPoint x: 247, endPoint y: 153, distance: 74.3
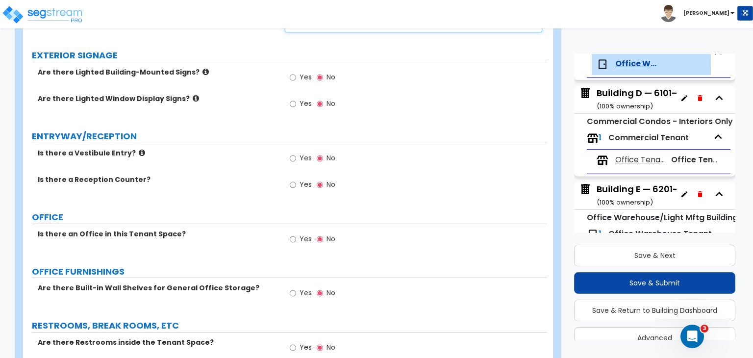
scroll to position [143, 0]
type input "24,566"
click at [291, 237] on input "Yes" at bounding box center [293, 239] width 6 height 11
radio input "true"
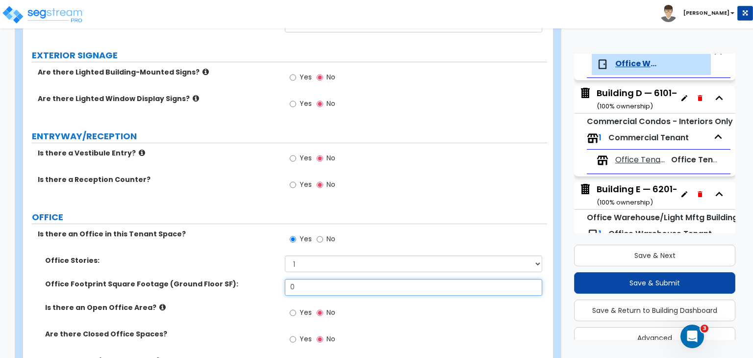
drag, startPoint x: 310, startPoint y: 286, endPoint x: 265, endPoint y: 285, distance: 45.6
click at [265, 285] on div "Office Footprint Square Footage (Ground Floor SF): 0" at bounding box center [285, 291] width 524 height 24
type input "2,200"
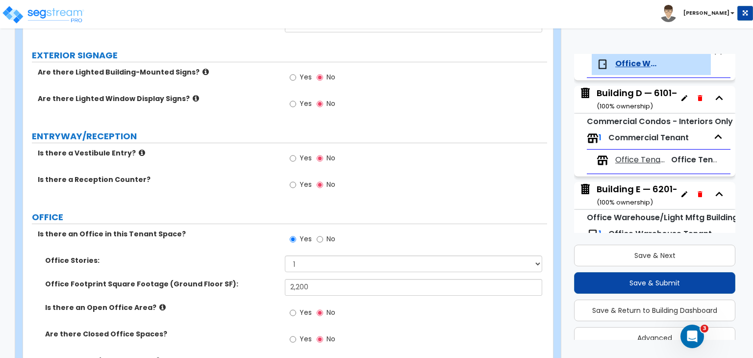
click at [265, 285] on label "Office Footprint Square Footage (Ground Floor SF):" at bounding box center [161, 284] width 232 height 10
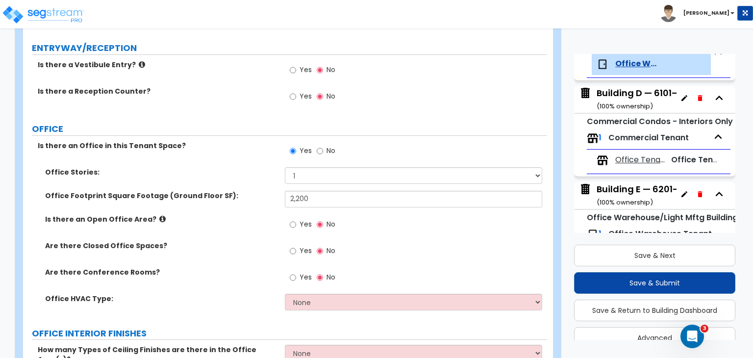
scroll to position [232, 0]
click at [292, 247] on input "Yes" at bounding box center [293, 250] width 6 height 11
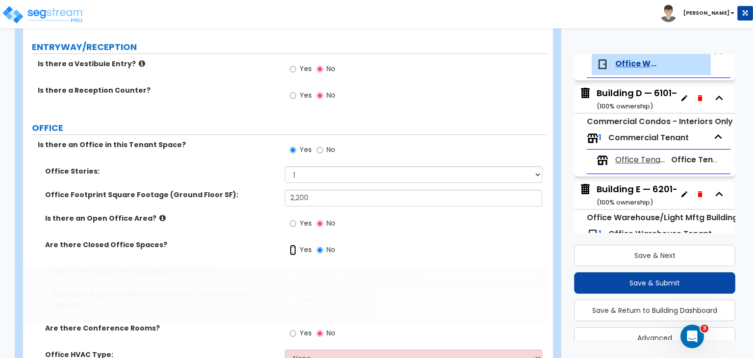
radio input "true"
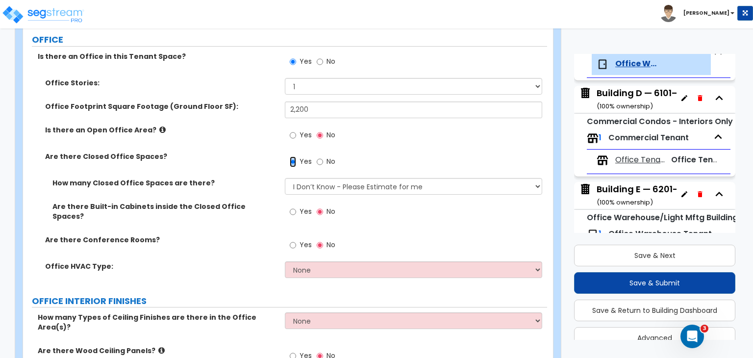
scroll to position [329, 0]
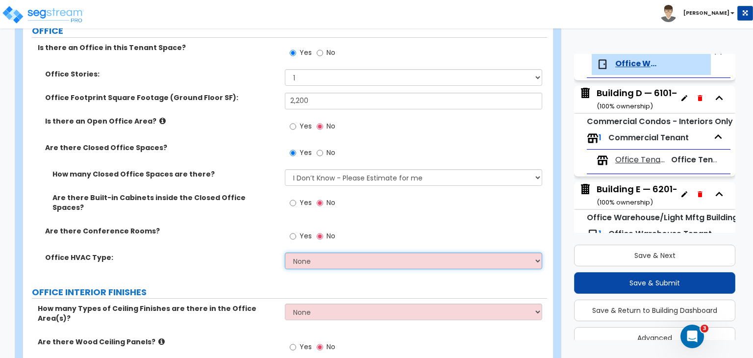
click at [297, 255] on select "None Rooftop Unit Furnace-Condenser Forced Air Split Heating/Cooling Systems He…" at bounding box center [413, 260] width 257 height 17
select select "1"
click at [285, 252] on select "None Rooftop Unit Furnace-Condenser Forced Air Split Heating/Cooling Systems He…" at bounding box center [413, 260] width 257 height 17
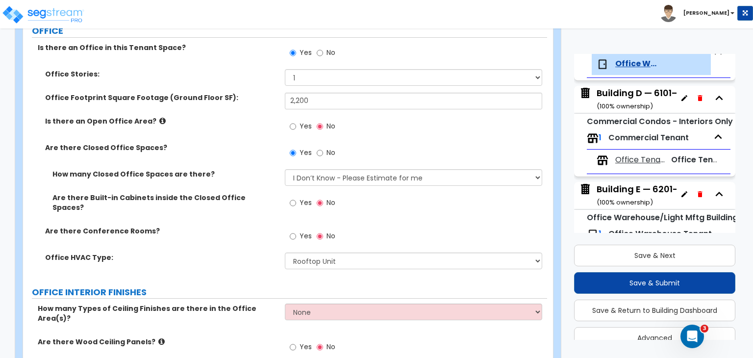
click at [253, 263] on div "Office HVAC Type: None Rooftop Unit Furnace-Condenser Forced Air Split Heating/…" at bounding box center [285, 264] width 524 height 24
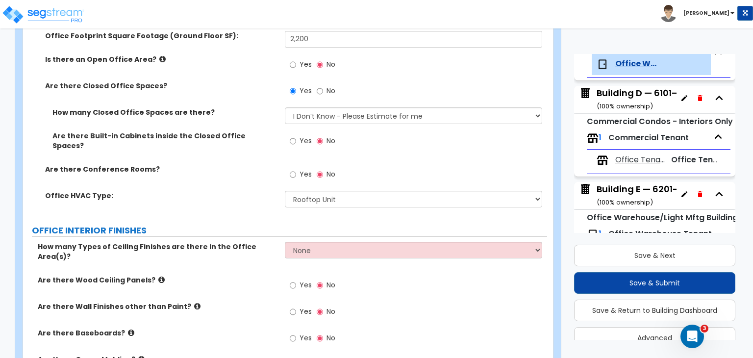
scroll to position [399, 0]
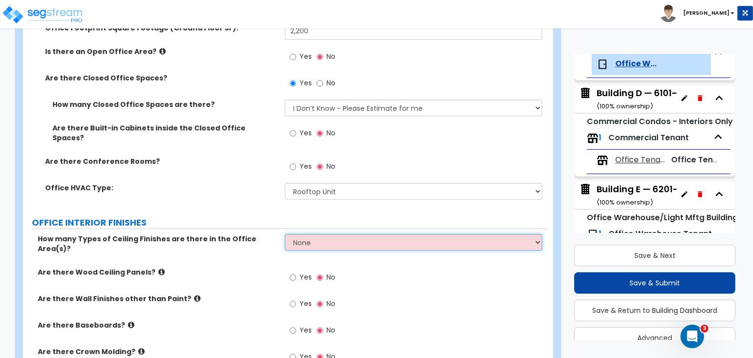
click at [308, 242] on select "None 1 2 3" at bounding box center [413, 242] width 257 height 17
select select "1"
click at [285, 234] on select "None 1 2 3" at bounding box center [413, 242] width 257 height 17
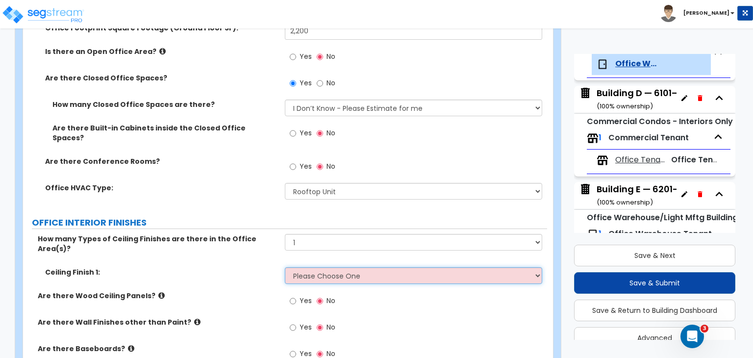
click at [302, 267] on select "Please Choose One Drop Ceiling Open Ceiling Drywall Ceiling" at bounding box center [413, 275] width 257 height 17
select select "1"
click at [285, 267] on select "Please Choose One Drop Ceiling Open Ceiling Drywall Ceiling" at bounding box center [413, 275] width 257 height 17
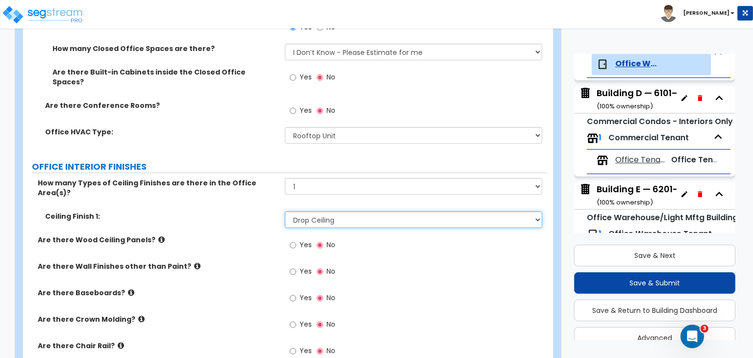
scroll to position [456, 0]
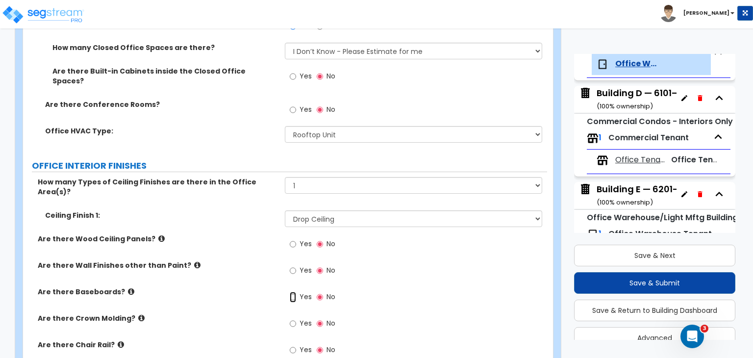
click at [292, 292] on input "Yes" at bounding box center [293, 297] width 6 height 11
radio input "true"
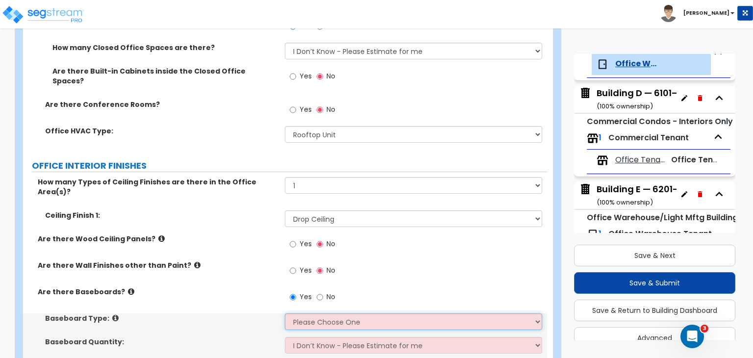
click at [313, 313] on select "Please Choose One Wood Vinyl Carpet Tile" at bounding box center [413, 321] width 257 height 17
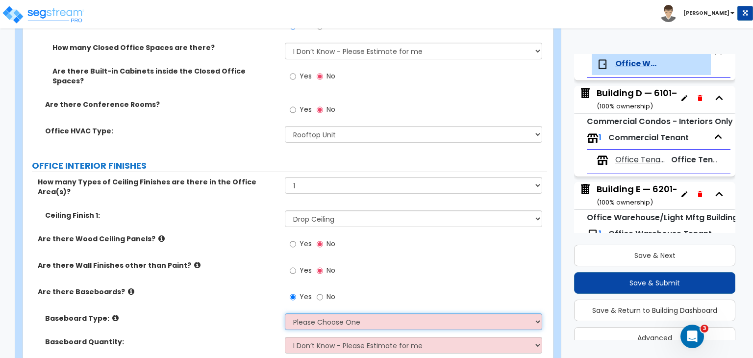
select select "2"
click at [285, 313] on select "Please Choose One Wood Vinyl Carpet Tile" at bounding box center [413, 321] width 257 height 17
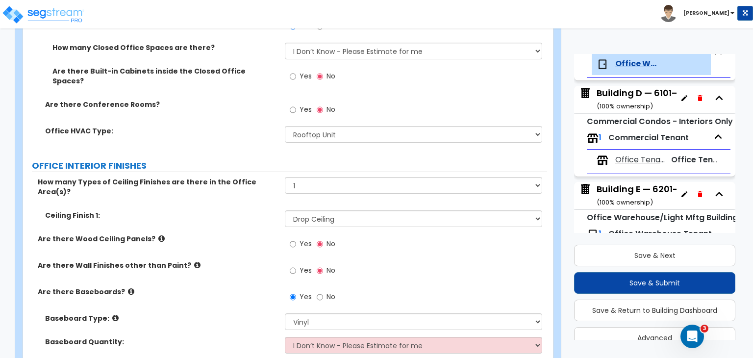
click at [245, 262] on div "Are there Wall Finishes other than Paint? Yes No" at bounding box center [285, 273] width 524 height 26
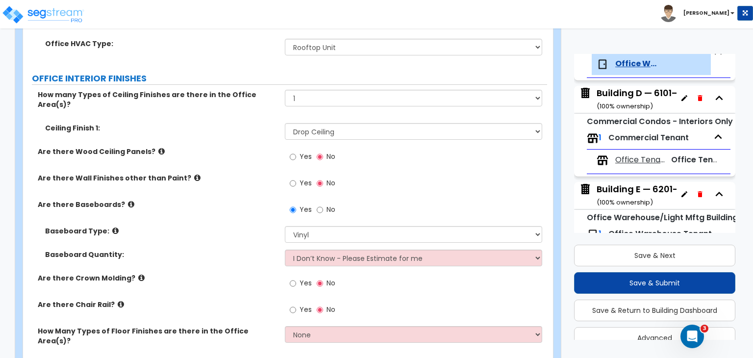
scroll to position [543, 0]
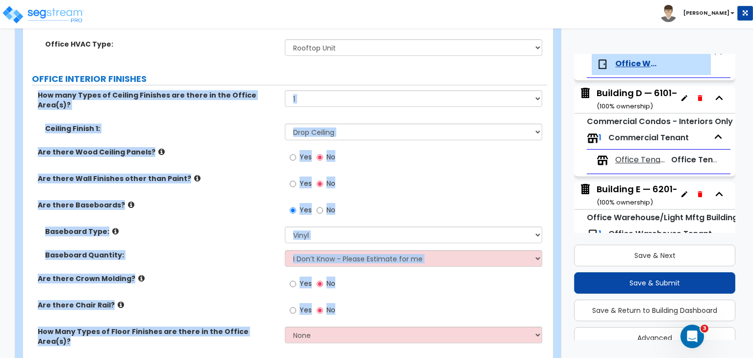
drag, startPoint x: 30, startPoint y: 83, endPoint x: 270, endPoint y: 329, distance: 343.1
click at [270, 329] on div "How many Types of Ceiling Finishes are there in the Office Area(s)? None 1 2 3 …" at bounding box center [284, 225] width 509 height 270
copy div "How many Types of Ceiling Finishes are there in the Office Area(s)? None 1 2 3 …"
